Goal: Transaction & Acquisition: Purchase product/service

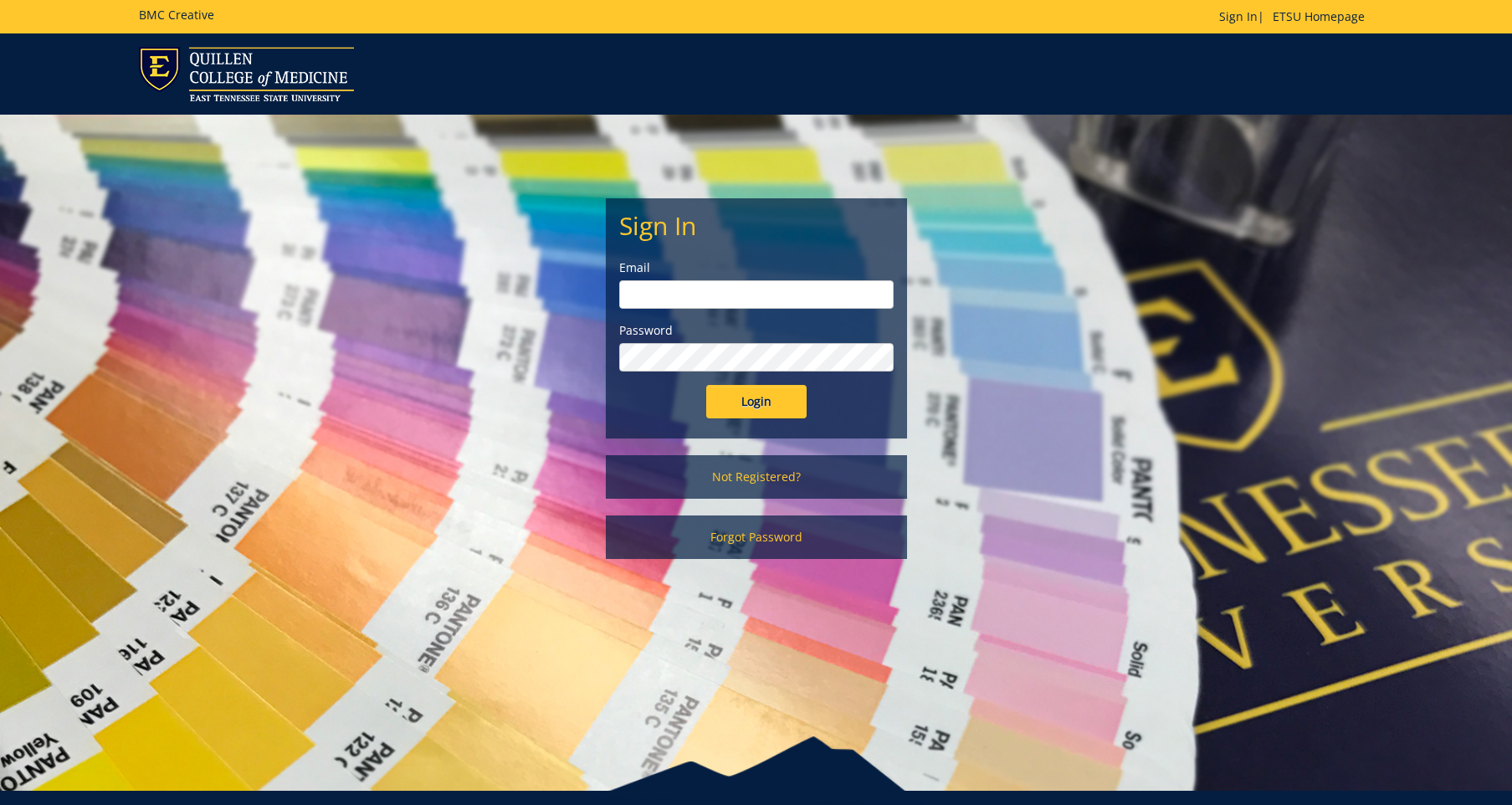
click at [692, 289] on input "email" at bounding box center [756, 294] width 275 height 29
type input "[EMAIL_ADDRESS][DOMAIN_NAME]"
click at [706, 385] on input "Login" at bounding box center [756, 402] width 101 height 34
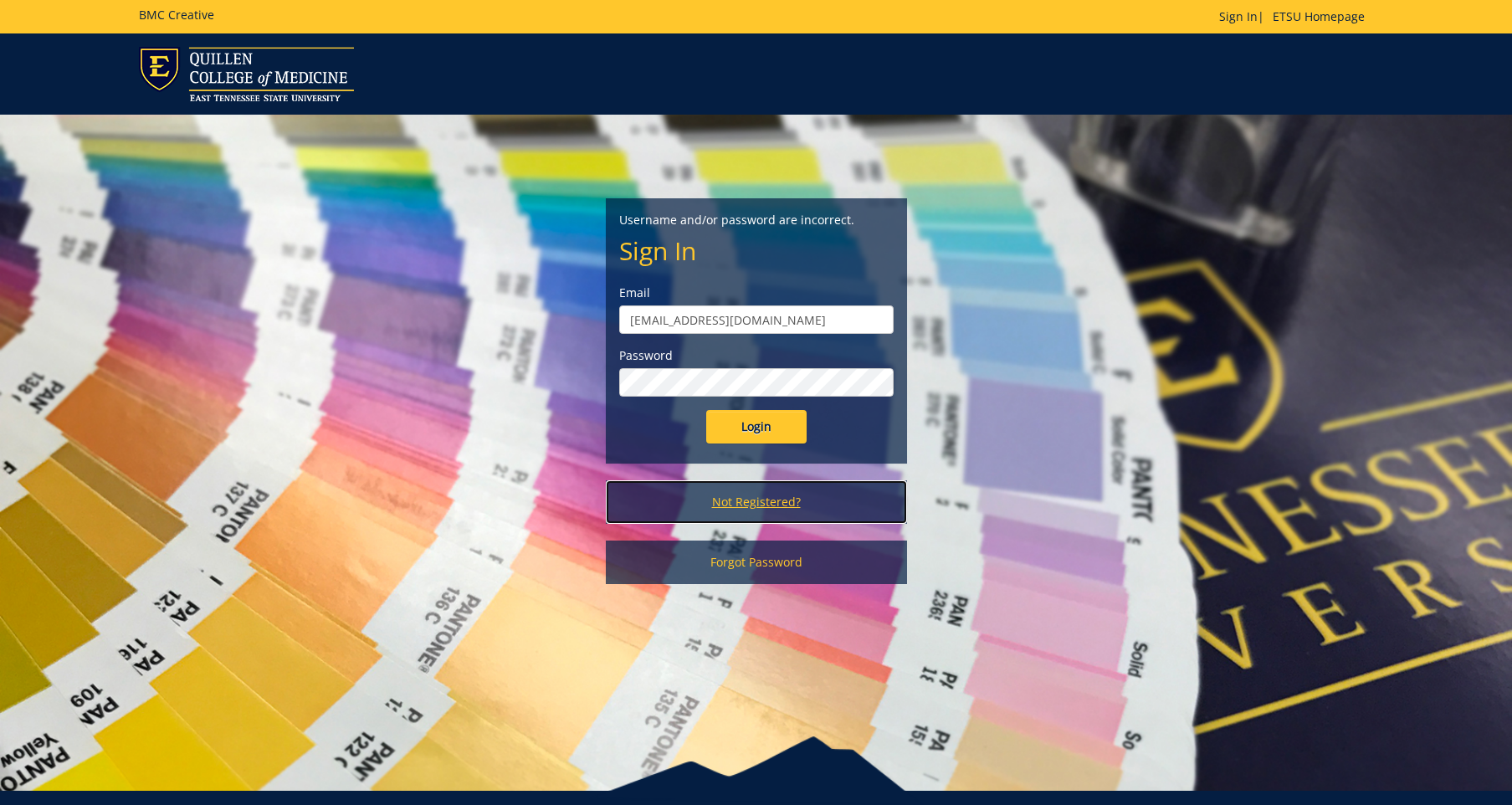
click at [744, 506] on link "Not Registered?" at bounding box center [756, 502] width 301 height 44
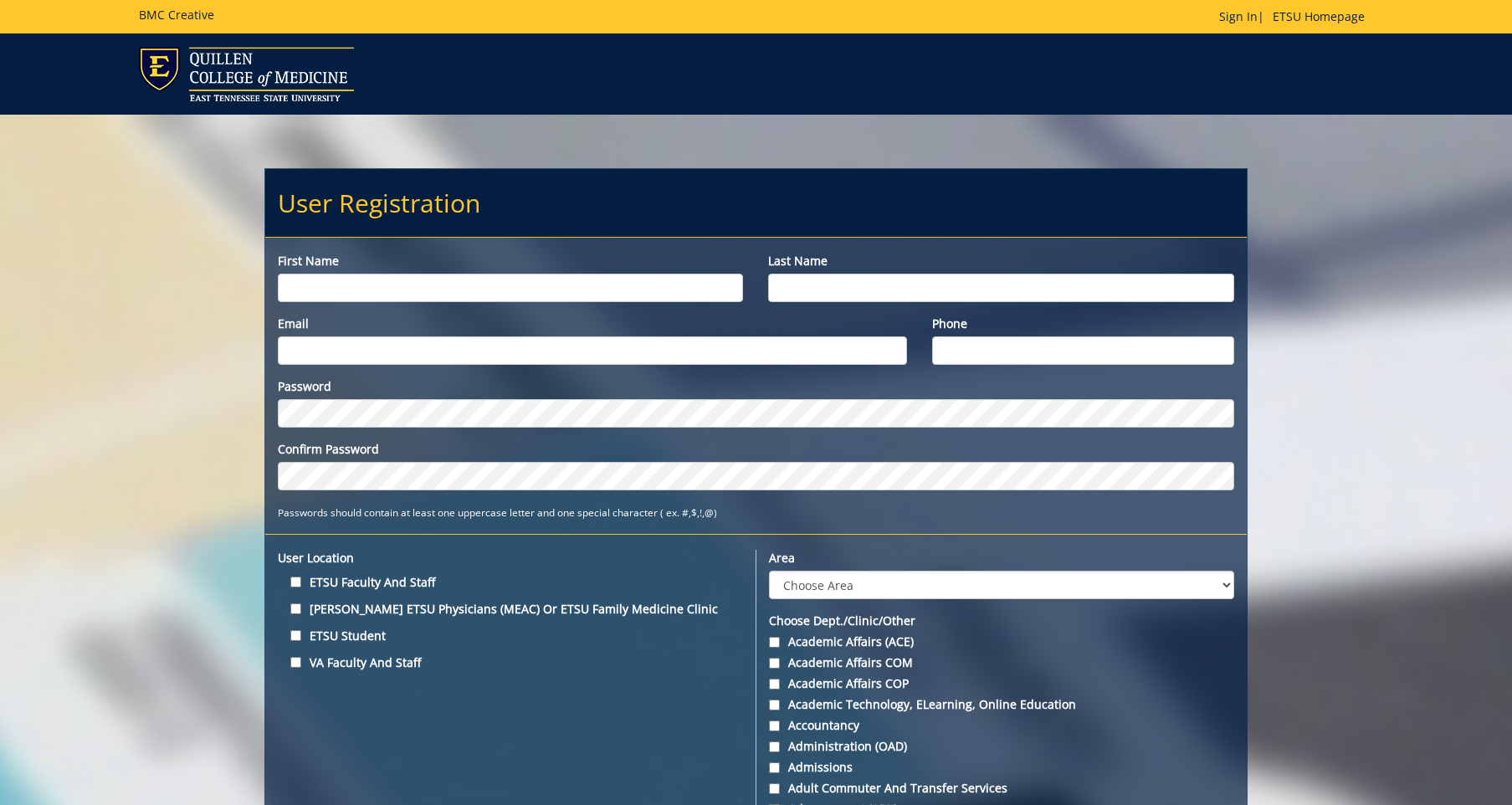
click at [515, 283] on input "First name" at bounding box center [510, 288] width 465 height 29
type input "Joshua"
type input "Foley"
type input "jfoley990@gmail.com"
type input "3072512240"
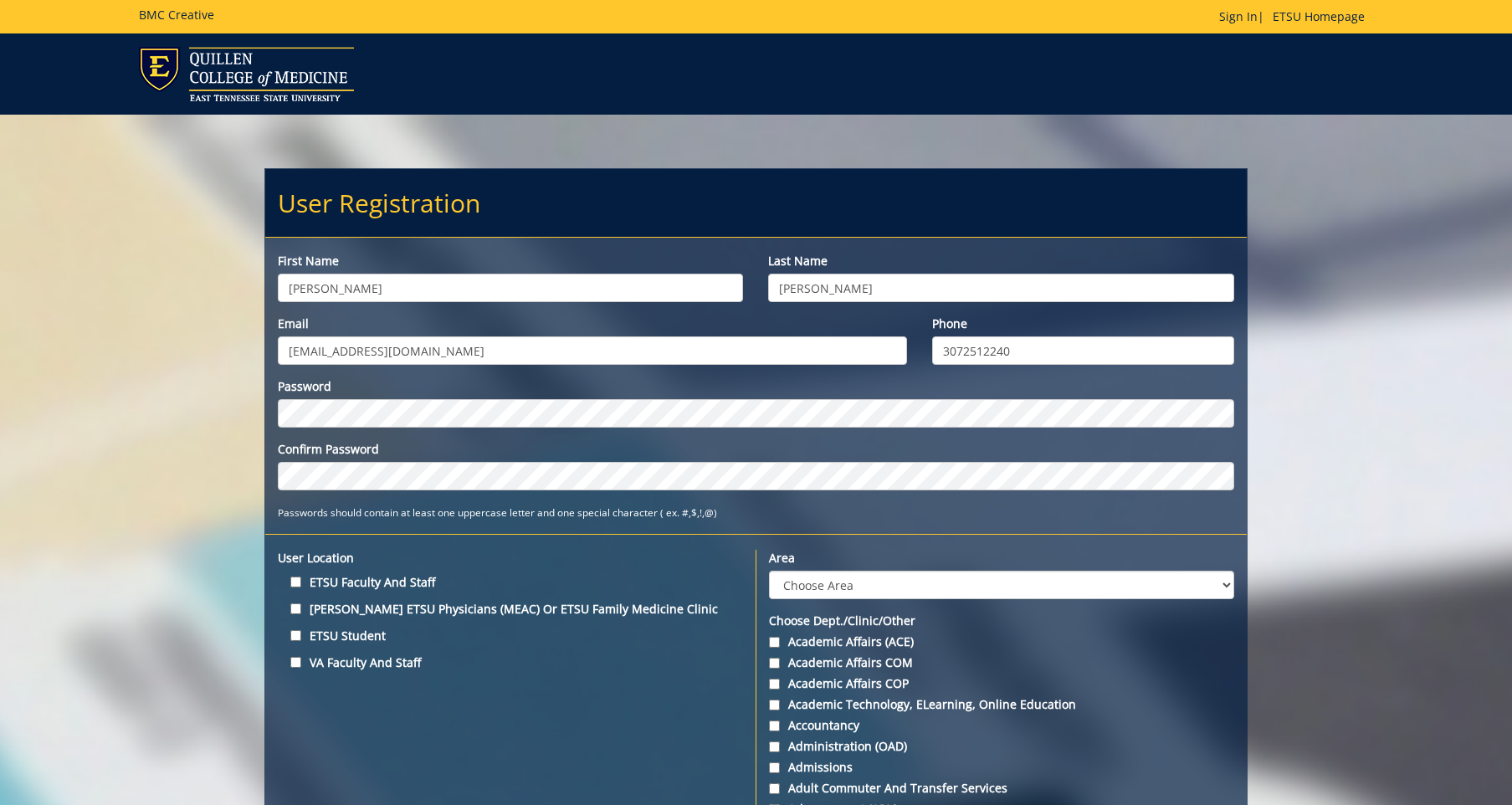
drag, startPoint x: 433, startPoint y: 349, endPoint x: 149, endPoint y: 332, distance: 284.5
click at [278, 336] on input "jfoley990@gmail.com" at bounding box center [593, 350] width 630 height 29
type input "[EMAIL_ADDRESS][DOMAIN_NAME]"
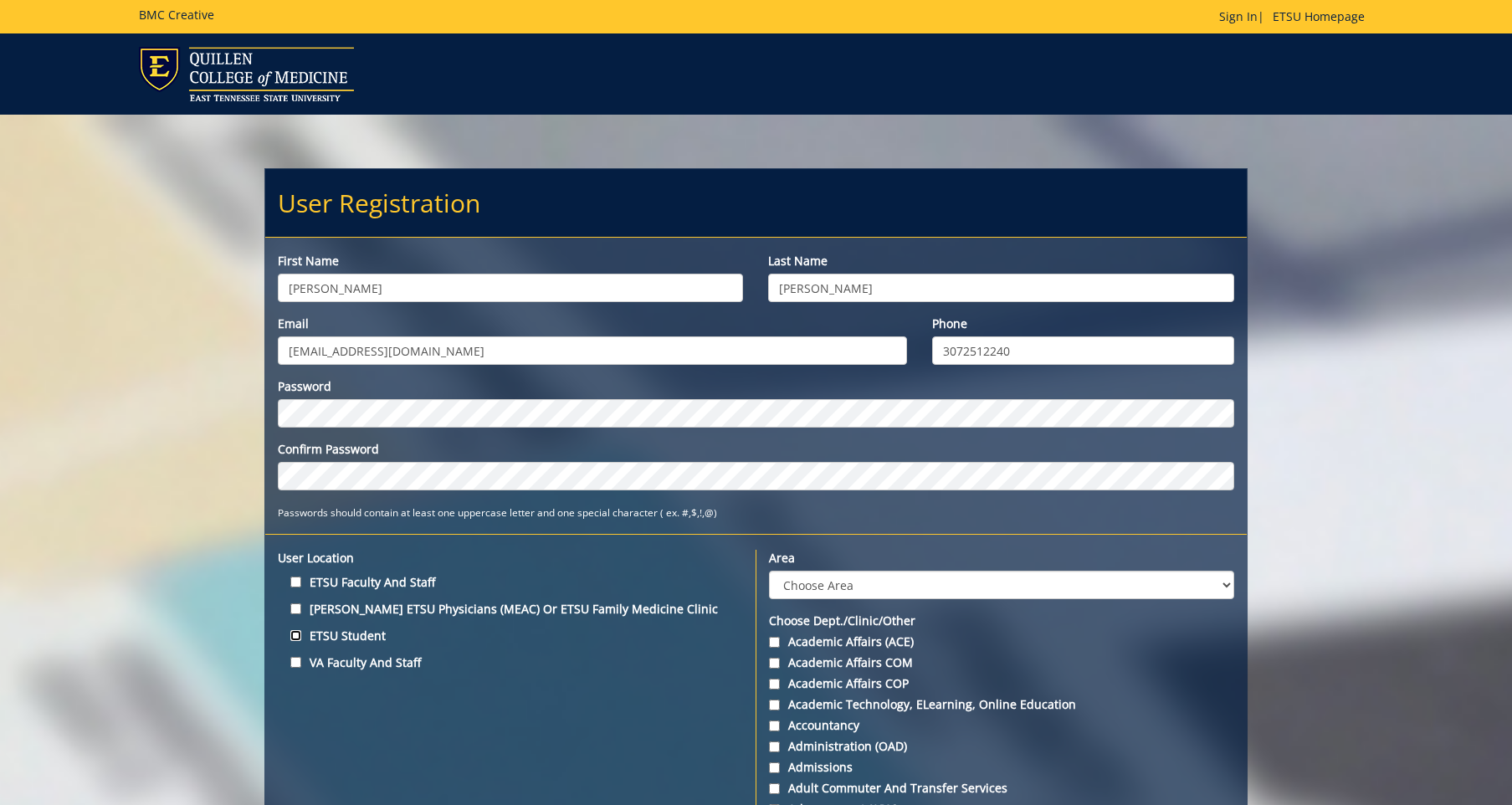
click at [295, 637] on input "ETSU Student" at bounding box center [296, 635] width 11 height 11
checkbox input "true"
click at [300, 584] on input "ETSU Faculty and Staff" at bounding box center [296, 582] width 11 height 11
checkbox input "true"
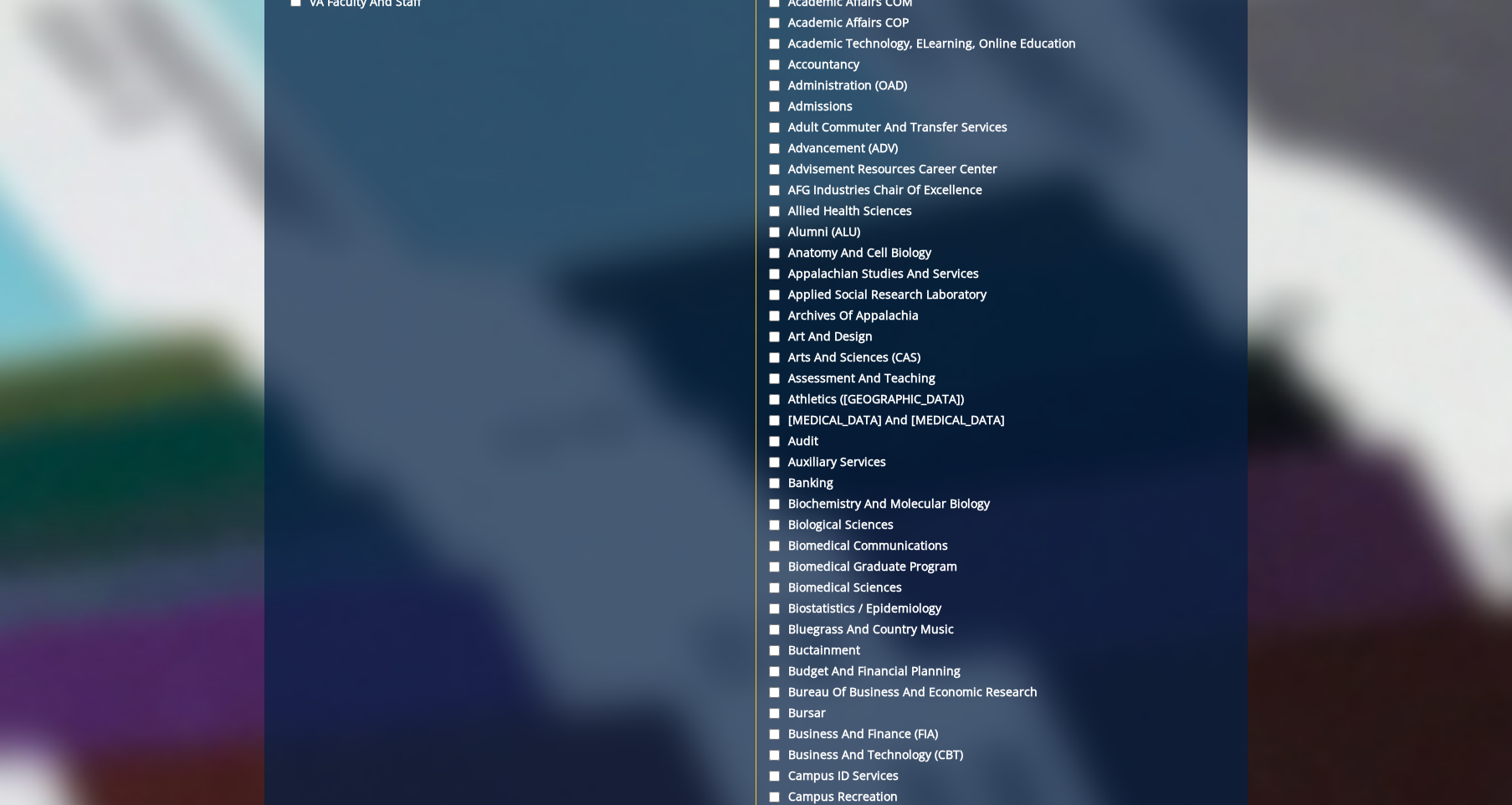
scroll to position [676, 0]
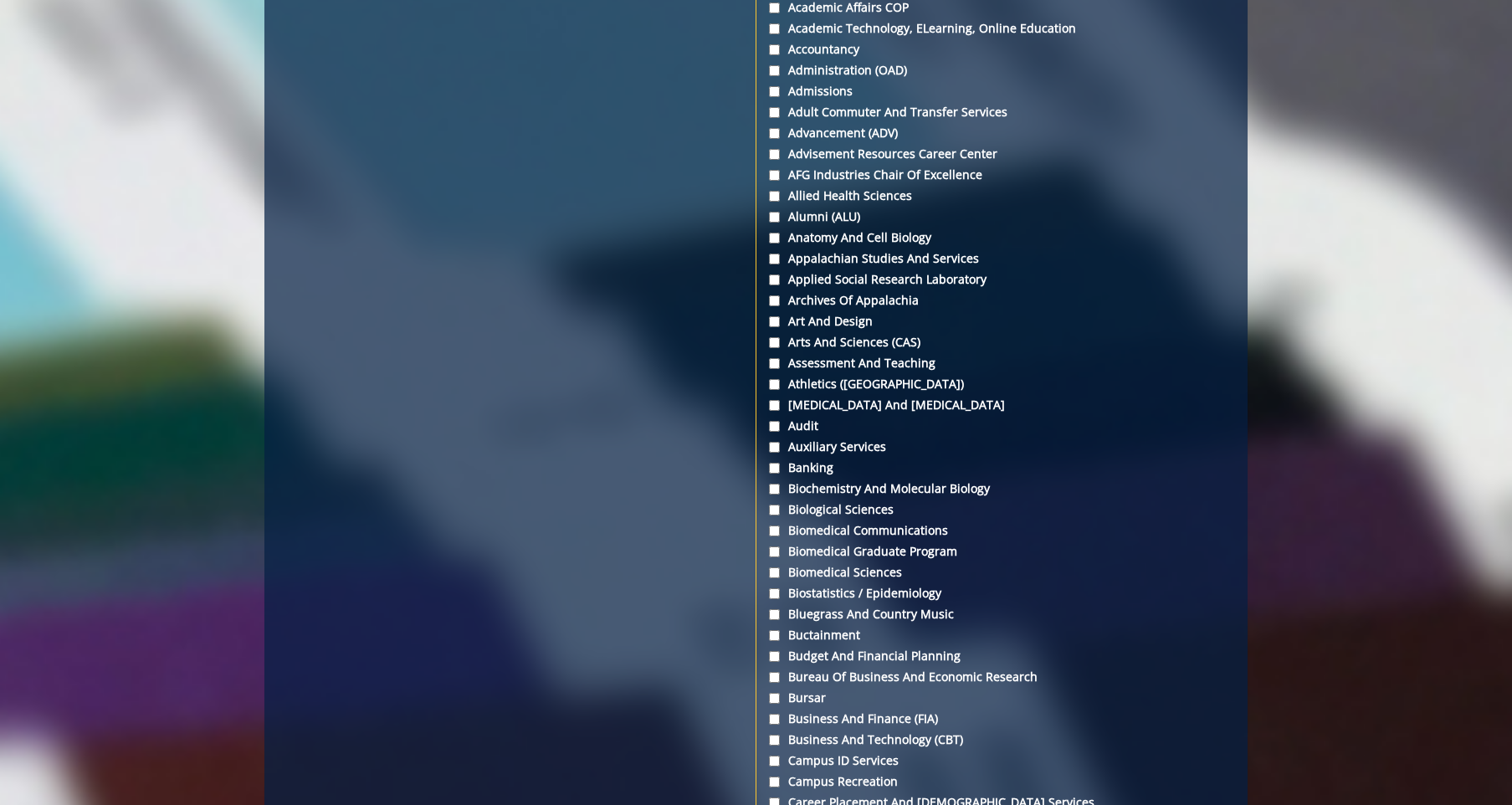
click at [775, 510] on input "Biological Sciences" at bounding box center [775, 511] width 11 height 11
checkbox input "true"
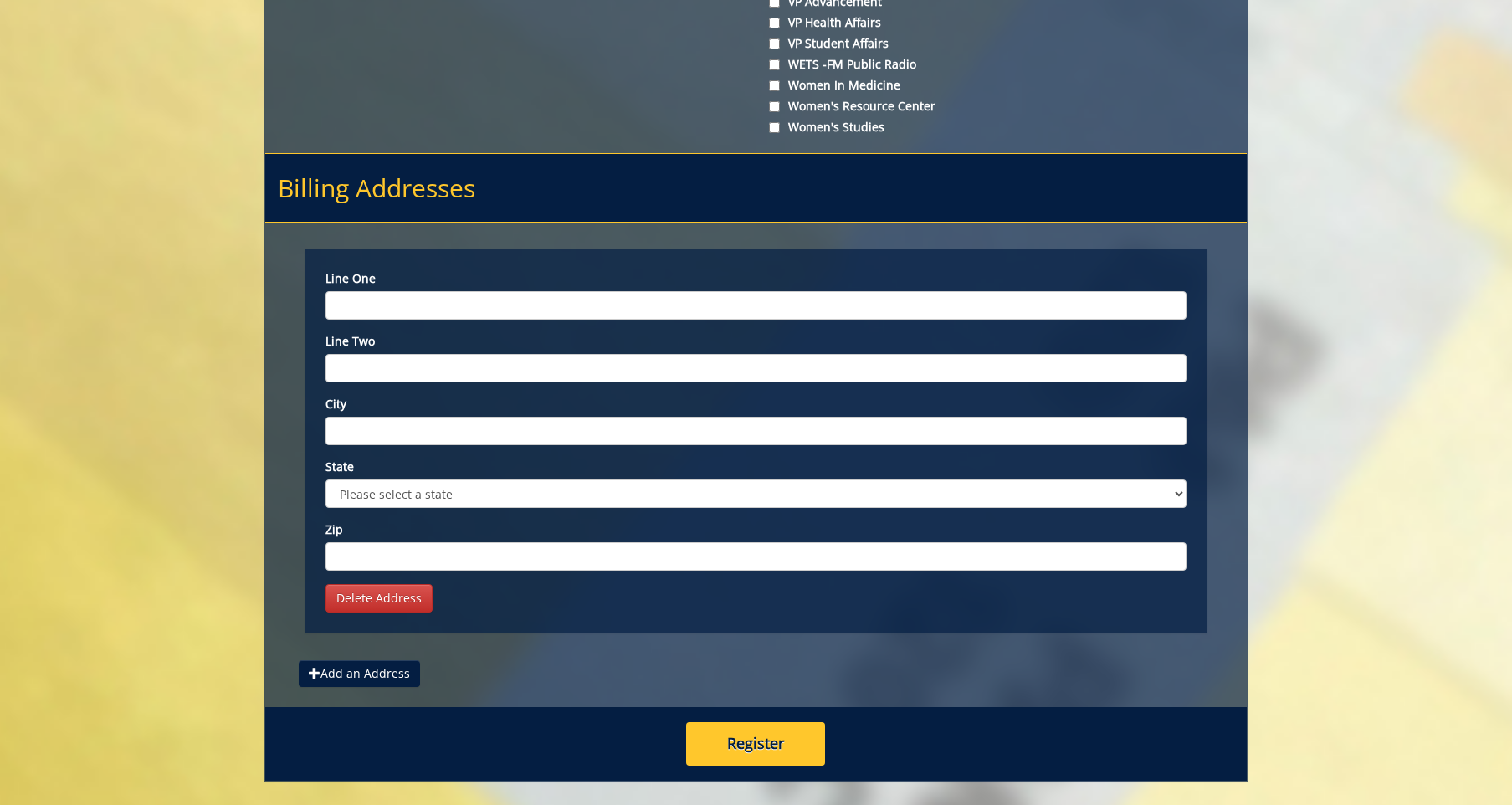
scroll to position [6388, 0]
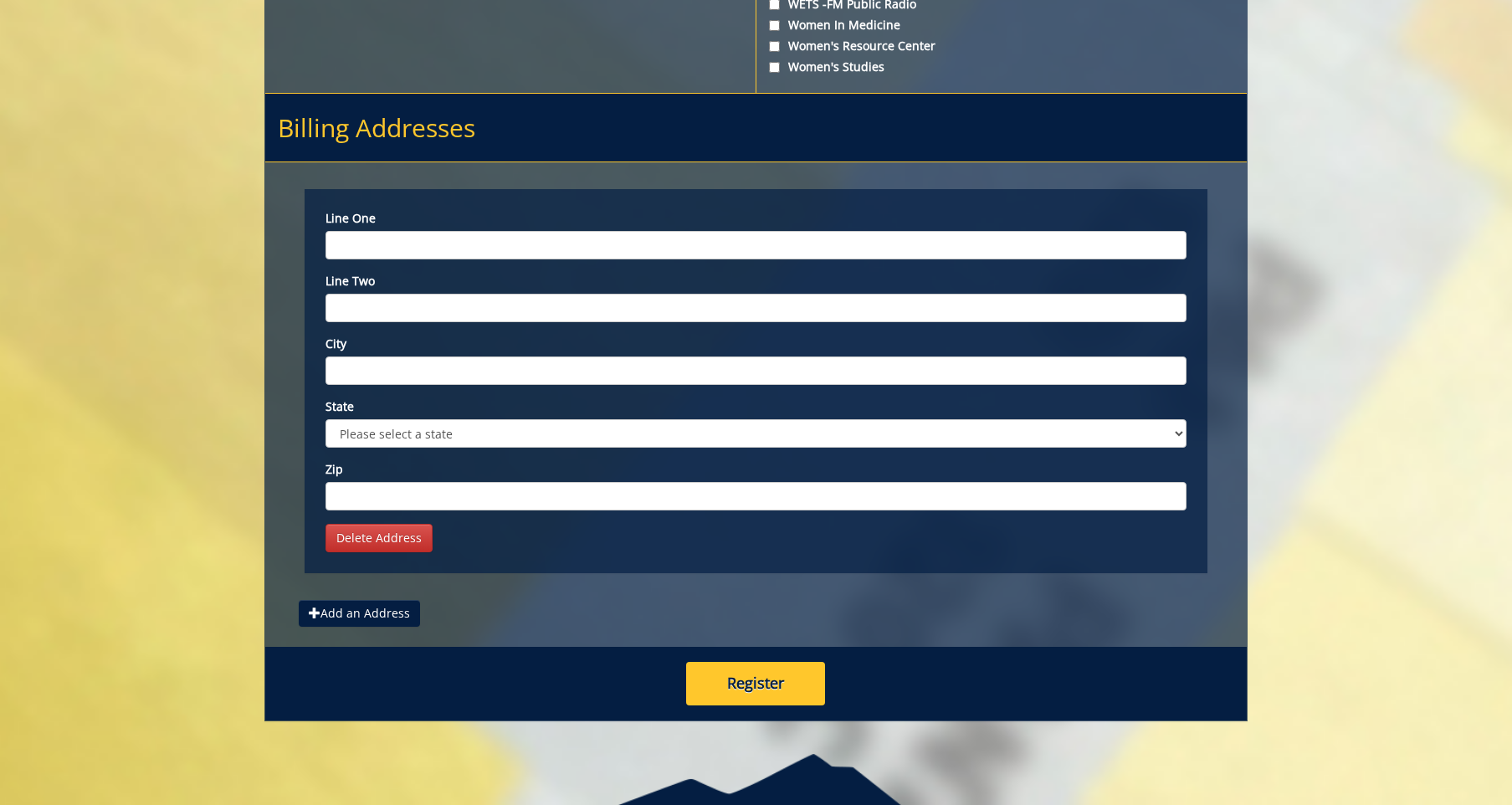
click at [413, 259] on input "Line one" at bounding box center [756, 245] width 861 height 29
type input "2203 Mckinley St"
type input "297"
type input "Johnson City"
select select "1"
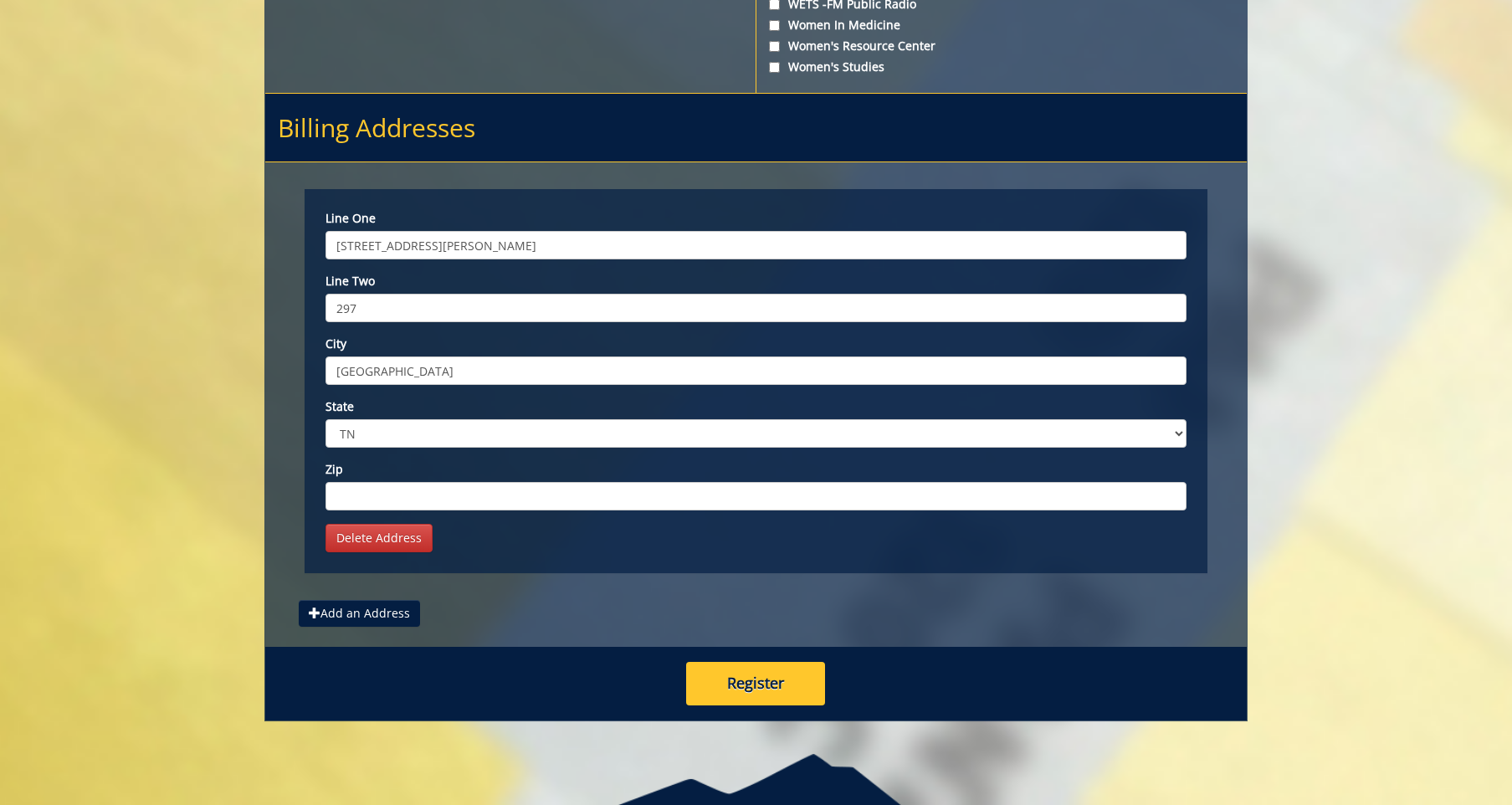
type input "37604"
click at [738, 696] on button "Register" at bounding box center [756, 684] width 139 height 44
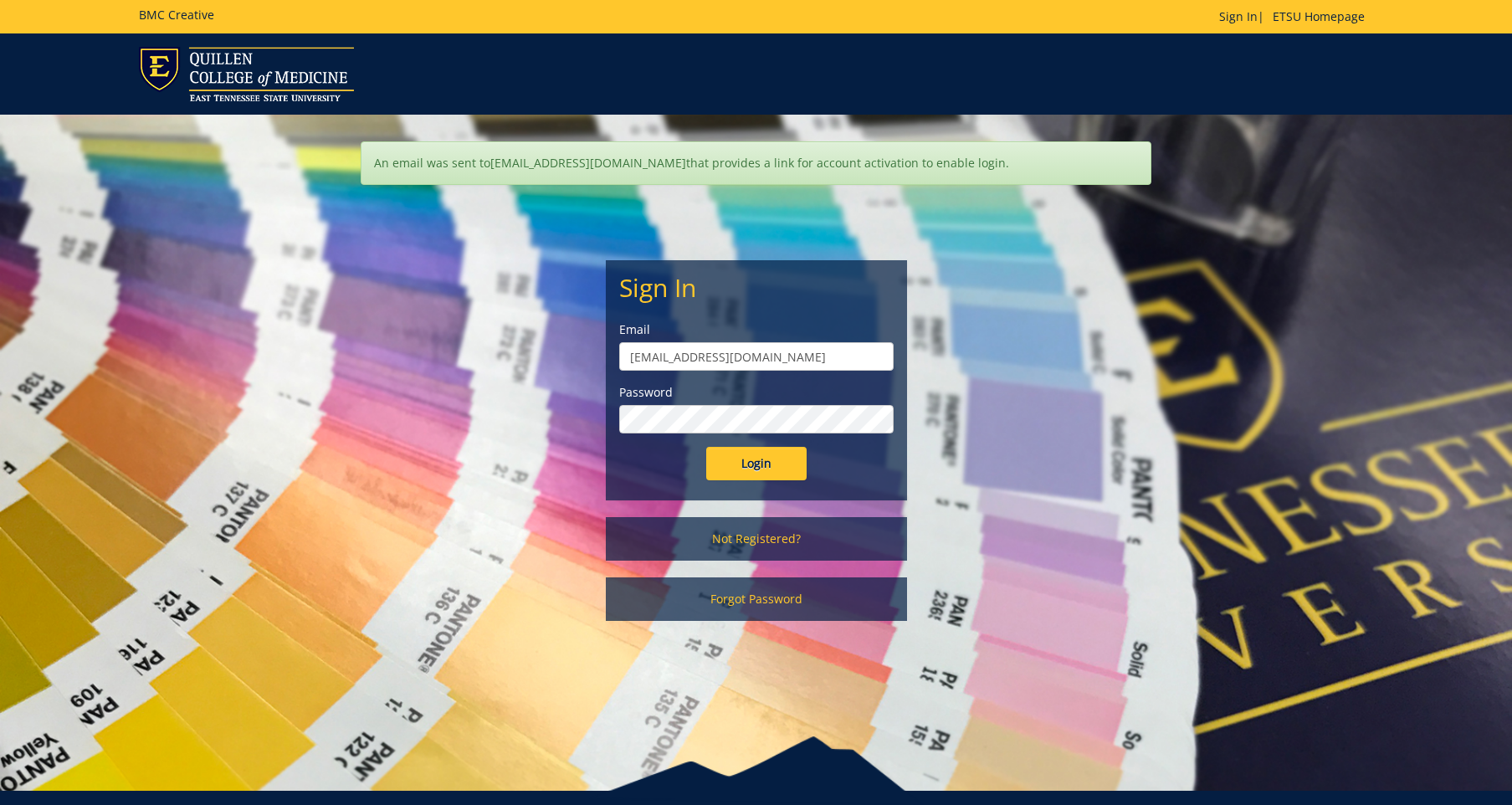
click at [706, 447] on input "Login" at bounding box center [756, 464] width 101 height 34
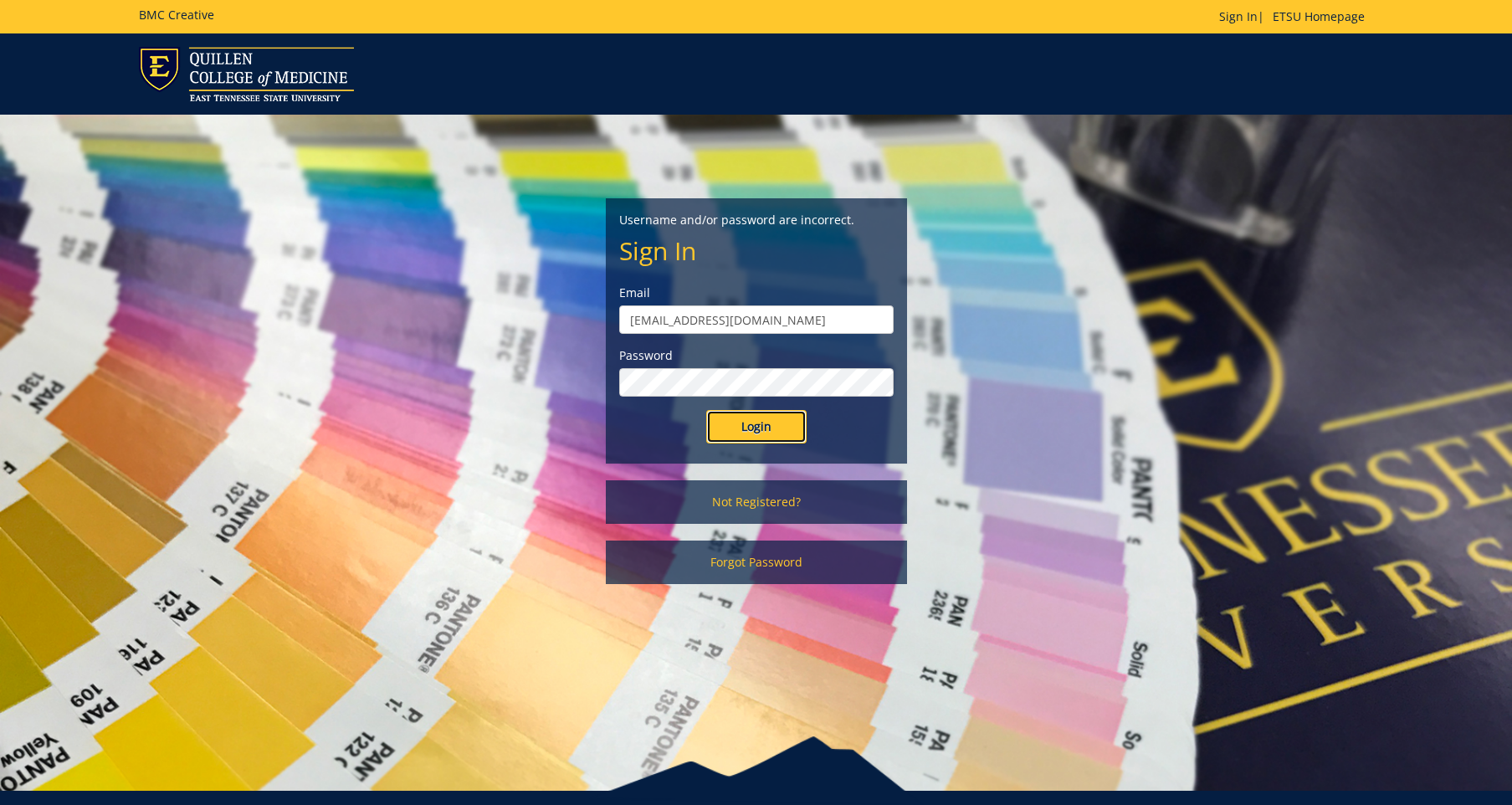
click at [738, 417] on input "Login" at bounding box center [756, 427] width 101 height 34
click at [786, 562] on link "Forgot Password" at bounding box center [756, 562] width 301 height 44
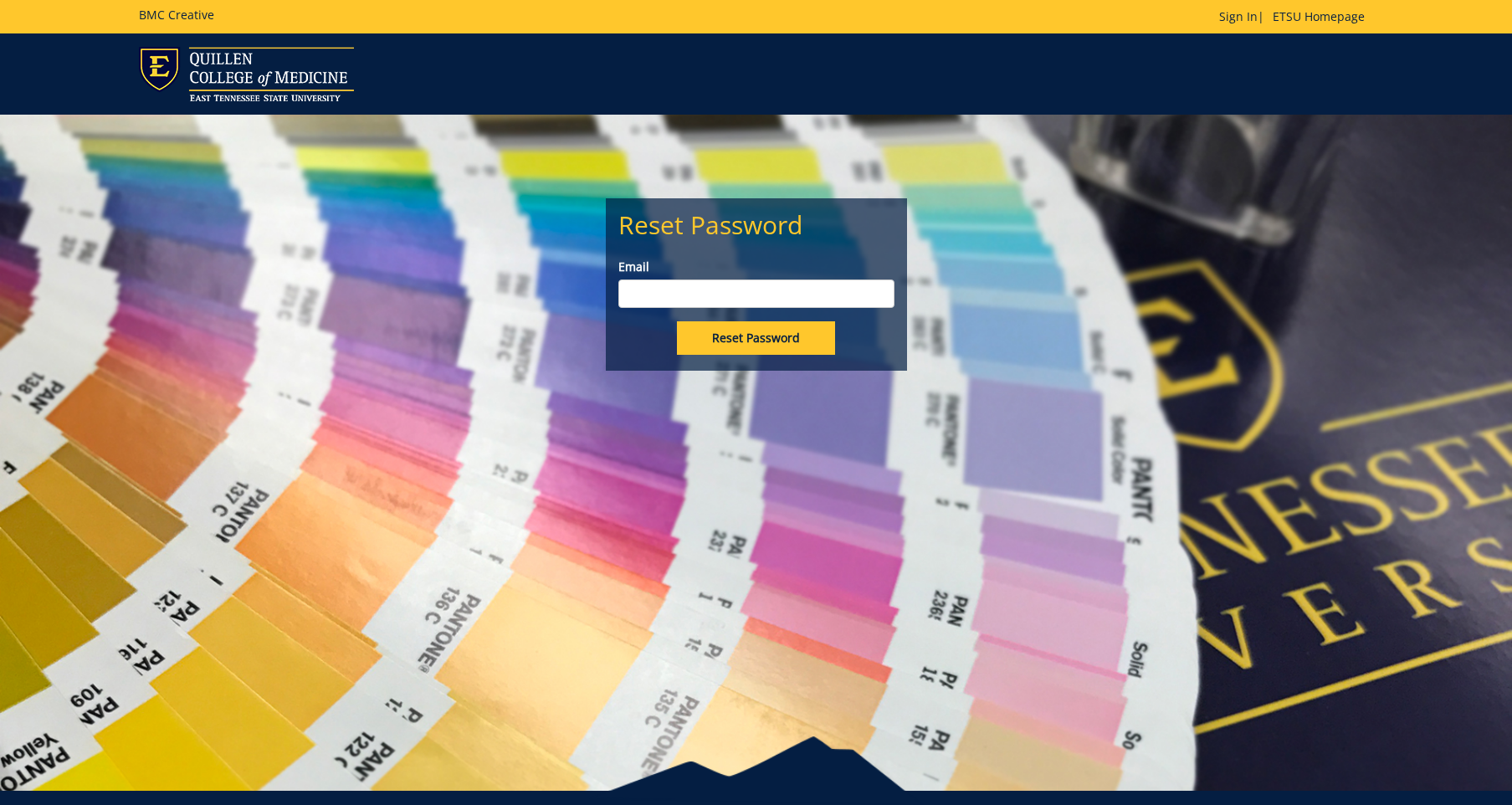
click at [674, 300] on input "Email" at bounding box center [756, 293] width 276 height 29
type input "[EMAIL_ADDRESS][DOMAIN_NAME]"
click at [702, 344] on input "Reset Password" at bounding box center [756, 338] width 158 height 34
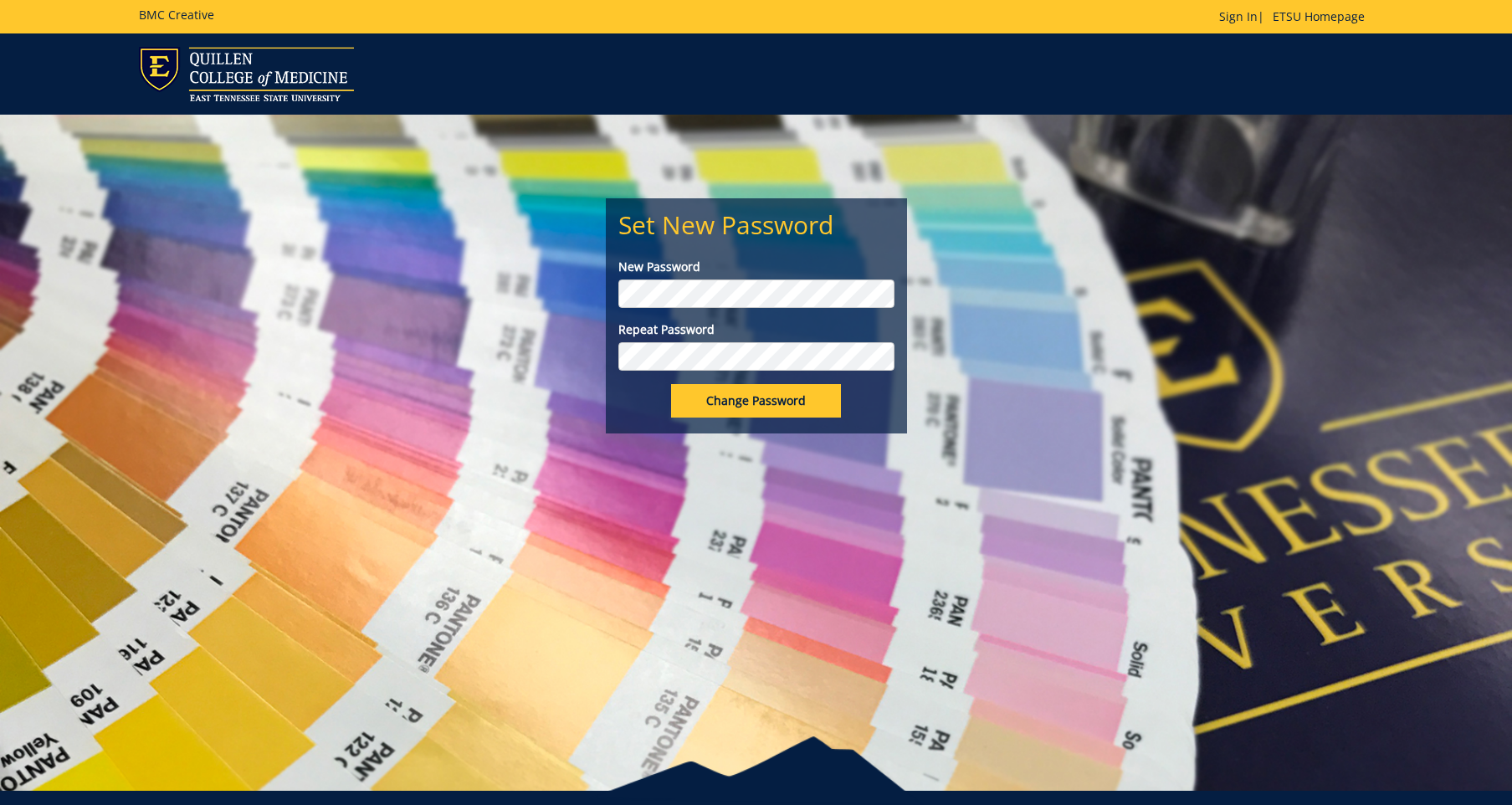
click at [802, 407] on input "Change Password" at bounding box center [756, 401] width 170 height 34
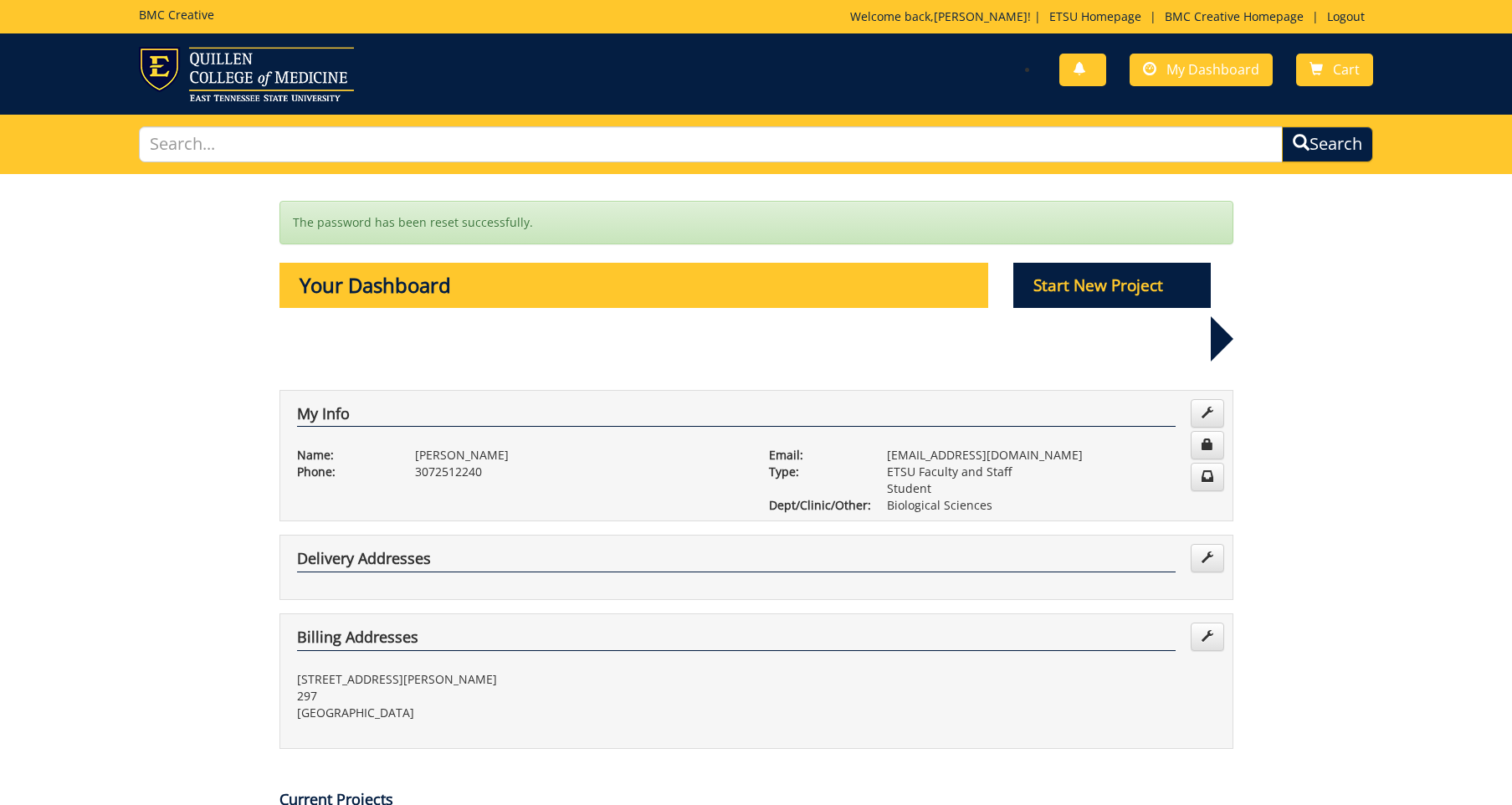
click at [1089, 292] on p "Start New Project" at bounding box center [1112, 285] width 198 height 46
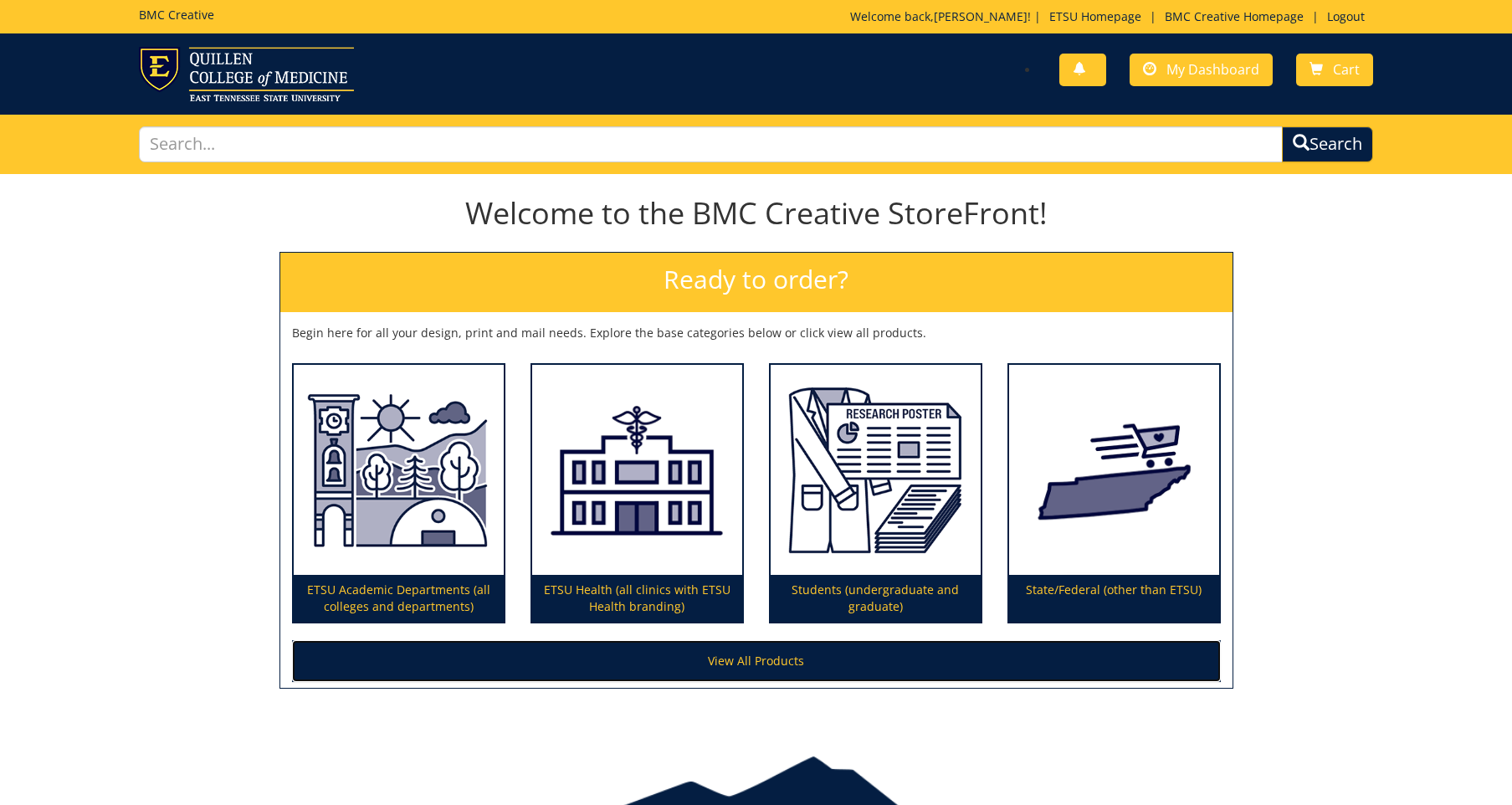
click at [797, 673] on link "View All Products" at bounding box center [756, 661] width 929 height 42
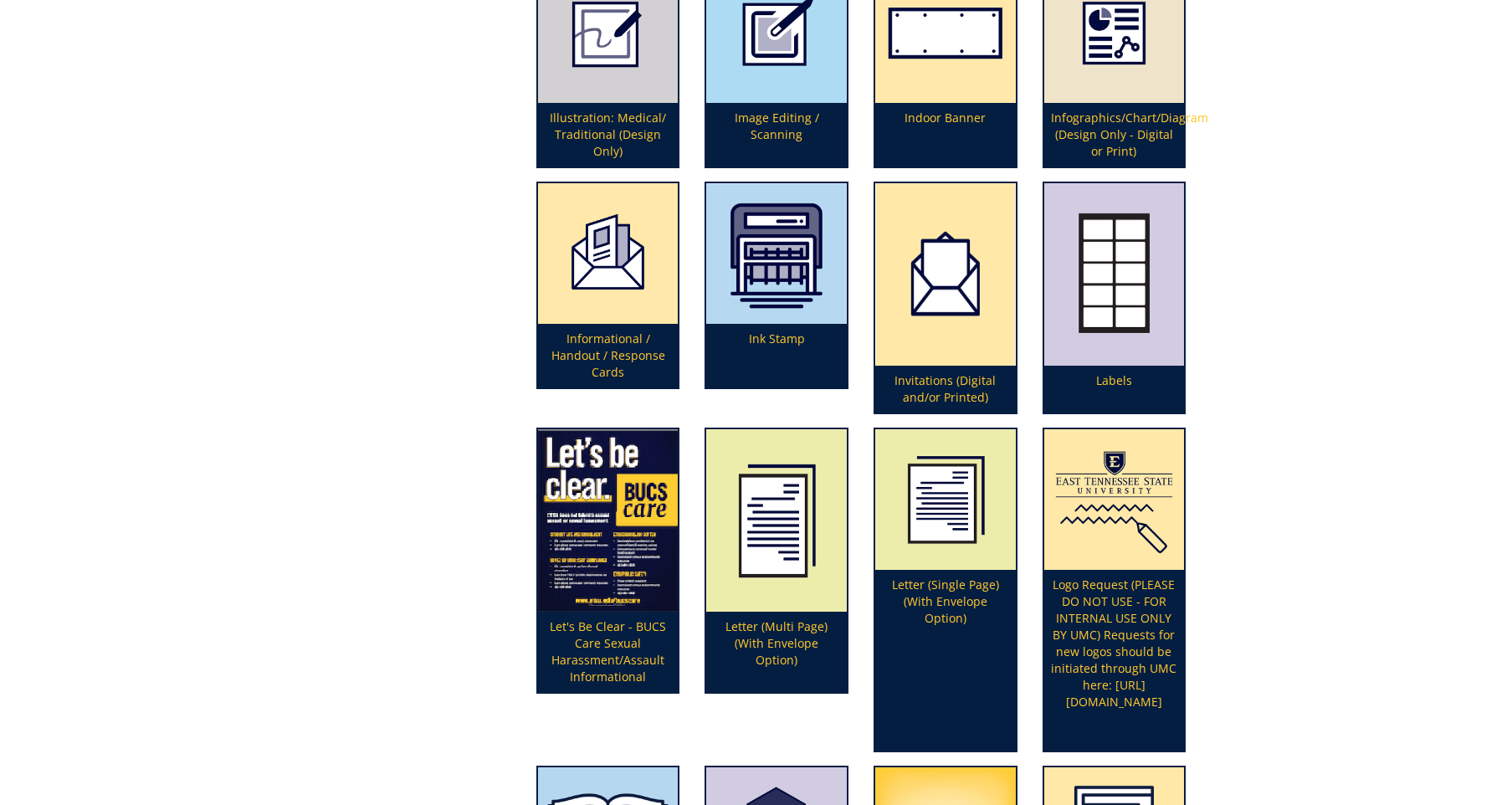
scroll to position [2656, 0]
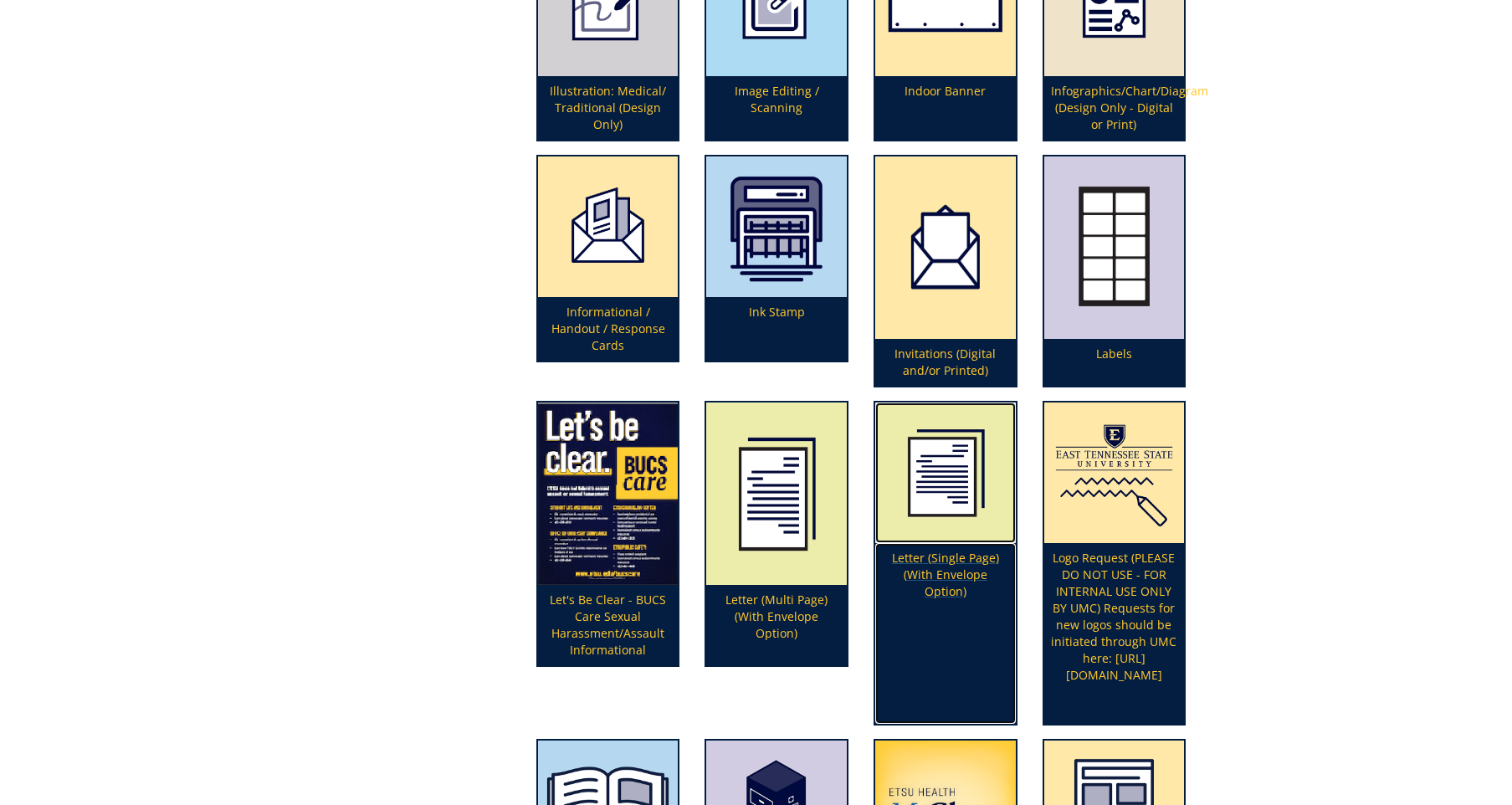
click at [945, 515] on img at bounding box center [946, 472] width 141 height 141
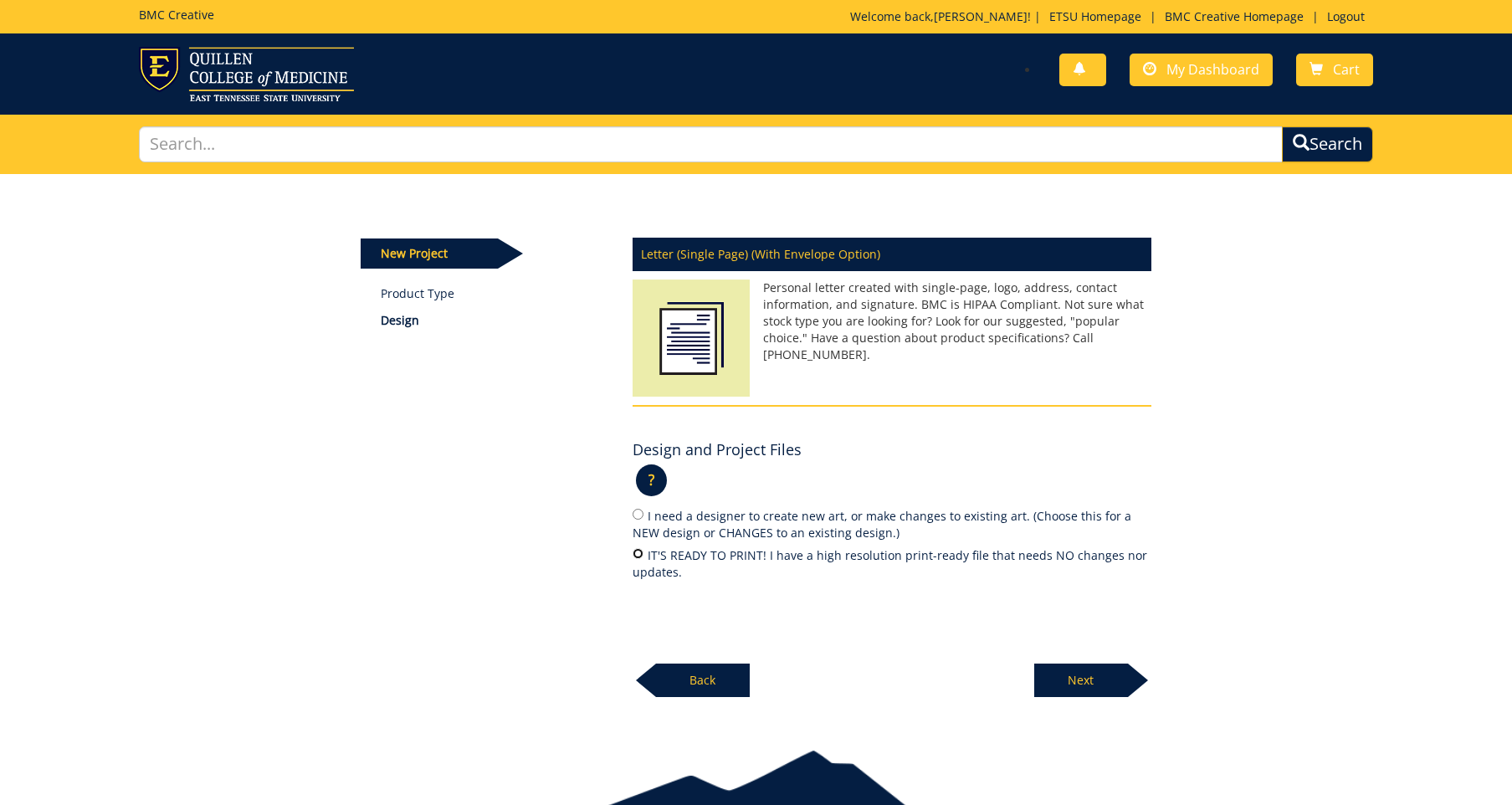
click at [639, 548] on input "IT'S READY TO PRINT! I have a high resolution print-ready file that needs NO ch…" at bounding box center [638, 553] width 11 height 11
radio input "true"
click at [1102, 683] on p "Next" at bounding box center [1081, 680] width 94 height 34
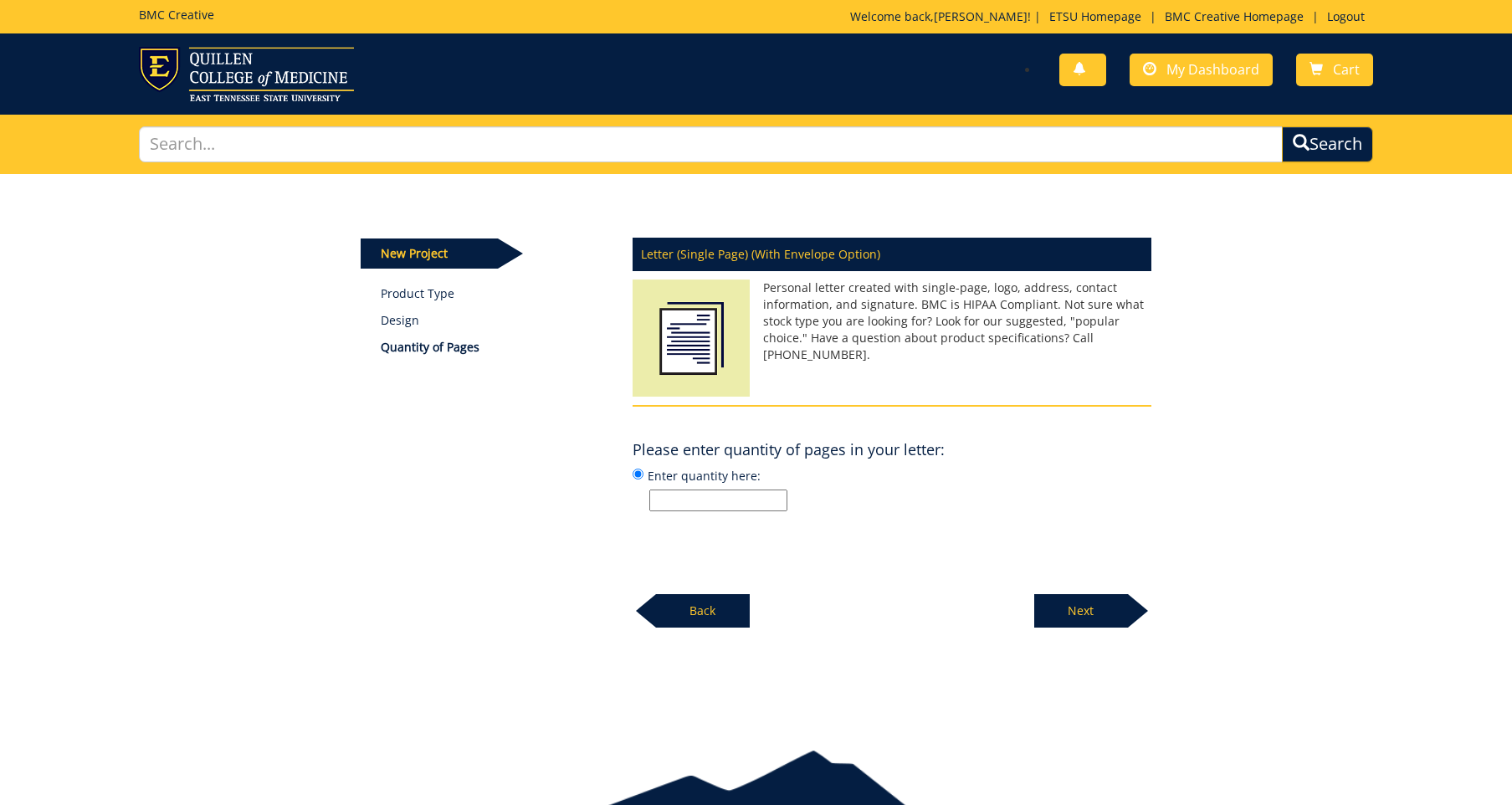
click at [689, 506] on input "Enter quantity here:" at bounding box center [718, 499] width 138 height 21
type input "1"
click at [1108, 603] on p "Next" at bounding box center [1081, 611] width 94 height 34
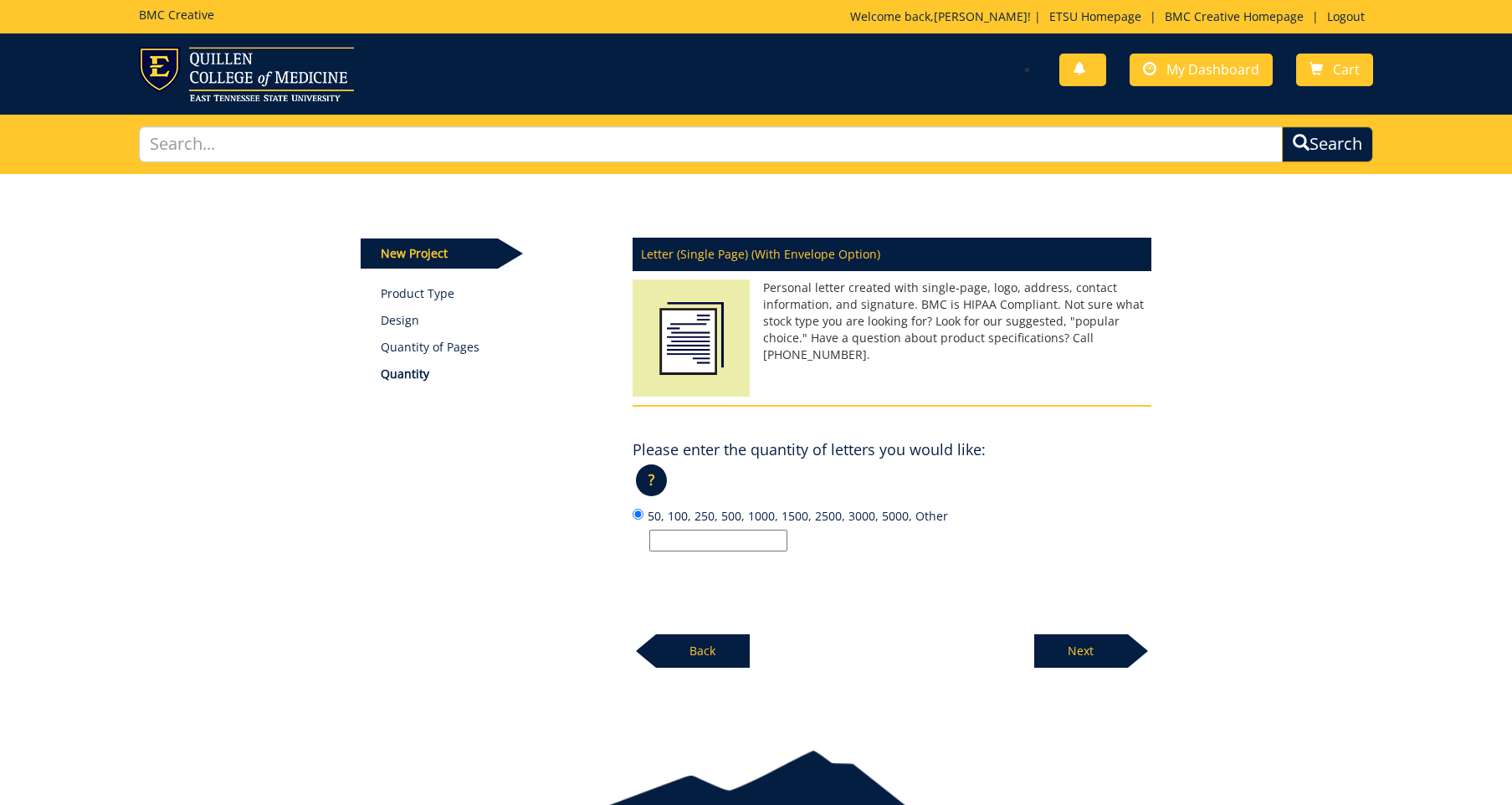
click at [710, 644] on p "Back" at bounding box center [702, 651] width 94 height 34
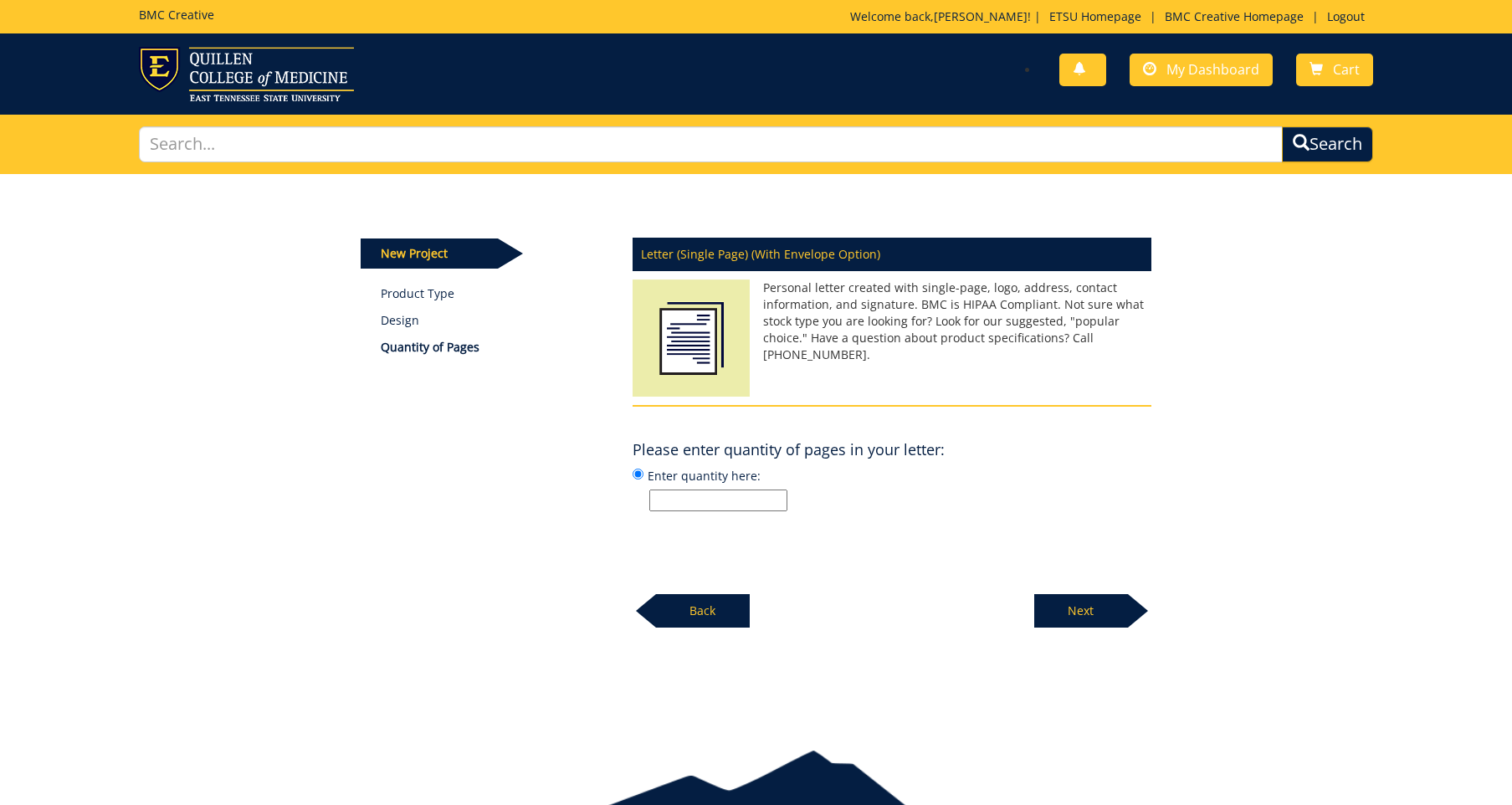
click at [704, 621] on p "Back" at bounding box center [702, 611] width 94 height 34
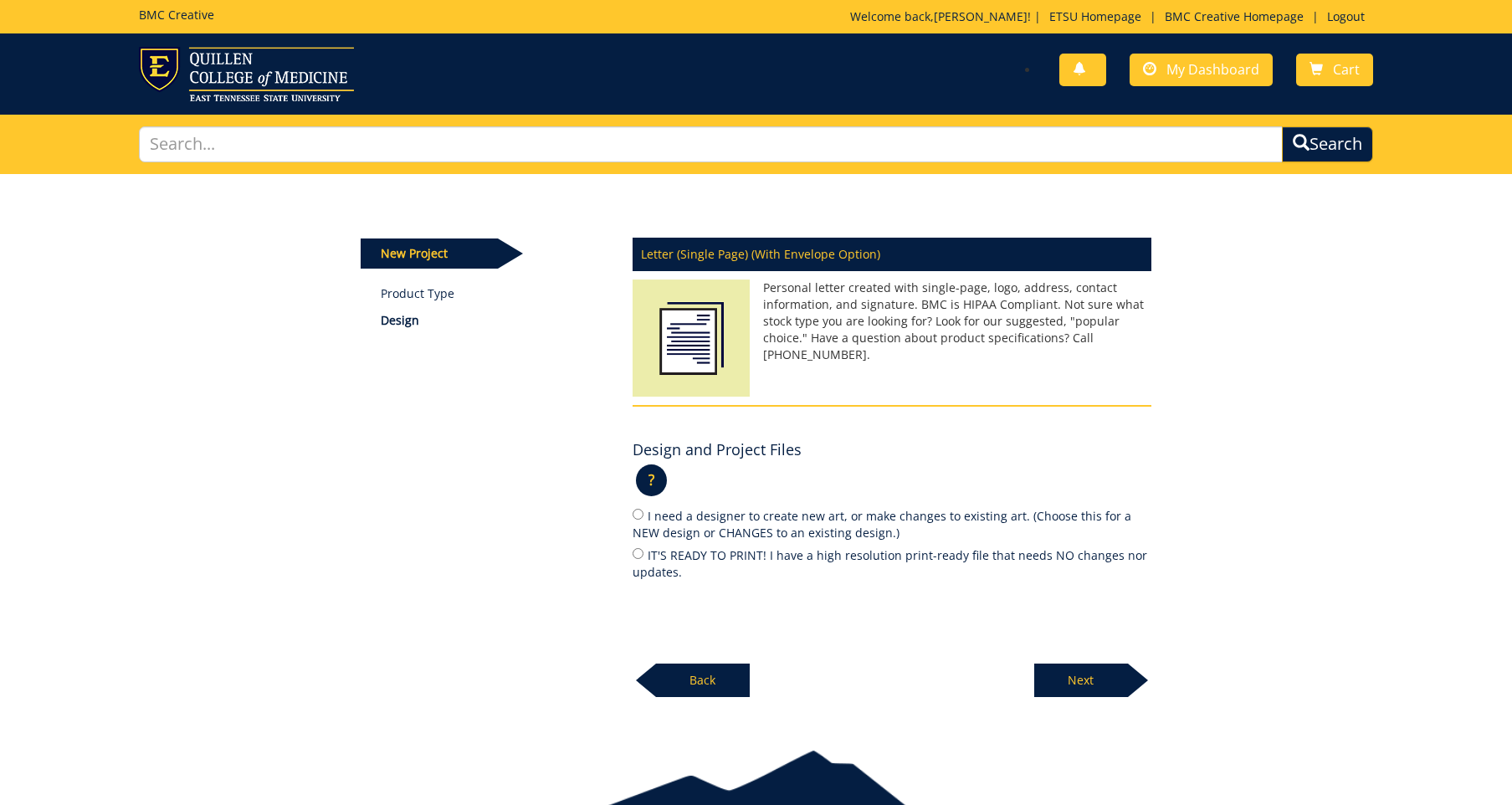
click at [692, 668] on p "Back" at bounding box center [702, 680] width 94 height 34
click at [476, 150] on input "text" at bounding box center [711, 144] width 1145 height 36
type input "digital letterhead"
click at [1282, 127] on button "Search" at bounding box center [1328, 144] width 91 height 36
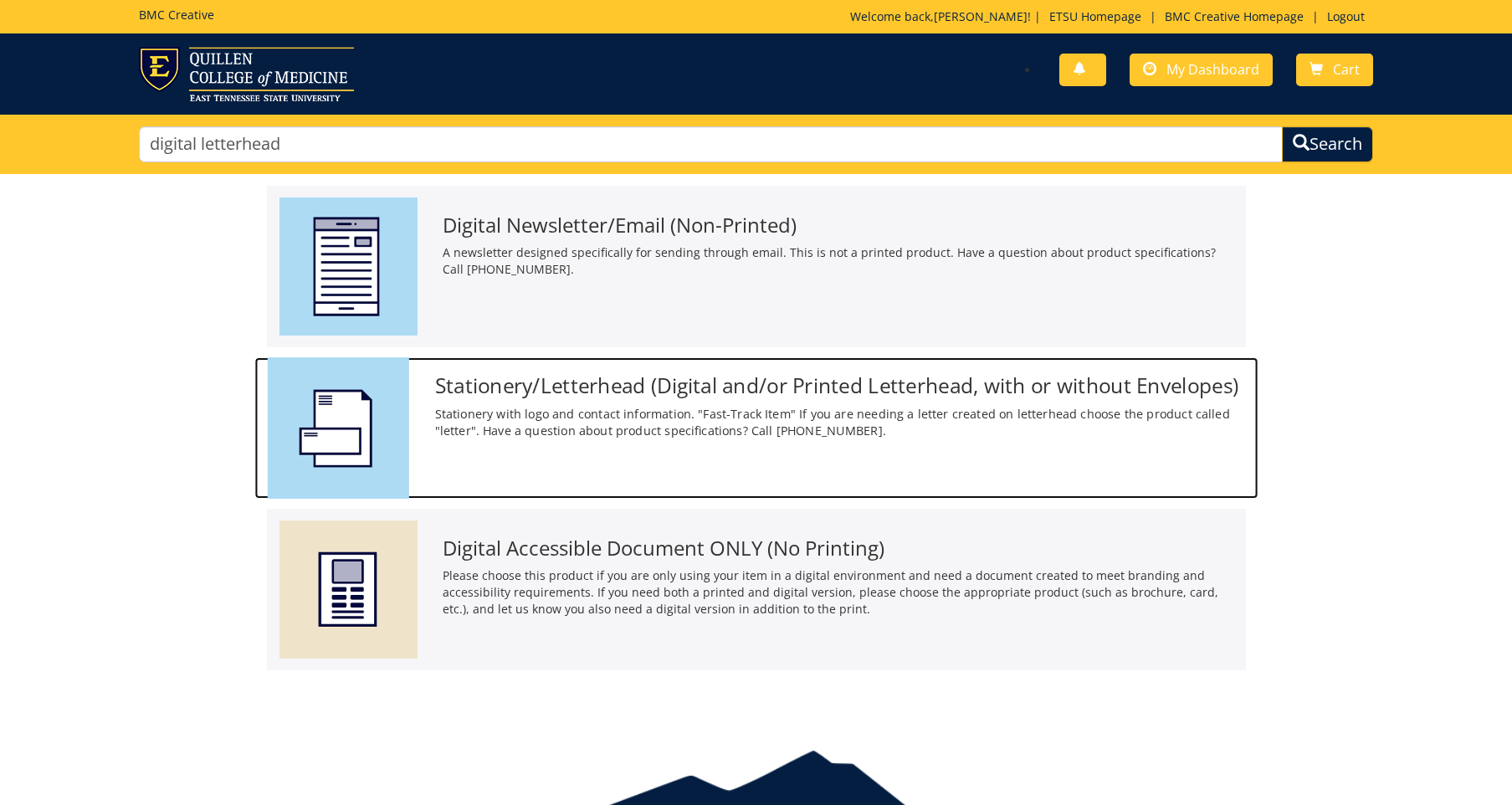
click at [597, 397] on h3 "Stationery/Letterhead (Digital and/or Printed Letterhead, with or without Envel…" at bounding box center [839, 386] width 810 height 22
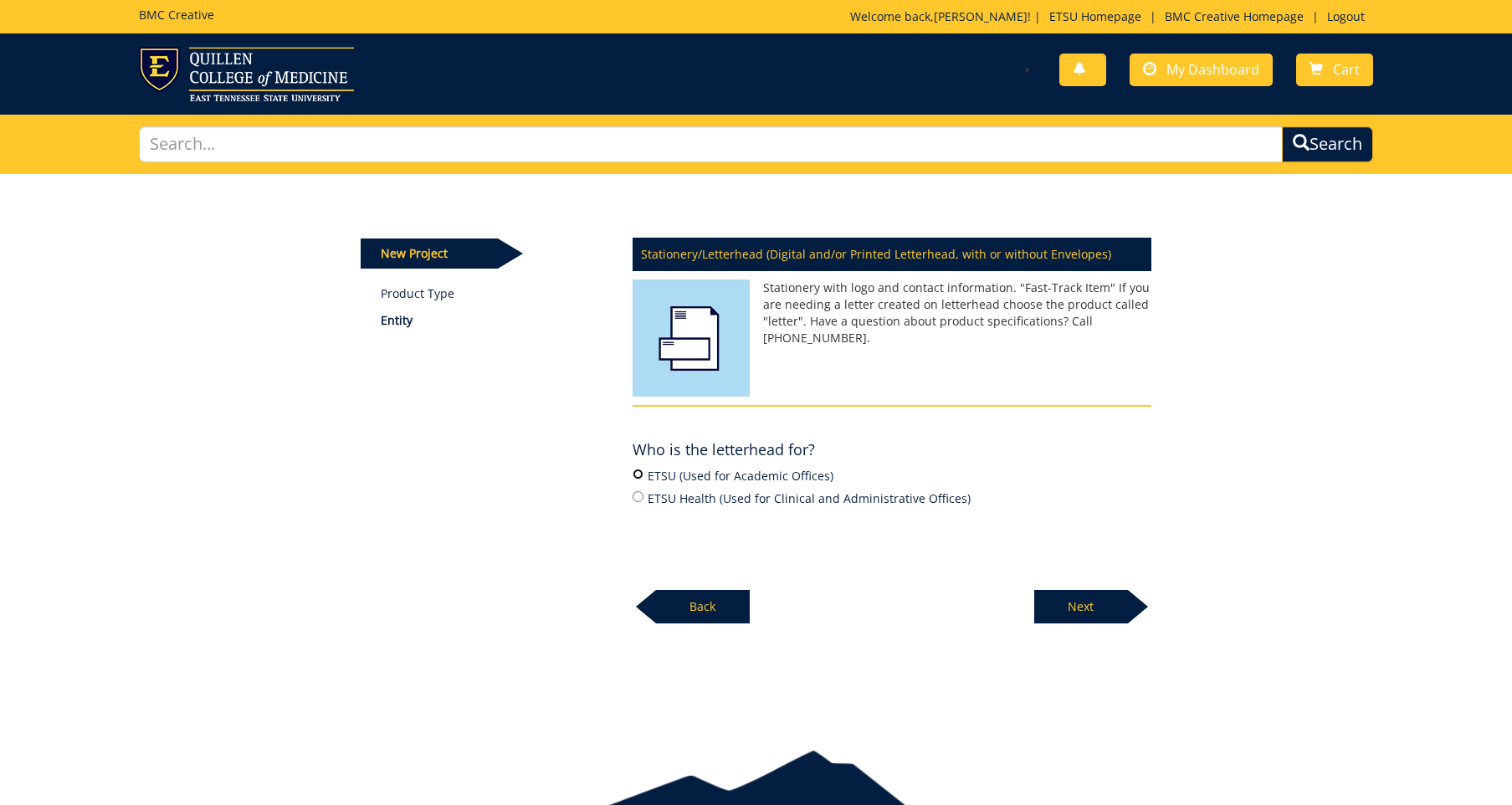
click at [636, 478] on input "ETSU (Used for Academic Offices)" at bounding box center [638, 474] width 11 height 11
radio input "true"
click at [1105, 615] on p "Next" at bounding box center [1081, 607] width 94 height 34
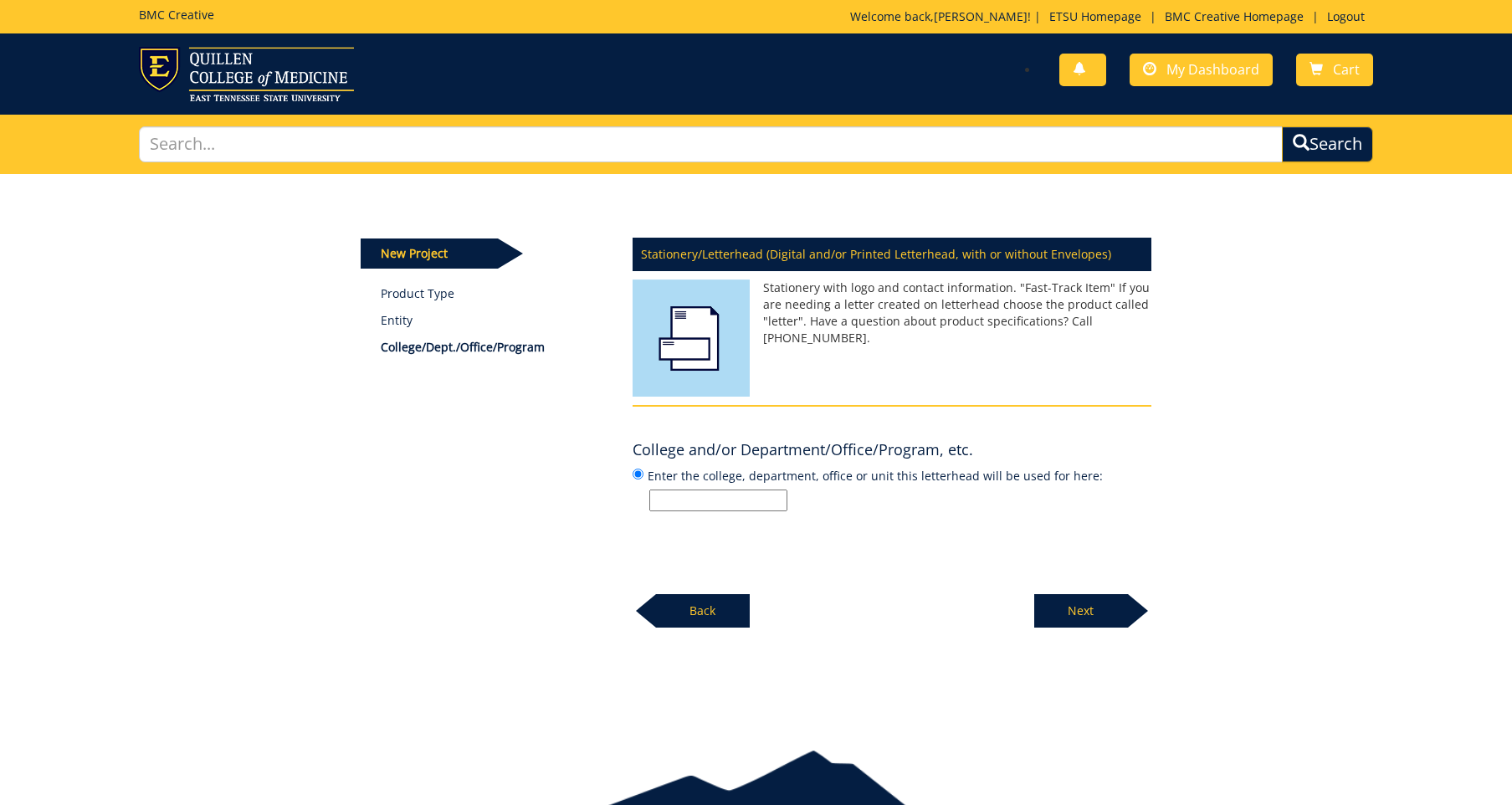
click at [731, 508] on input "Enter the college, department, office or unit this letterhead will be used for …" at bounding box center [718, 499] width 138 height 21
type input "Department of Biological Sciences"
click at [1076, 620] on p "Next" at bounding box center [1081, 611] width 94 height 34
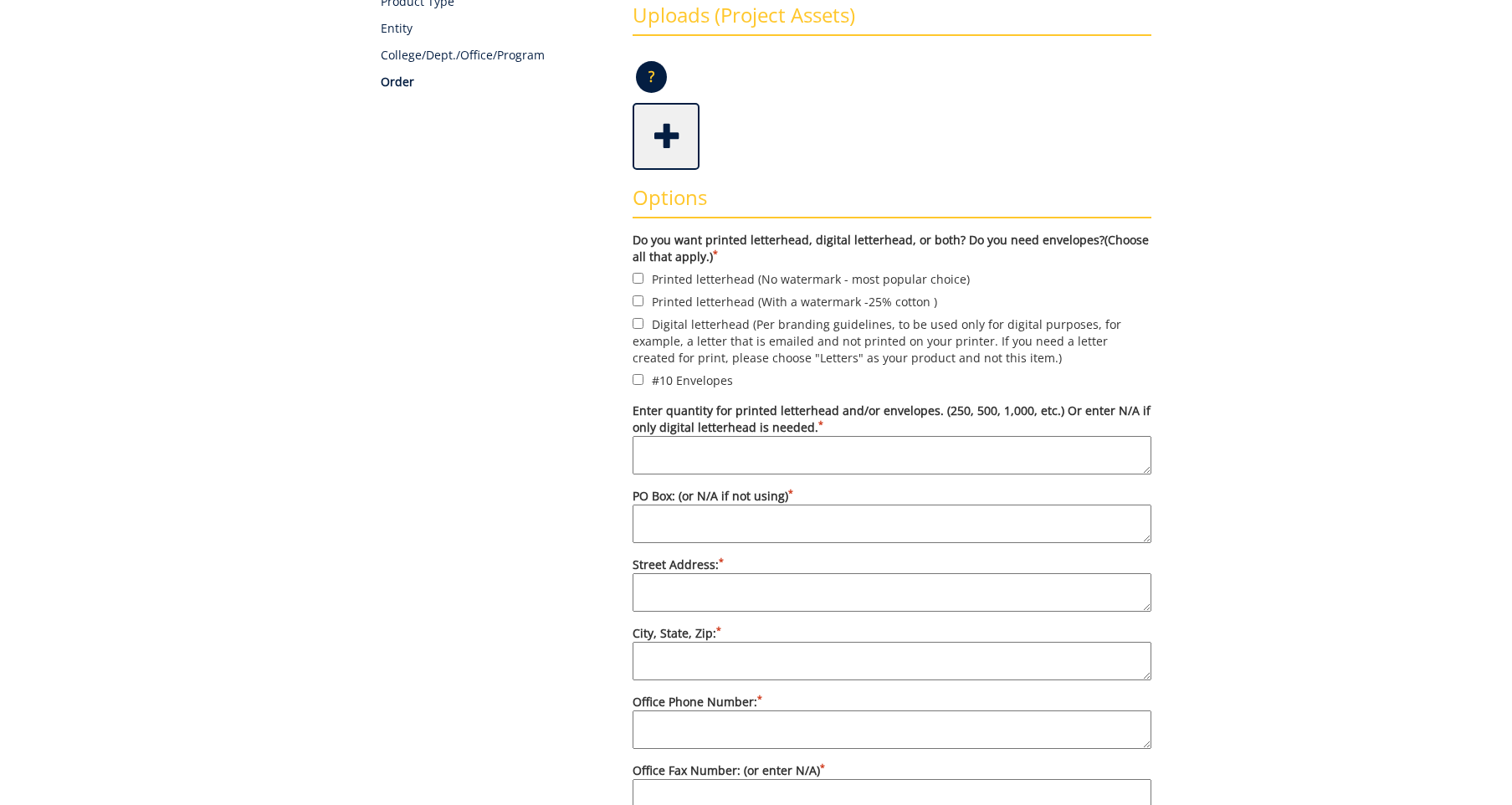
scroll to position [300, 0]
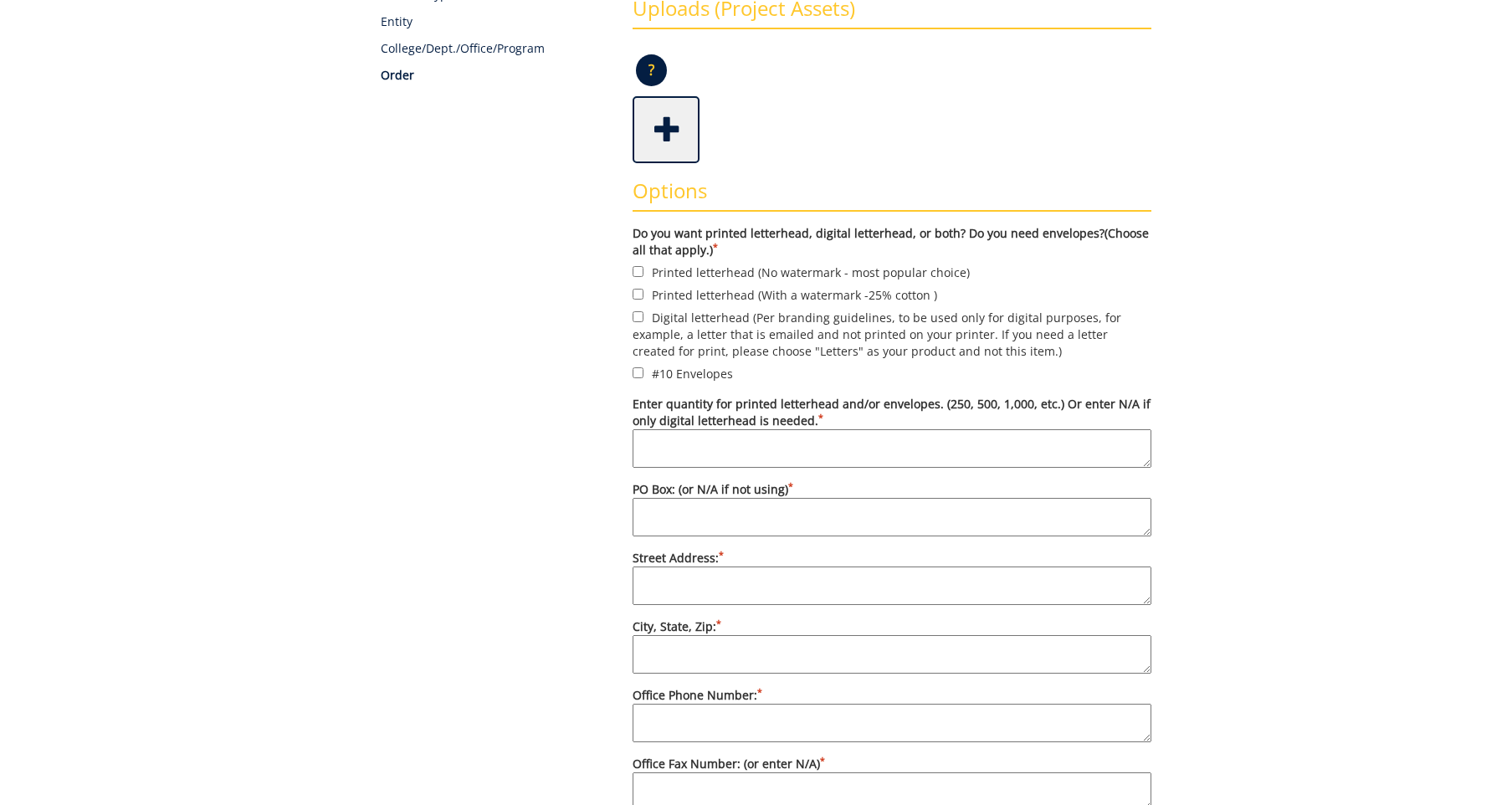
click at [646, 312] on label "Digital letterhead (Per branding guidelines, to be used only for digital purpos…" at bounding box center [892, 334] width 519 height 52
click at [644, 312] on input "Digital letterhead (Per branding guidelines, to be used only for digital purpos…" at bounding box center [638, 317] width 11 height 11
checkbox input "true"
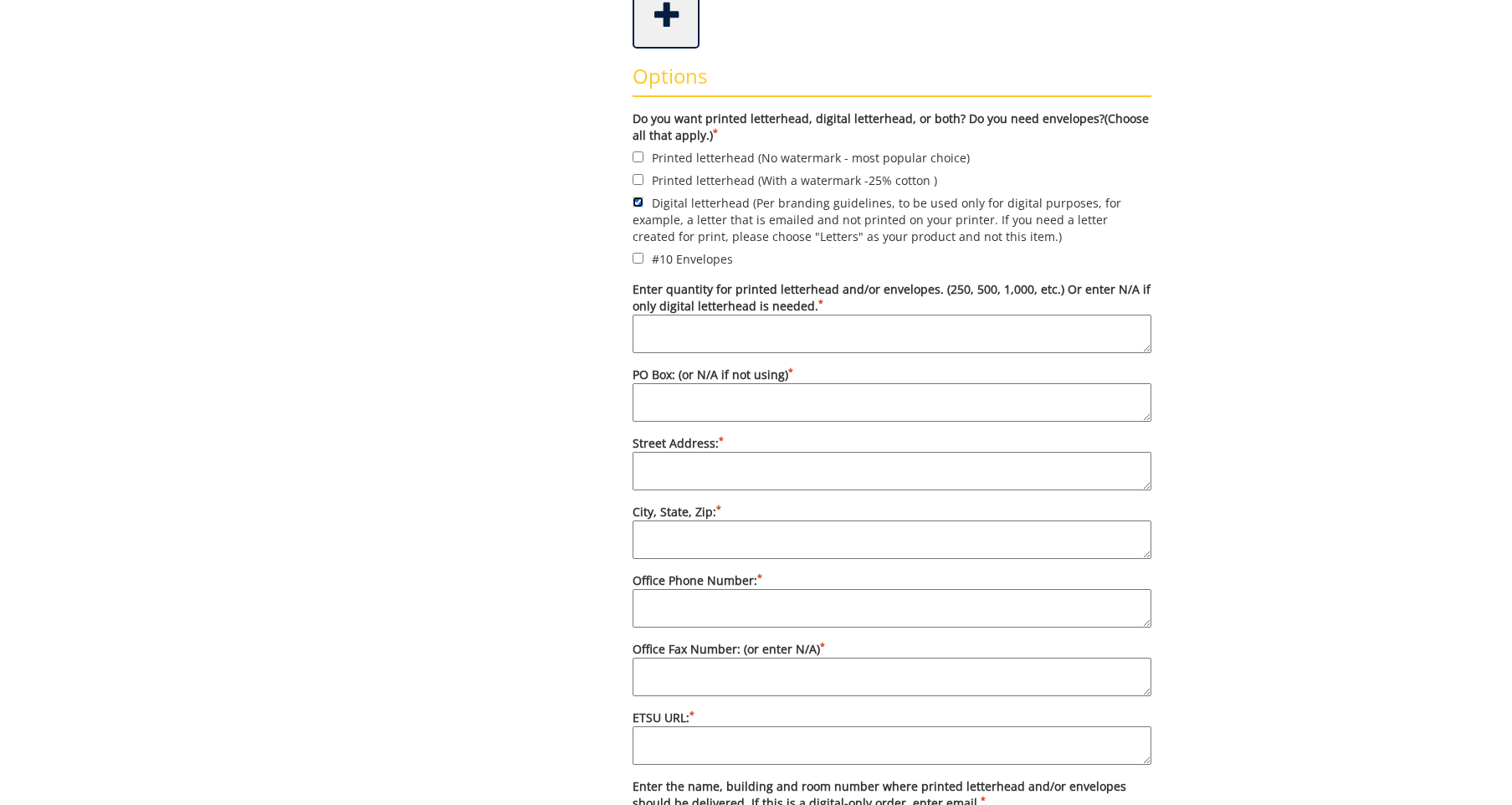
scroll to position [419, 0]
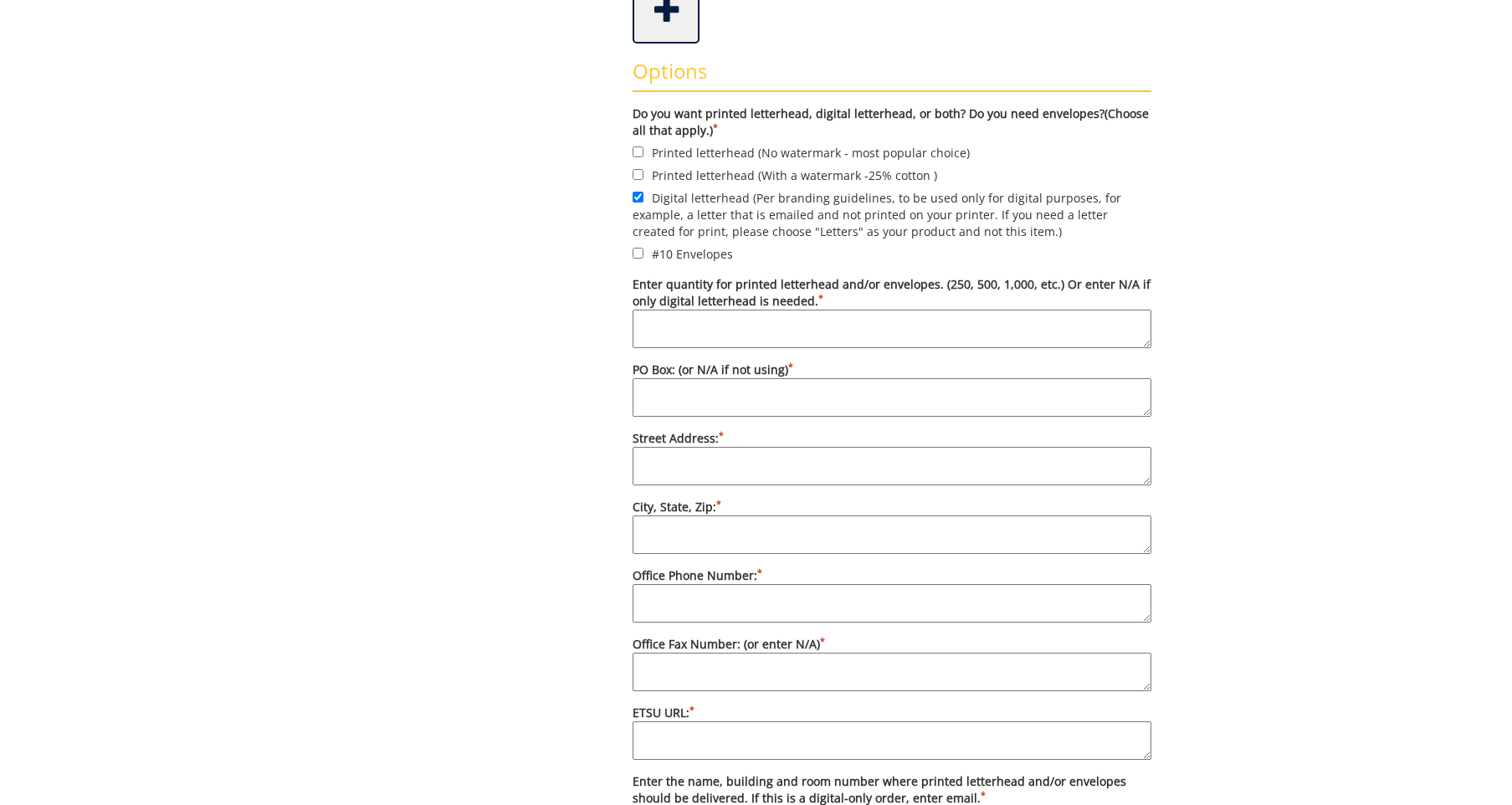
click at [719, 320] on textarea "Enter quantity for printed letterhead and/or envelopes. (250, 500, 1,000, etc.)…" at bounding box center [892, 328] width 519 height 38
type textarea "N/A"
click at [732, 410] on textarea "PO Box: (or N/A if not using) *" at bounding box center [892, 397] width 519 height 38
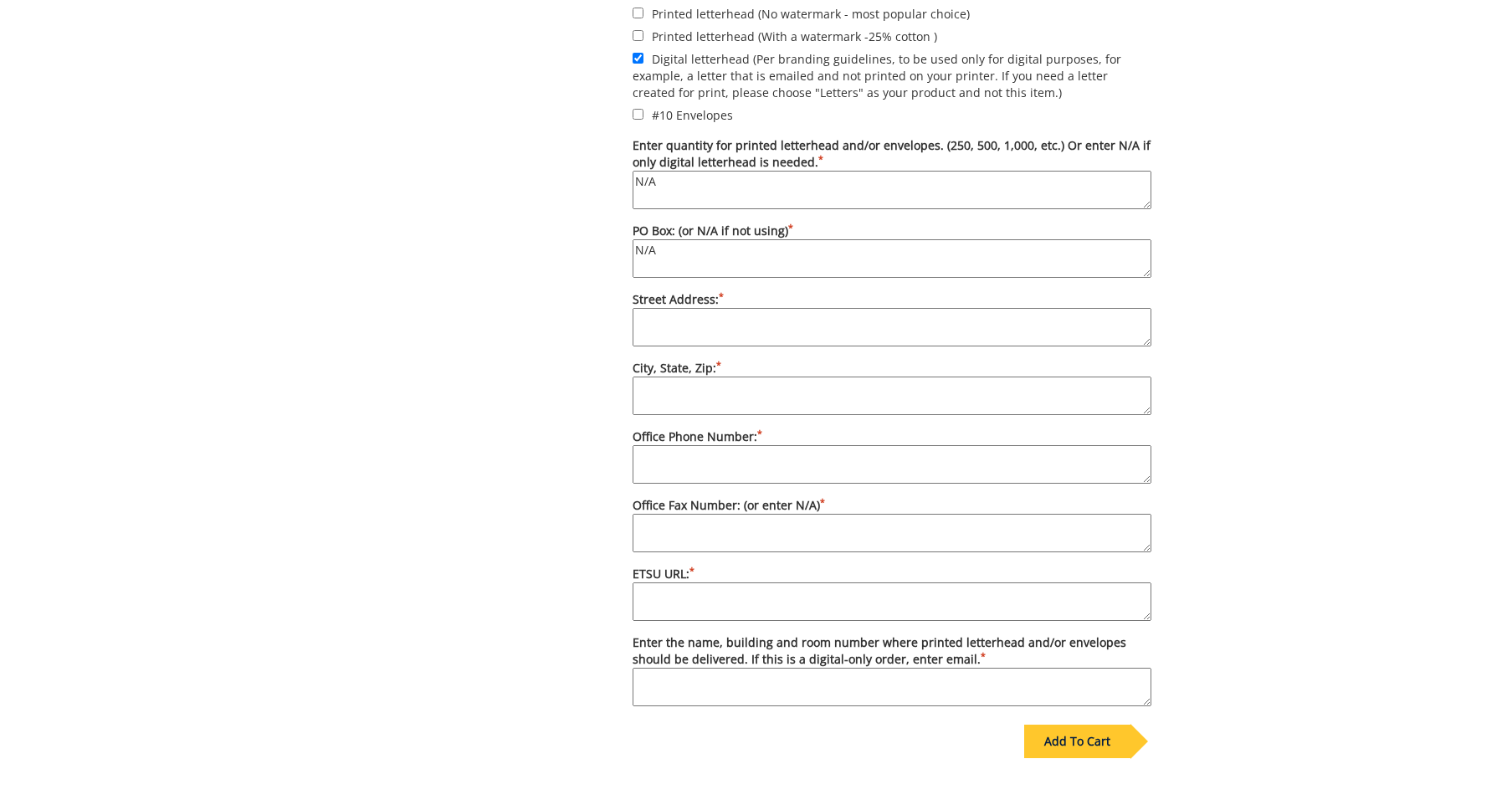
scroll to position [553, 0]
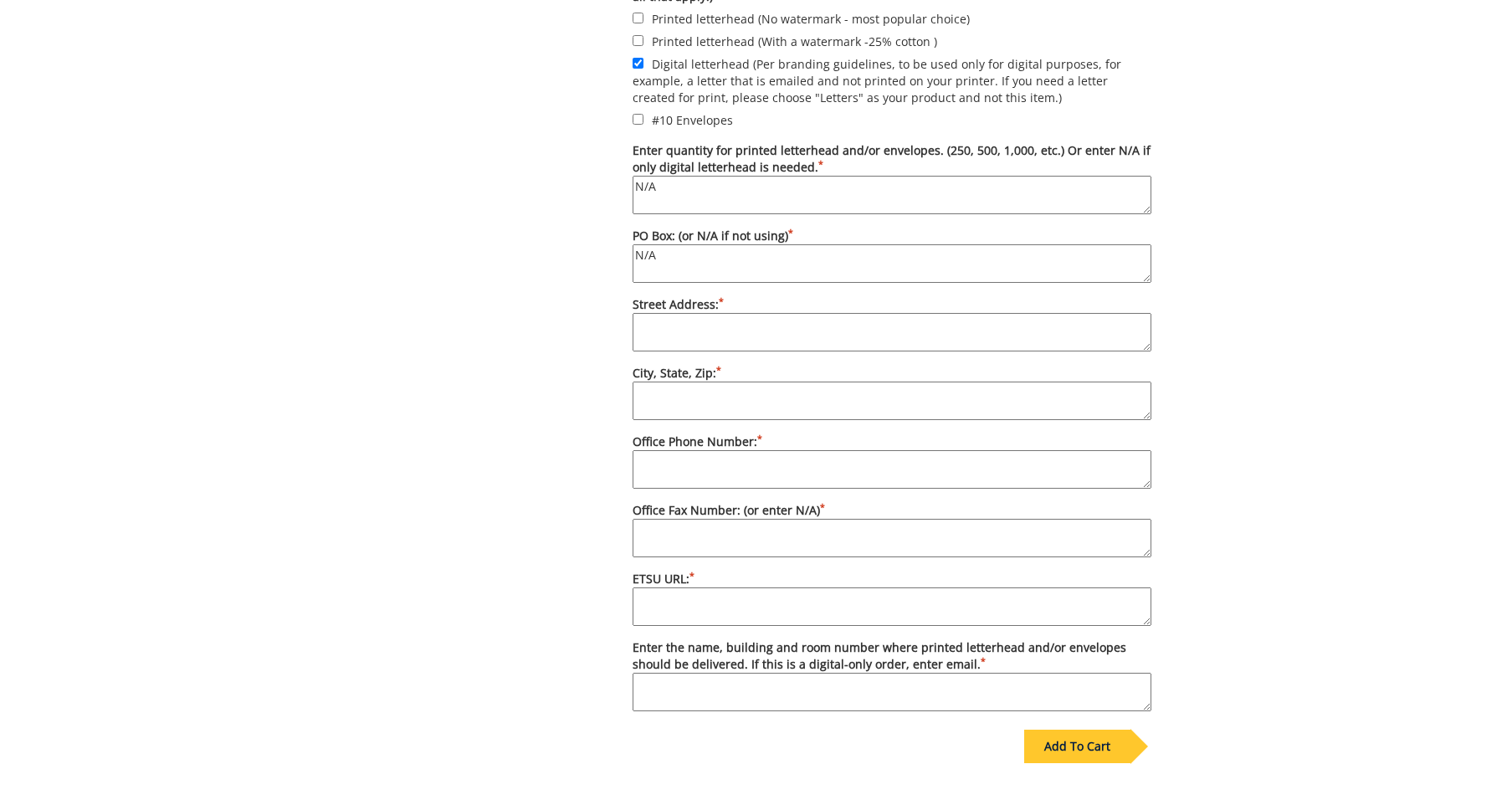
type textarea "N/A"
click at [695, 334] on textarea "Street Address: *" at bounding box center [892, 332] width 519 height 38
paste textarea "[STREET_ADDRESS]"
type textarea "[STREET_ADDRESS]"
click at [687, 399] on textarea "City, State, Zip: *" at bounding box center [892, 401] width 519 height 38
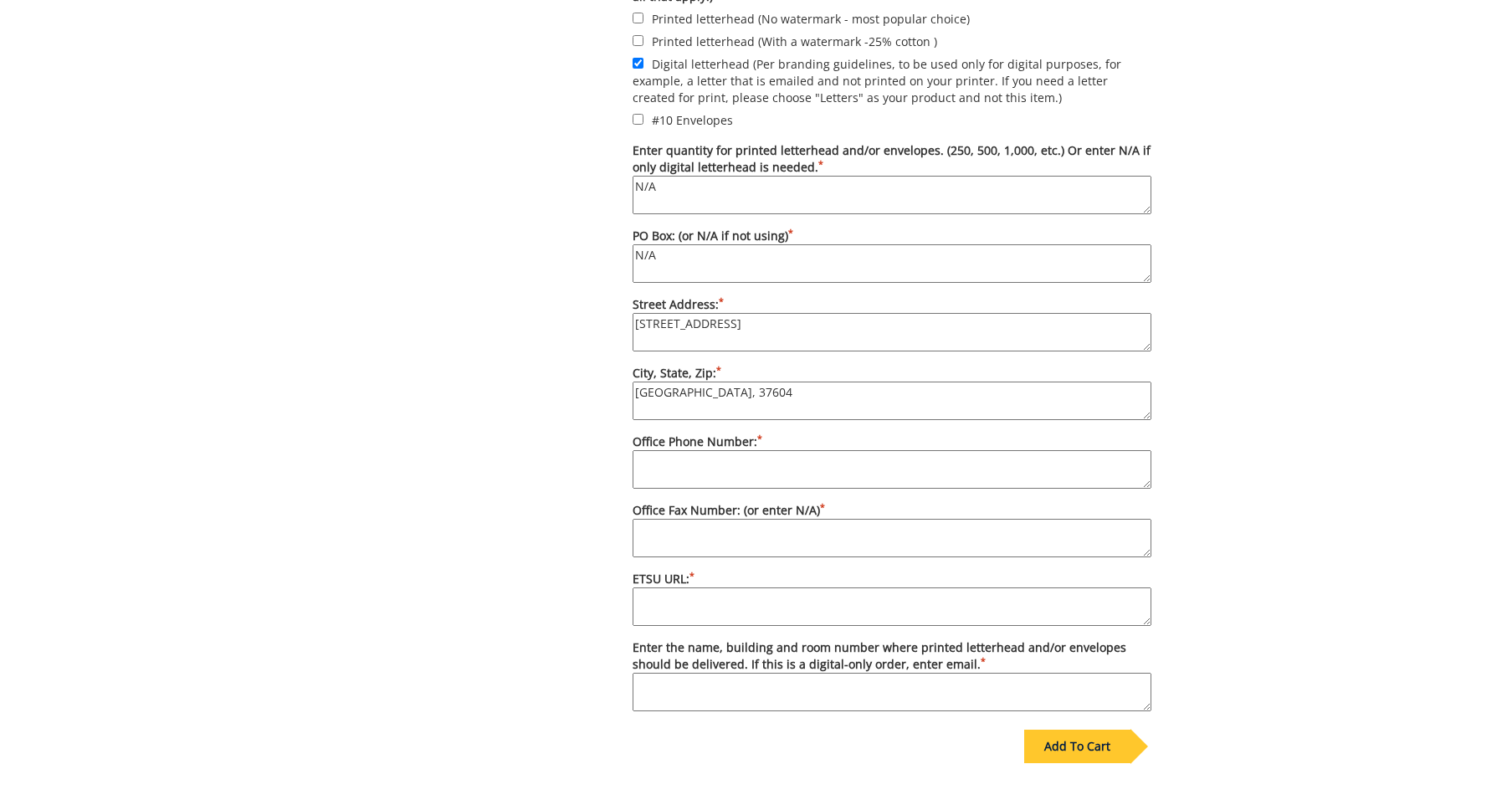
type textarea "[GEOGRAPHIC_DATA], 37604"
click at [793, 473] on textarea "Office Phone Number: *" at bounding box center [892, 469] width 519 height 38
type textarea "[PHONE_NUMBER]"
click at [738, 610] on textarea "ETSU URL: *" at bounding box center [892, 607] width 519 height 38
click at [705, 551] on textarea "Office Fax Number: (or enter N/A) *" at bounding box center [892, 538] width 519 height 38
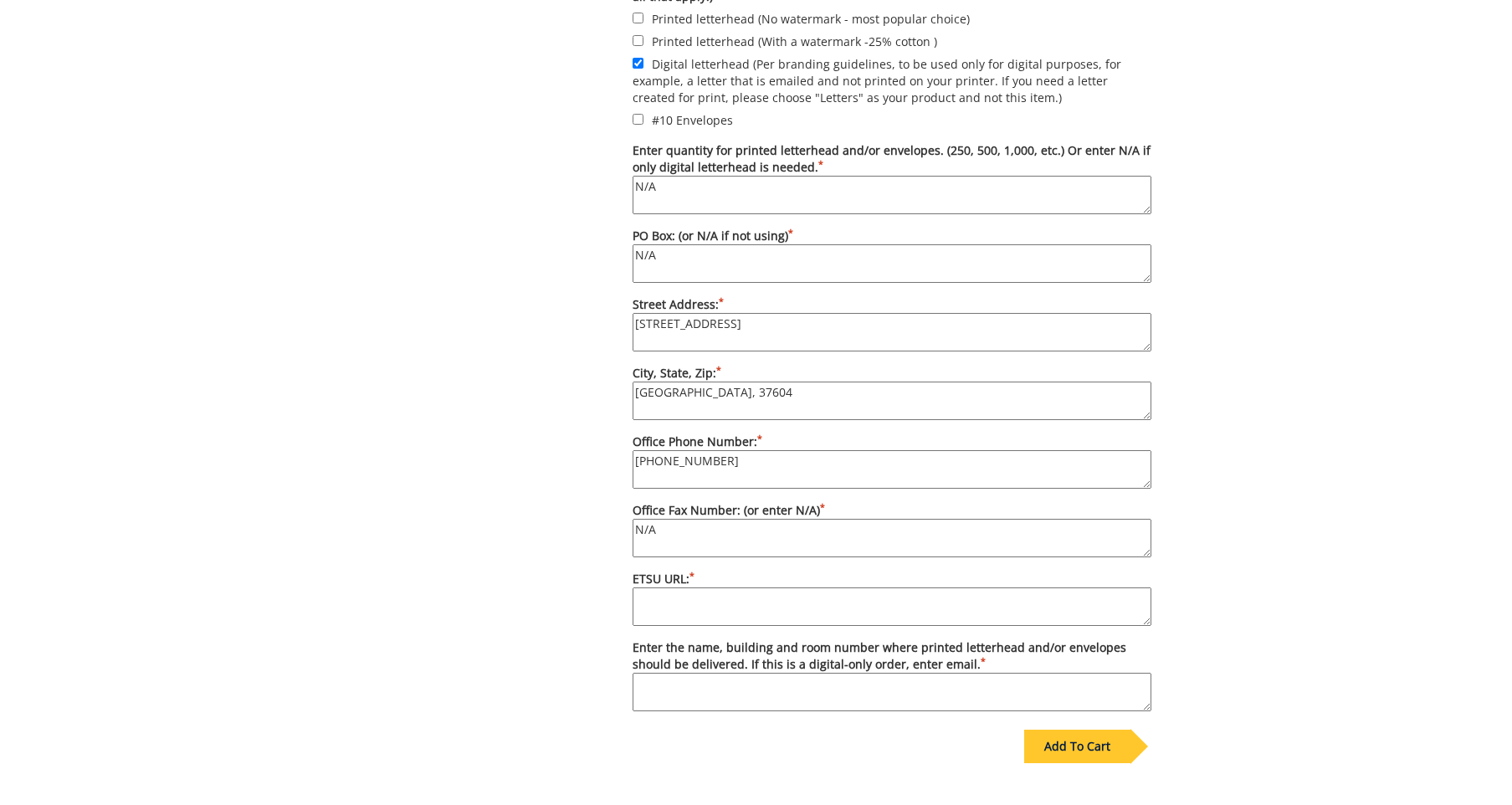
type textarea "N/A"
click at [726, 706] on textarea "Enter the name, building and room number where printed letterhead and/or envelo…" at bounding box center [892, 691] width 519 height 38
type textarea "[EMAIL_ADDRESS][DOMAIN_NAME]"
click at [699, 618] on textarea "ETSU URL: *" at bounding box center [892, 607] width 519 height 38
click at [695, 581] on sup "*" at bounding box center [691, 576] width 5 height 12
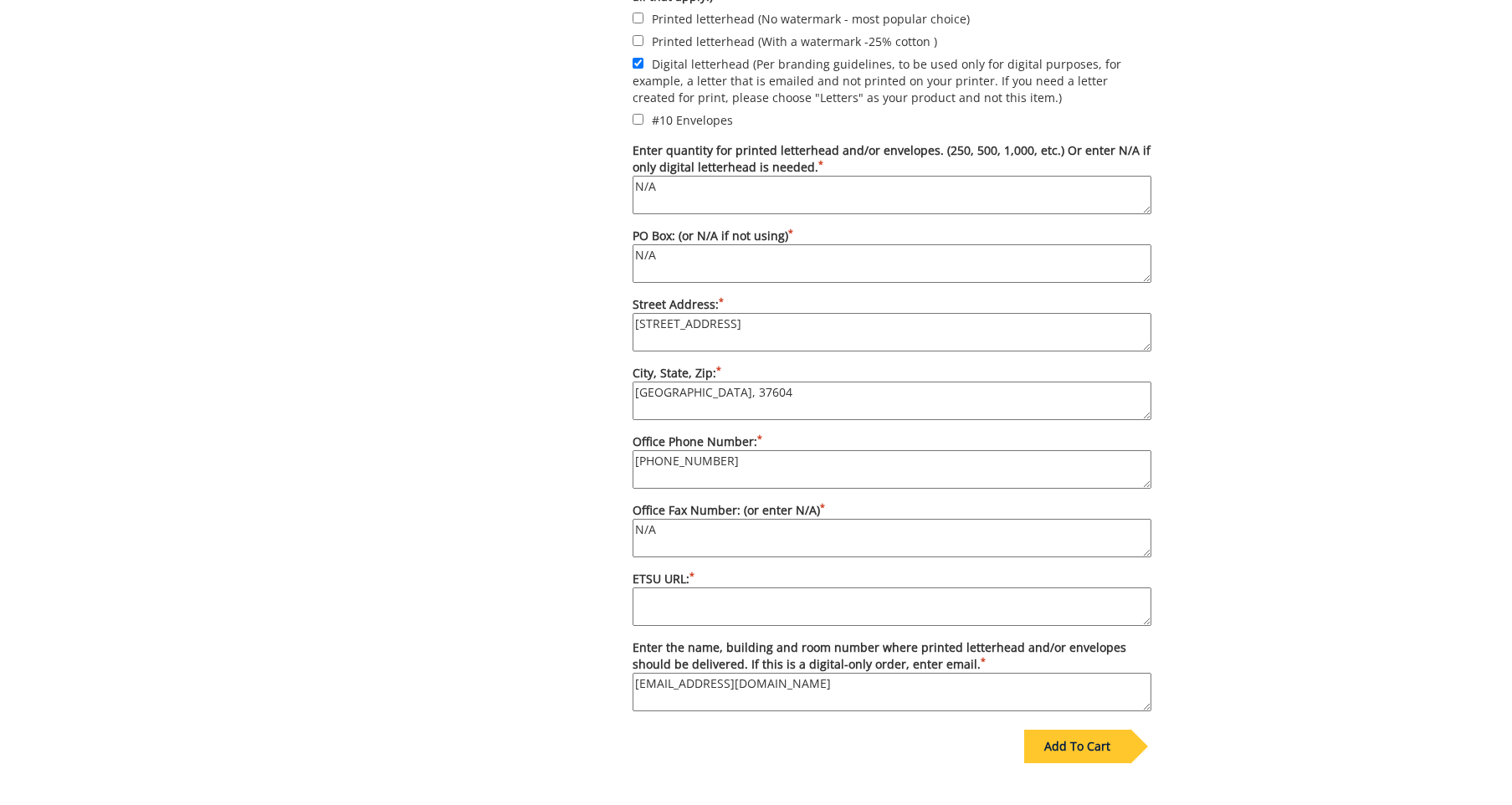
click at [696, 590] on textarea "ETSU URL: *" at bounding box center [892, 607] width 519 height 38
click at [1053, 745] on div "Add To Cart" at bounding box center [1077, 746] width 106 height 34
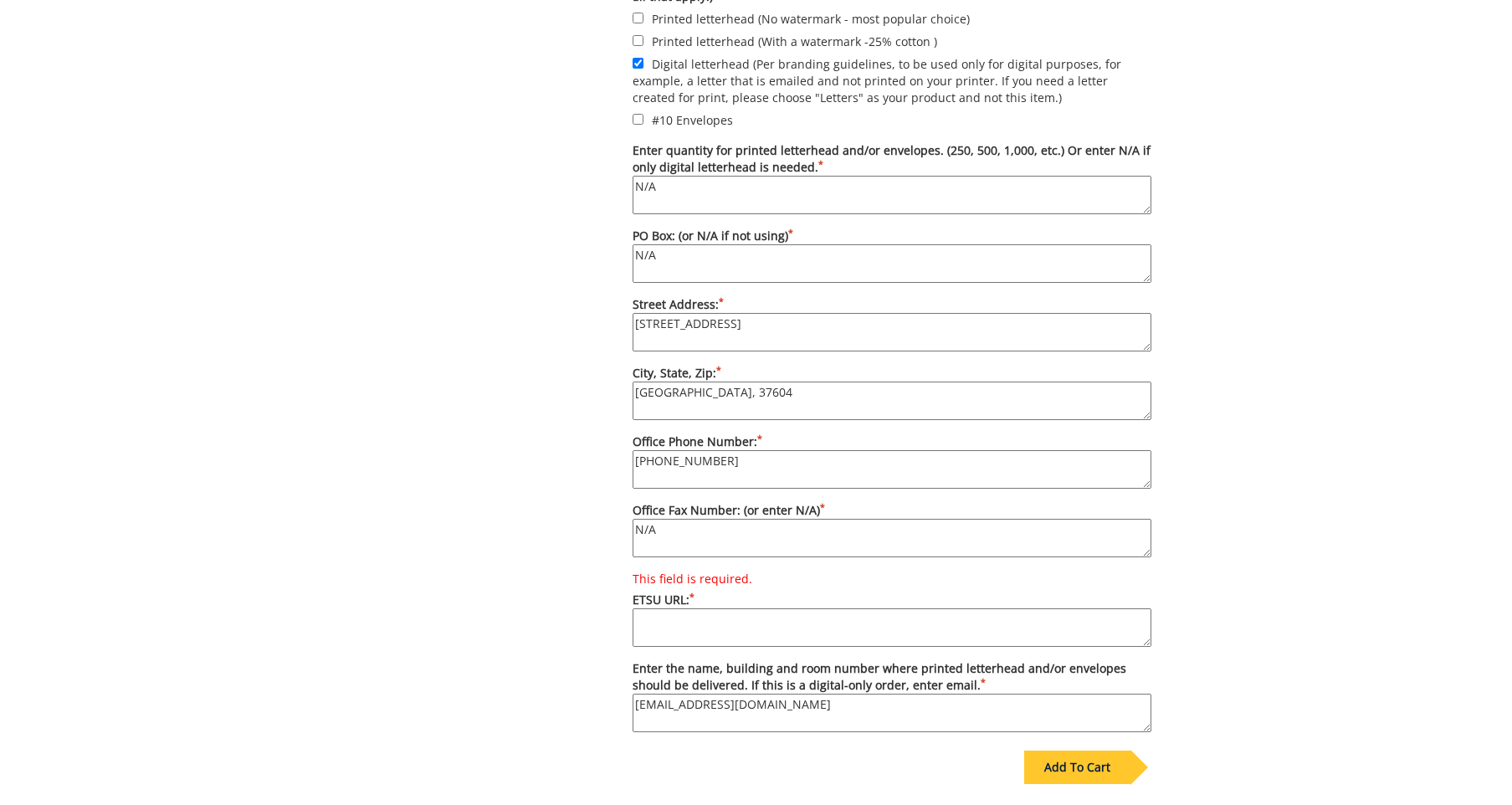
click at [744, 635] on textarea "This field is required. ETSU URL: *" at bounding box center [892, 627] width 519 height 38
paste textarea "https://www.etsu.edu/cas/biology/"
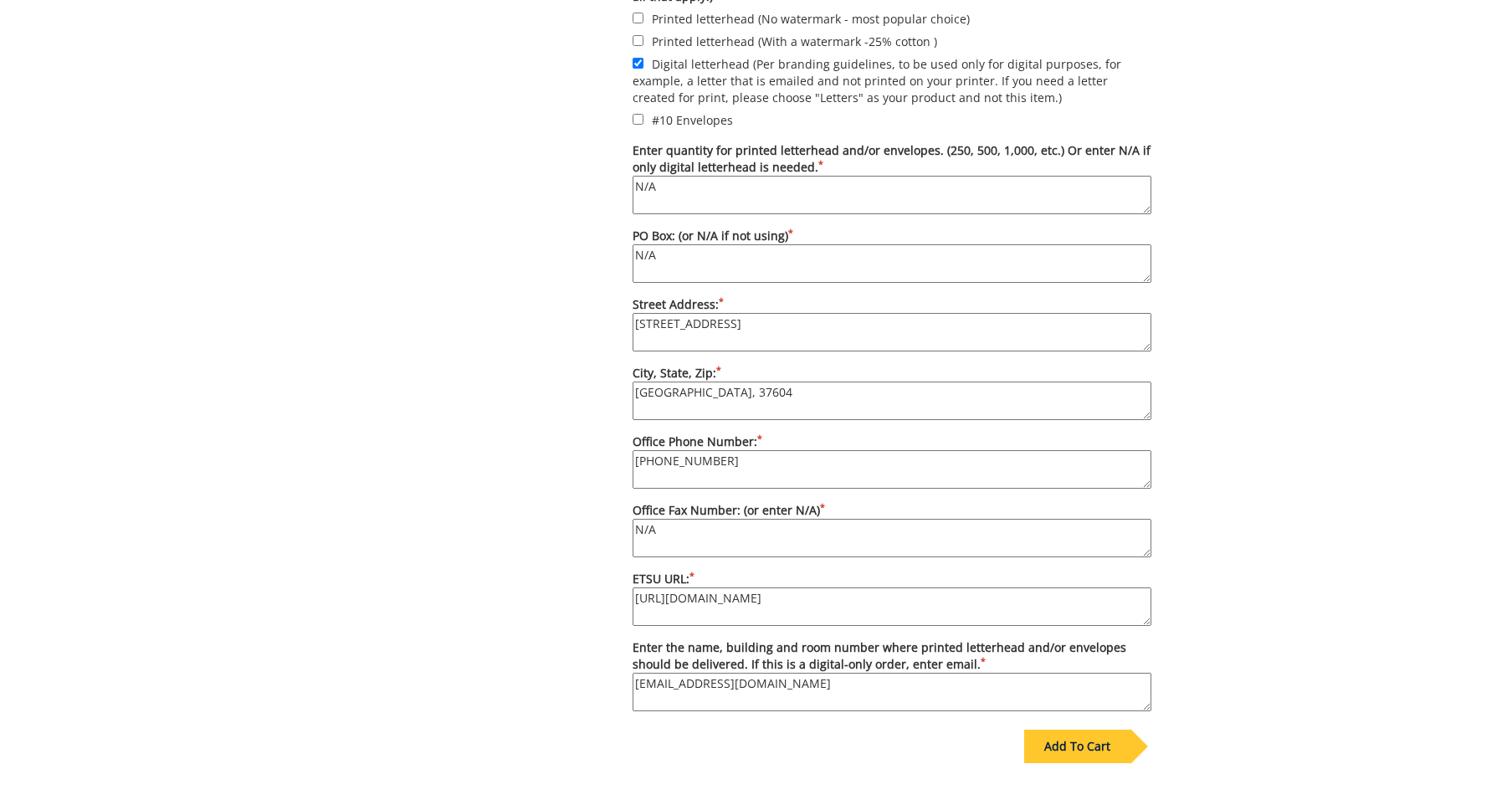
type textarea "https://www.etsu.edu/cas/biology/"
click at [1063, 763] on div "Add To Cart" at bounding box center [1077, 746] width 106 height 34
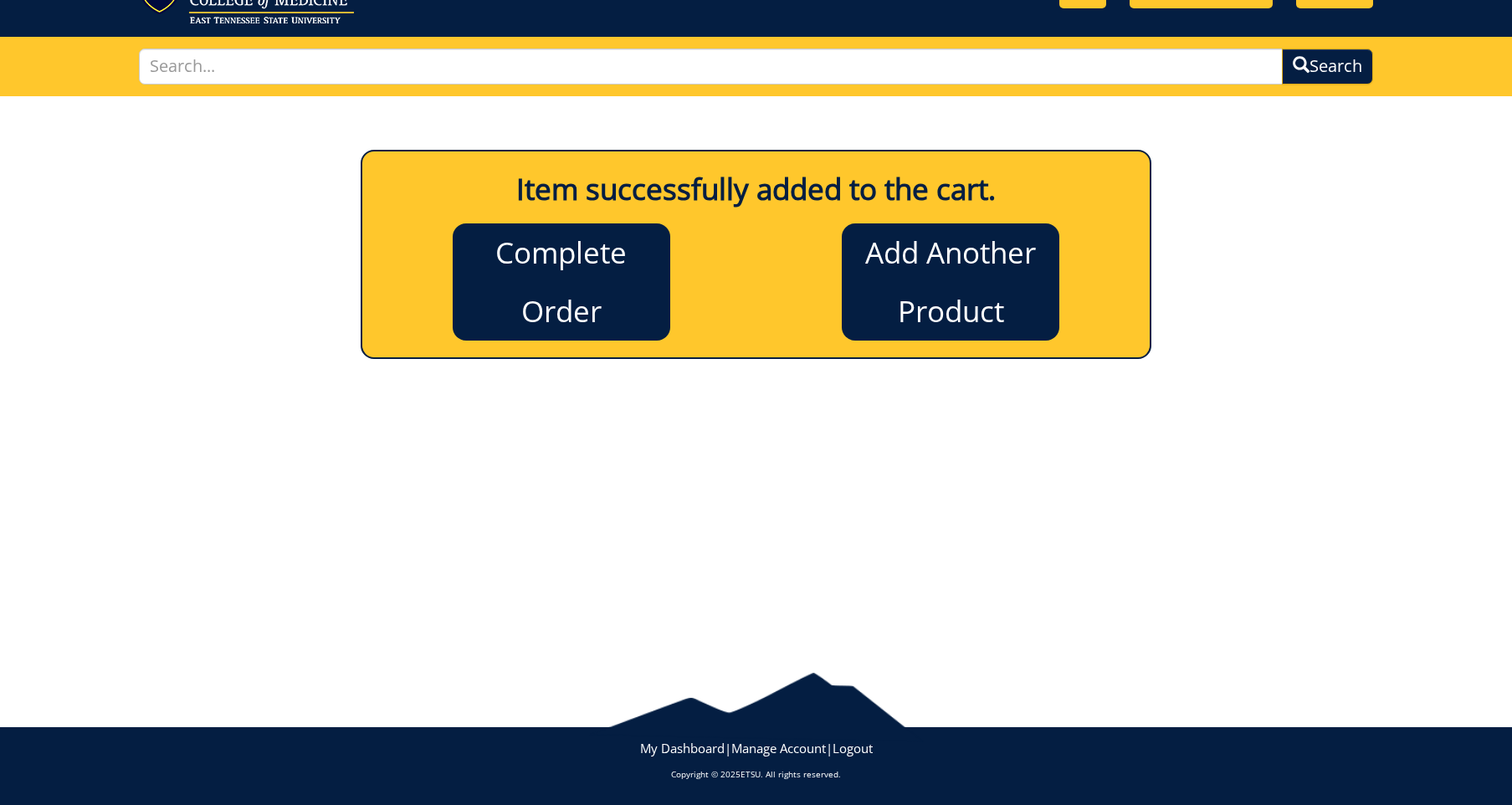
scroll to position [20, 0]
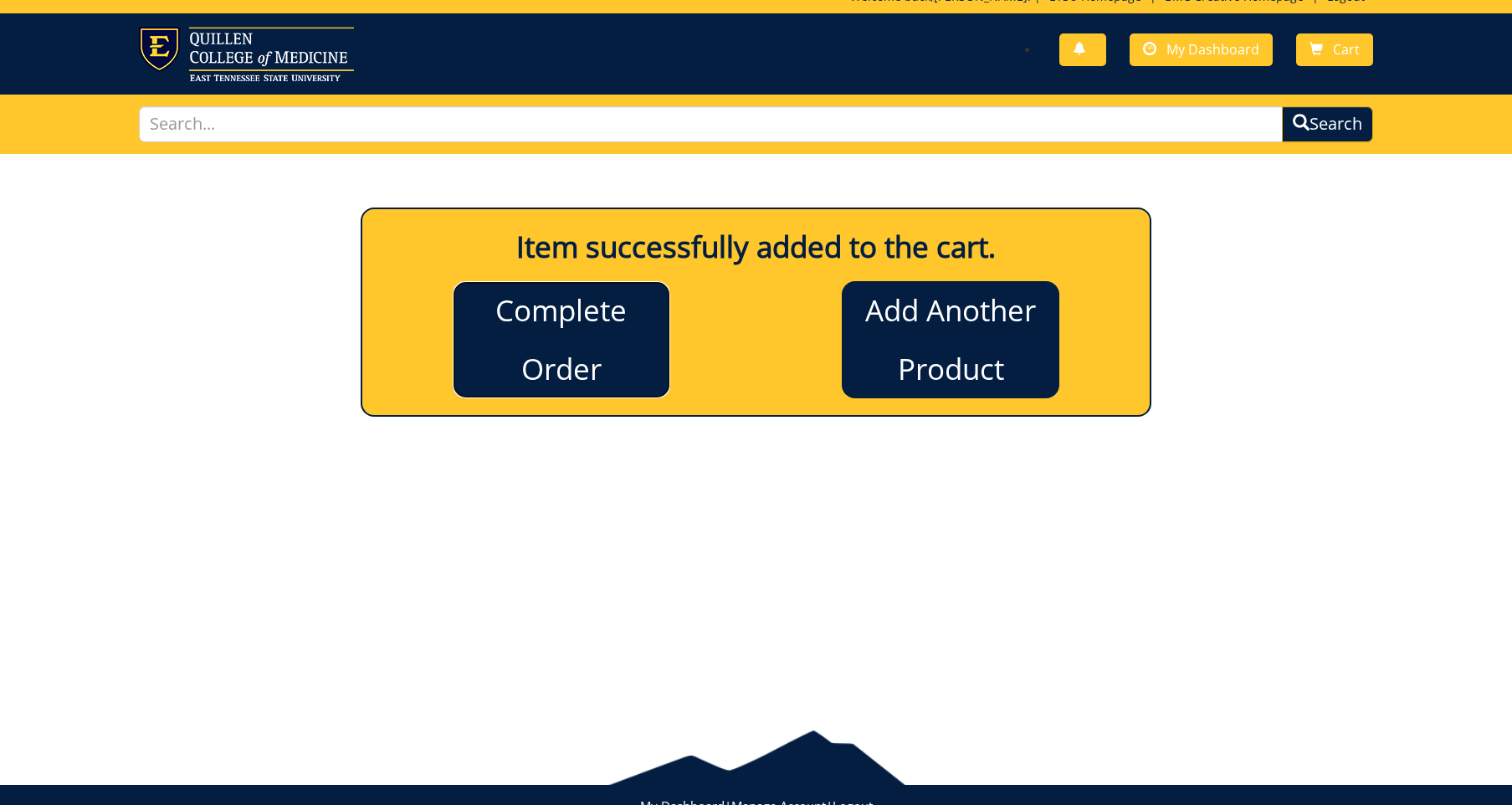
click at [603, 361] on link "Complete Order" at bounding box center [562, 340] width 218 height 117
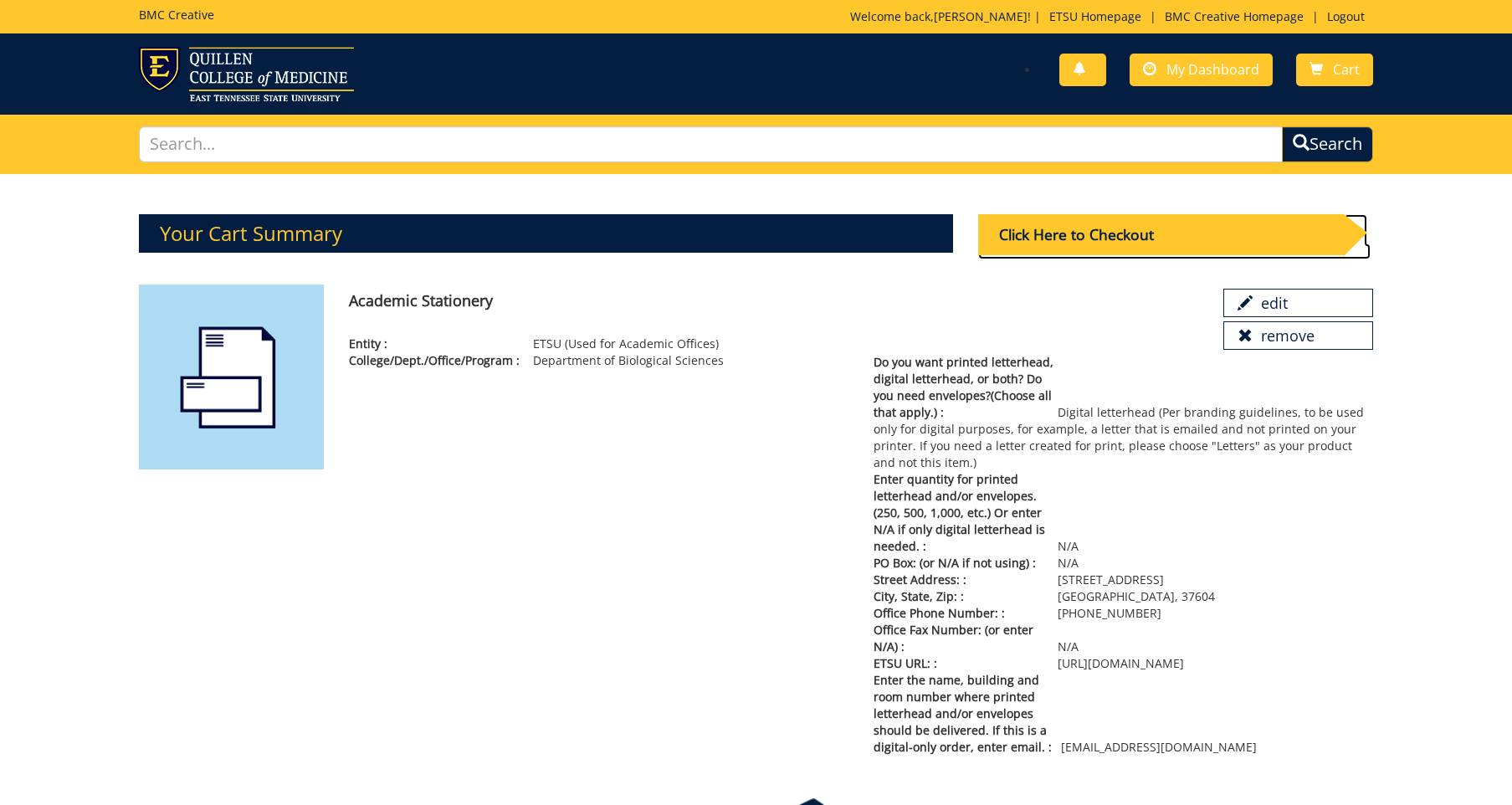
click at [1098, 225] on div "Click Here to Checkout" at bounding box center [1161, 235] width 366 height 41
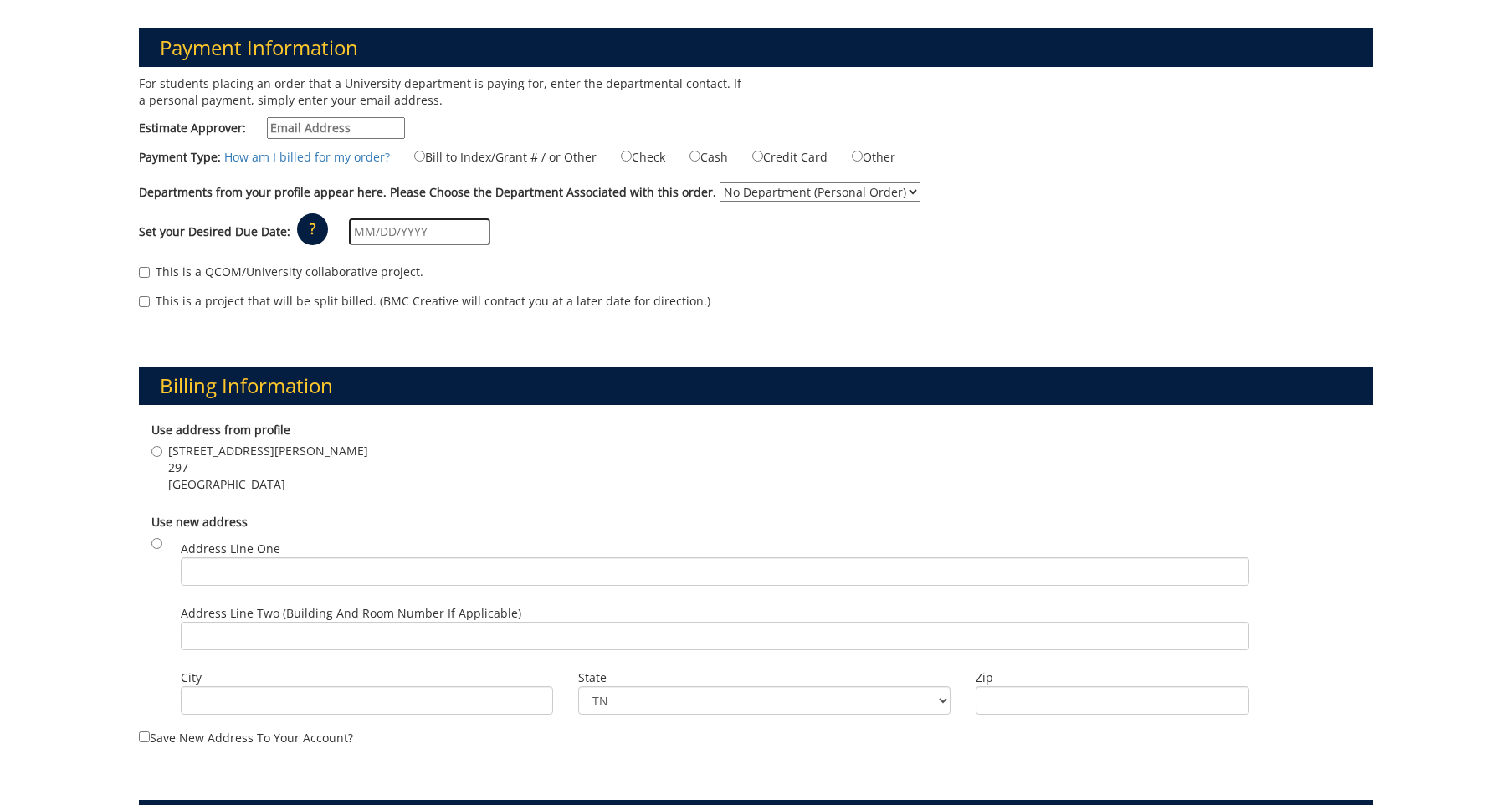
scroll to position [231, 0]
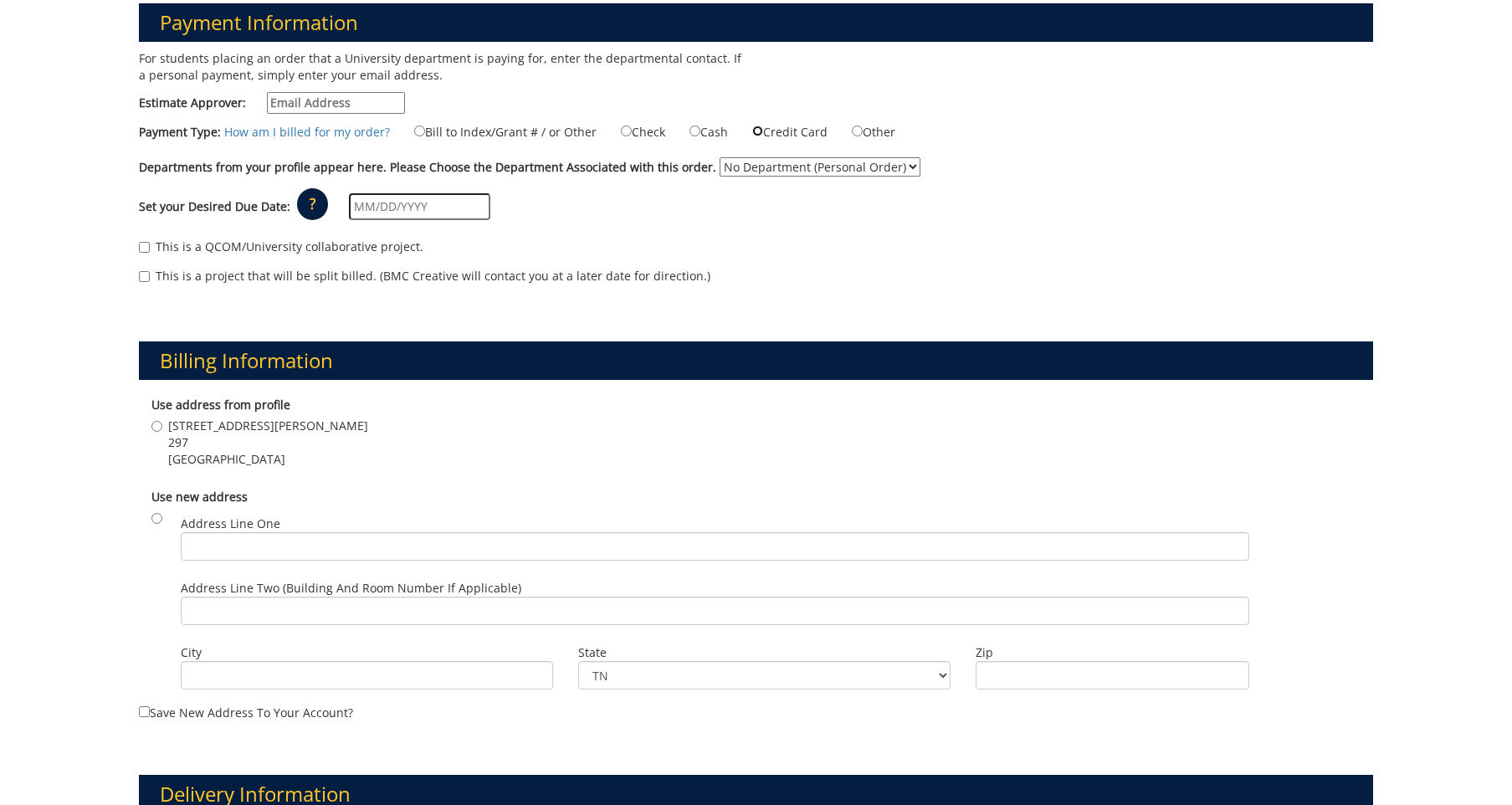
click at [763, 130] on input "Credit Card" at bounding box center [758, 131] width 11 height 11
radio input "true"
drag, startPoint x: 712, startPoint y: 174, endPoint x: 789, endPoint y: 160, distance: 78.3
click at [789, 160] on div "Departments from your profile appear here. Please Choose the Department Associa…" at bounding box center [756, 171] width 1260 height 27
click at [720, 157] on select "No Department (Personal Order) Biological Sciences" at bounding box center [821, 167] width 201 height 20
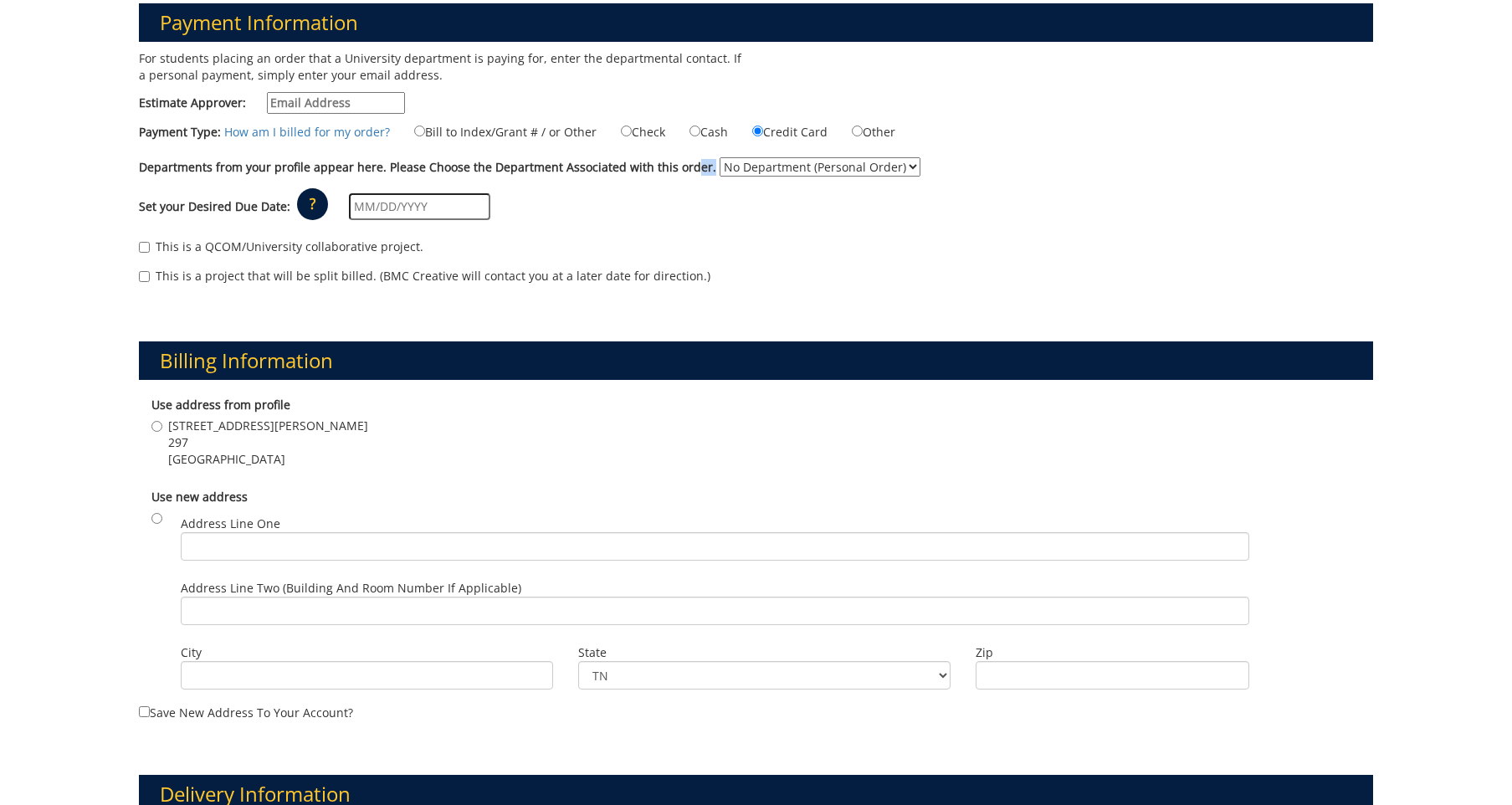
click option "No Department (Personal Order)" at bounding box center [0, 0] width 0 height 0
click at [447, 216] on input "text" at bounding box center [420, 207] width 142 height 27
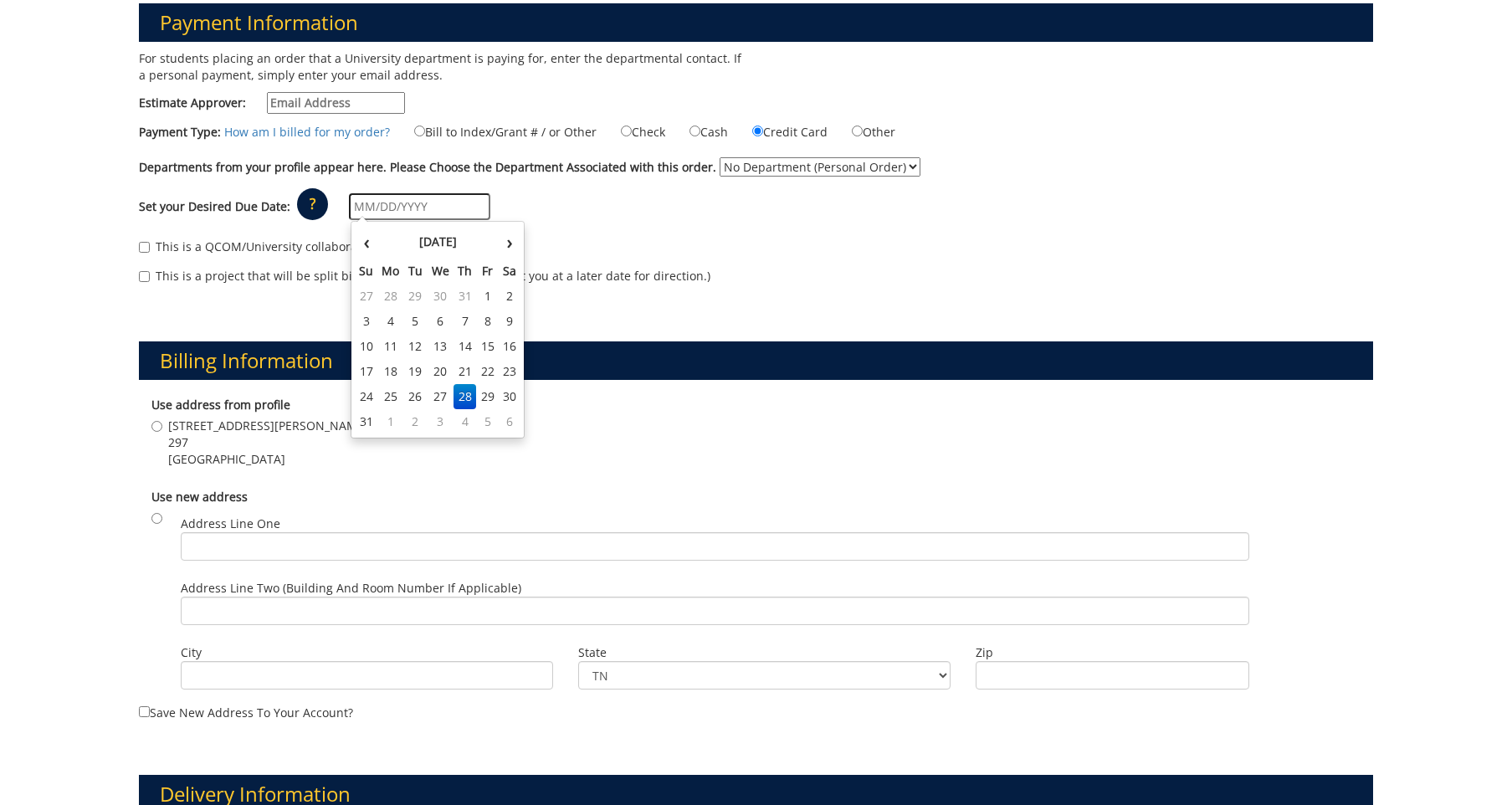
click at [465, 401] on td "28" at bounding box center [465, 396] width 23 height 25
type input "[DATE]"
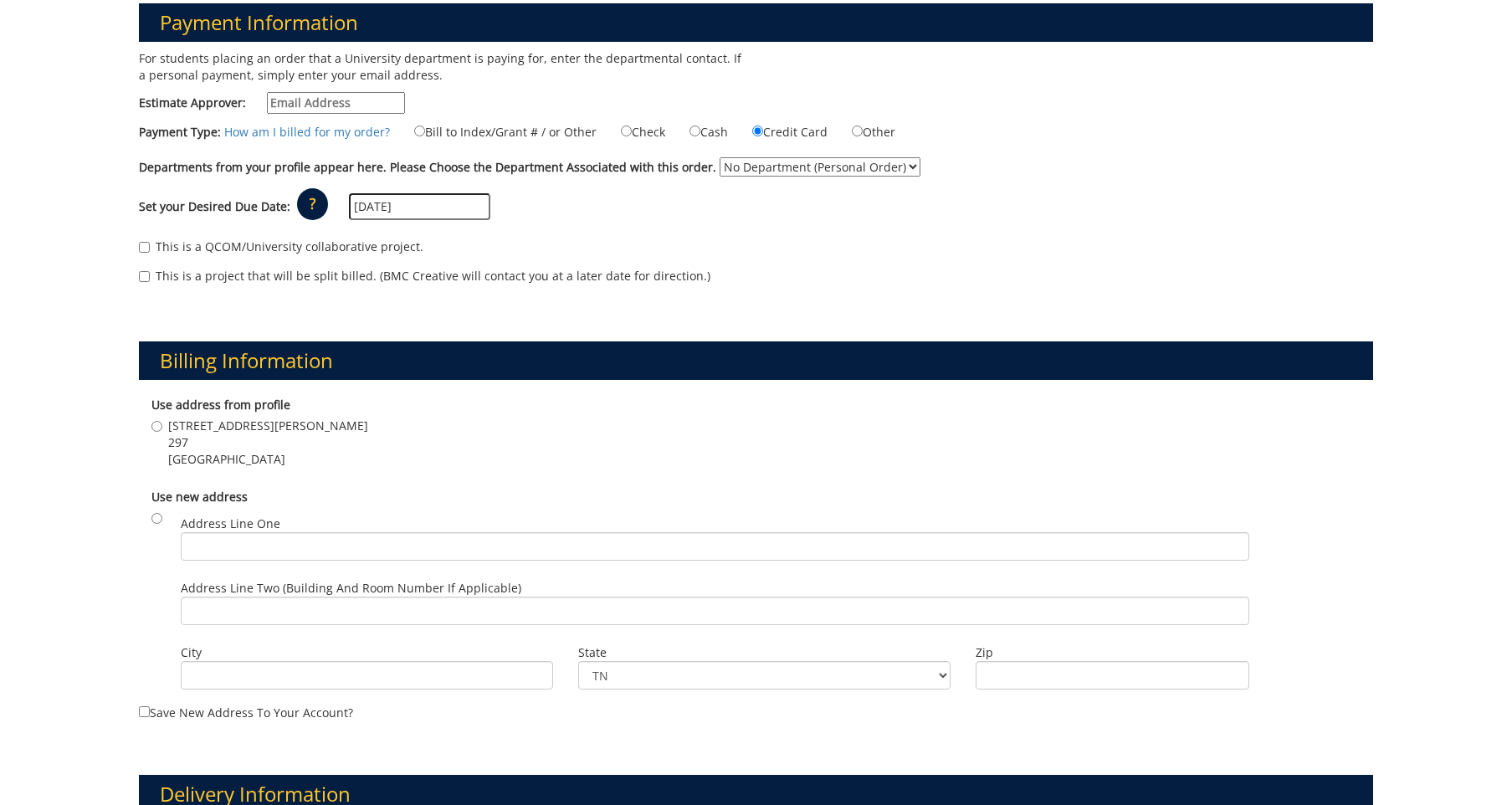
click at [454, 411] on label "Use address from profile" at bounding box center [756, 405] width 1210 height 17
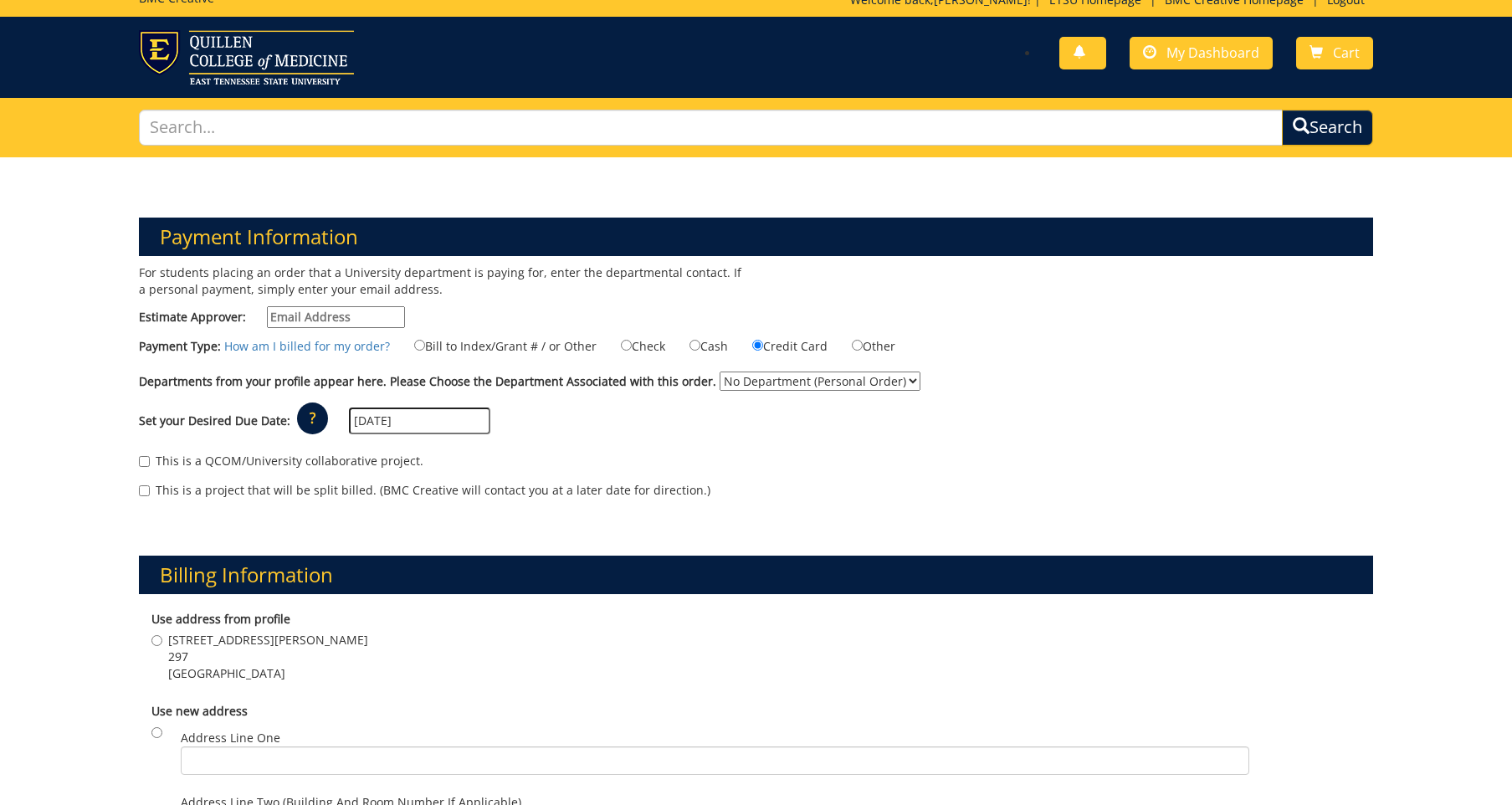
scroll to position [0, 0]
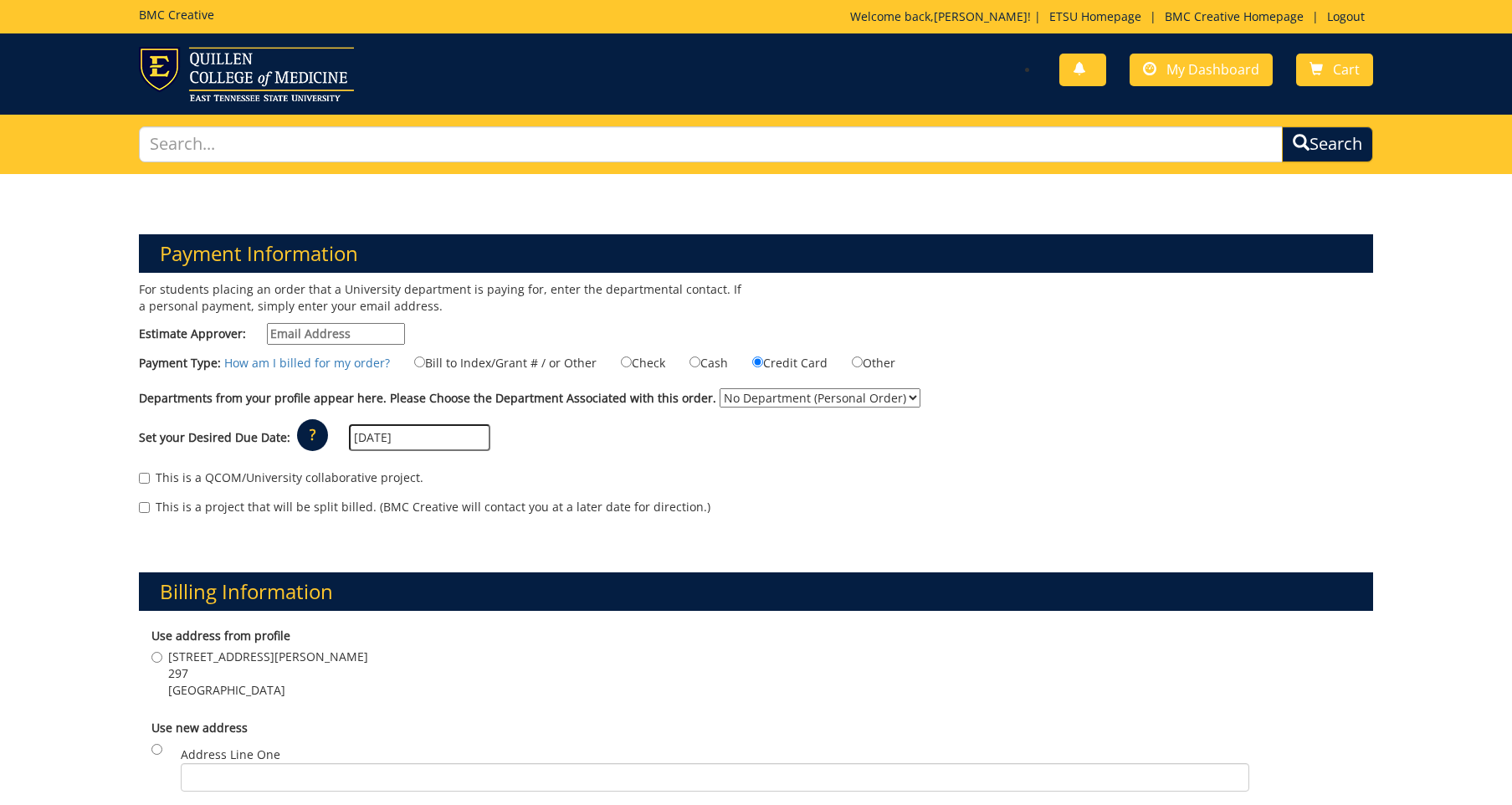
click at [581, 619] on div "Billing Information Use address from profile 2203 Mckinley St 297 Johnson City …" at bounding box center [756, 748] width 1260 height 433
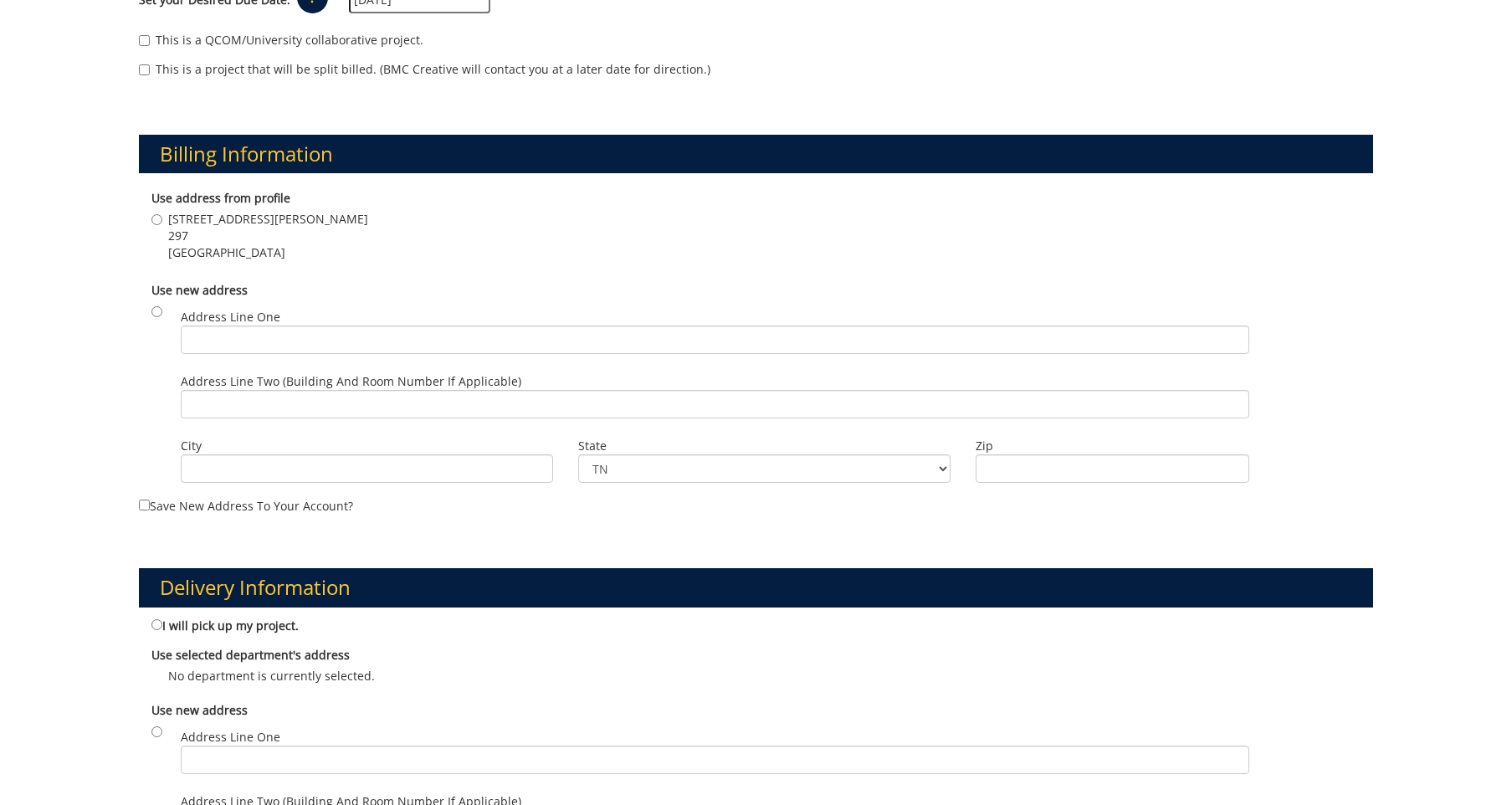
scroll to position [440, 0]
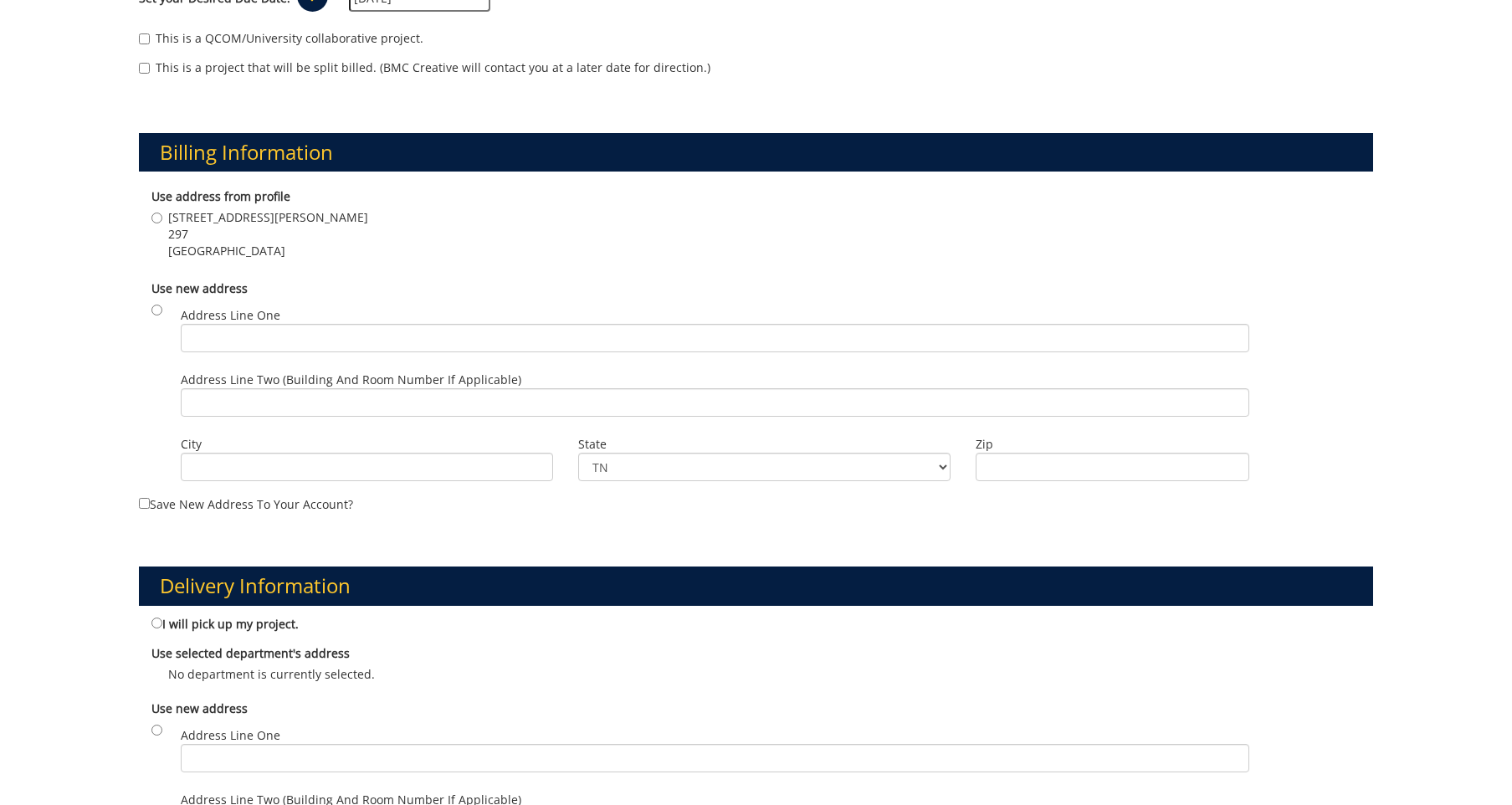
click at [166, 221] on label "2203 Mckinley St 297 Johnson City , TN 37604" at bounding box center [260, 235] width 217 height 50
click at [162, 221] on input "2203 Mckinley St 297 Johnson City , TN 37604" at bounding box center [157, 218] width 11 height 11
radio input "true"
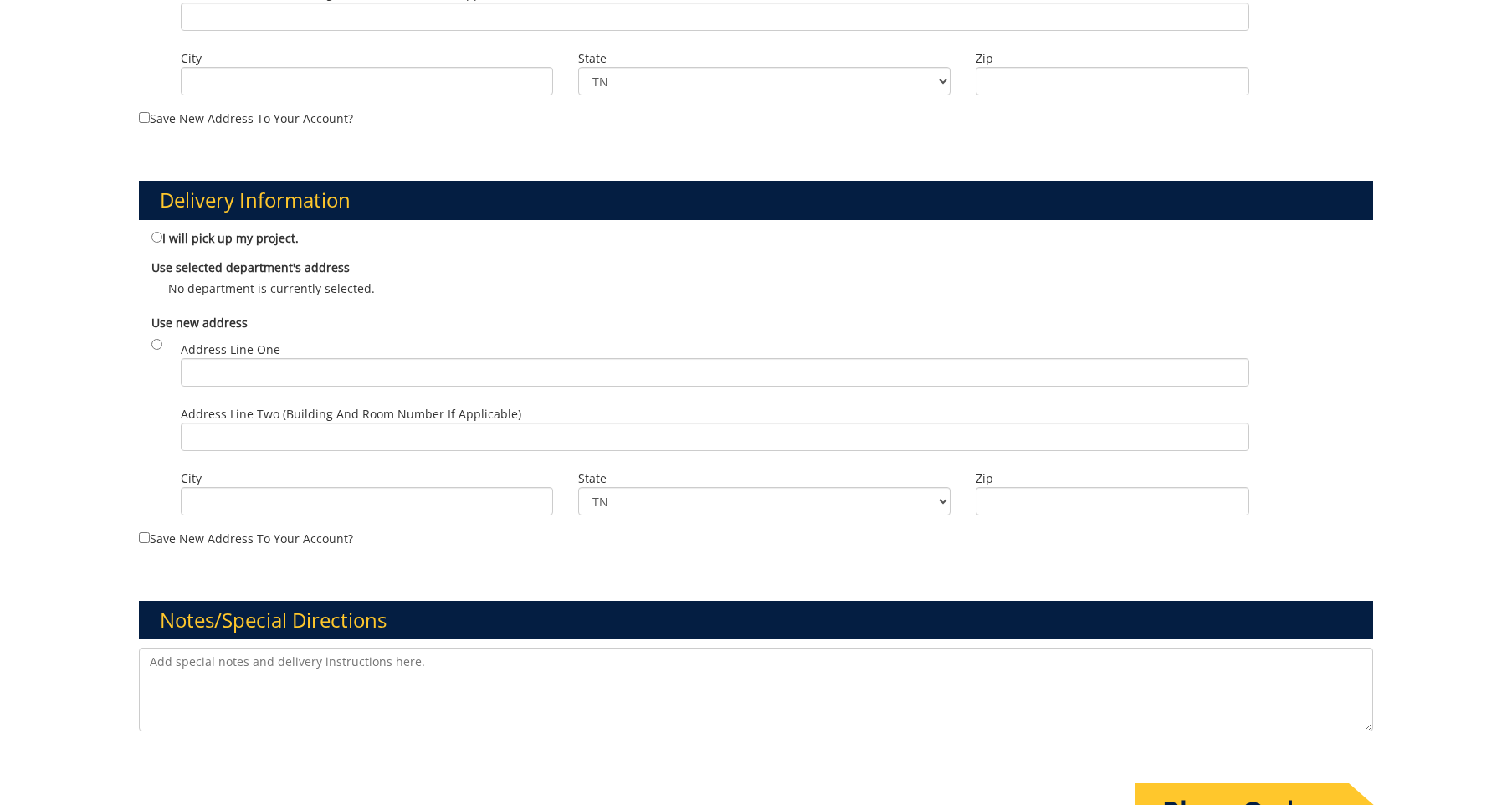
scroll to position [837, 0]
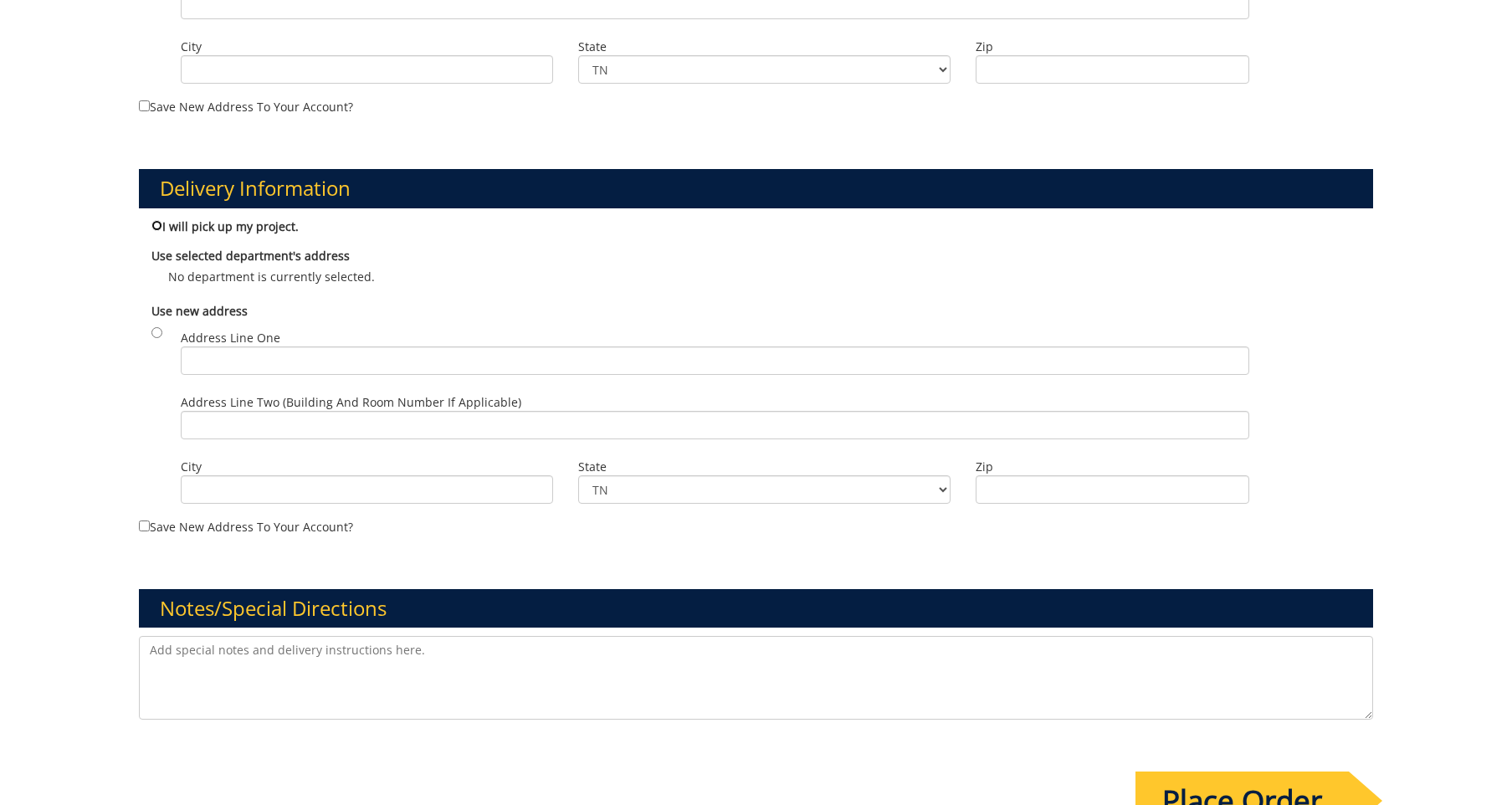
click at [162, 228] on input "I will pick up my project." at bounding box center [157, 225] width 11 height 11
radio input "true"
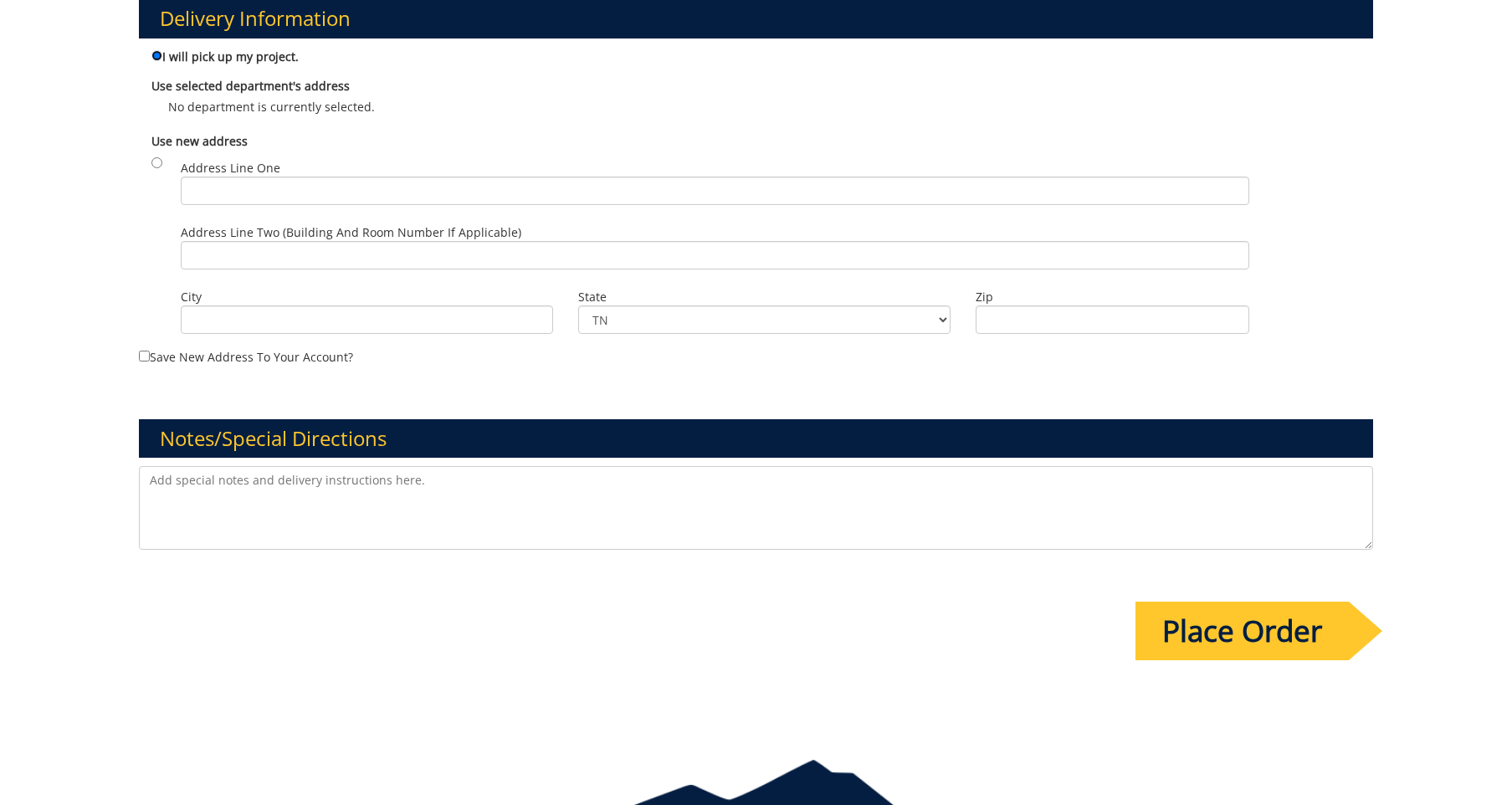
scroll to position [1035, 0]
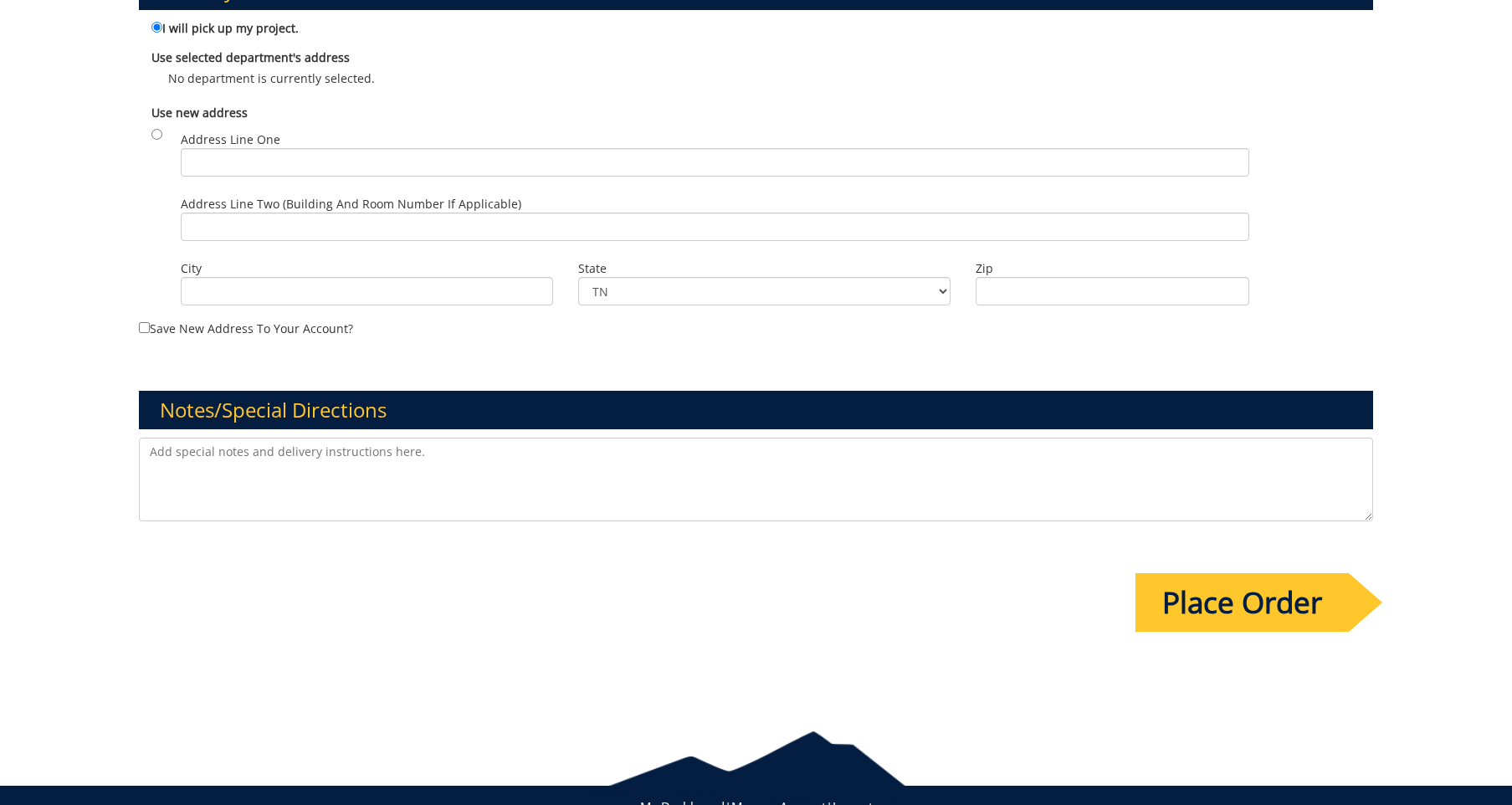
click at [1236, 599] on input "Place Order" at bounding box center [1242, 602] width 213 height 59
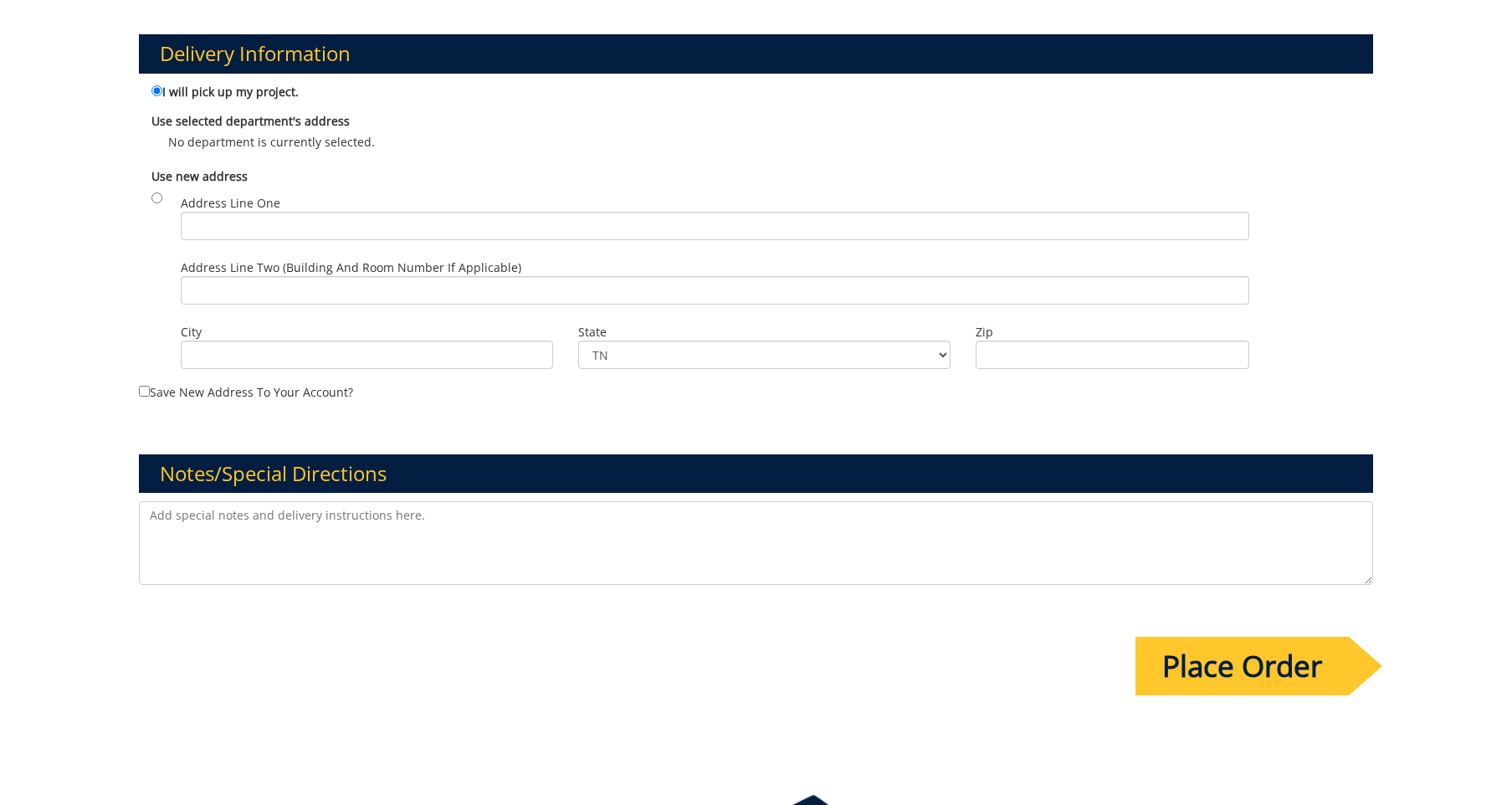
scroll to position [0, 0]
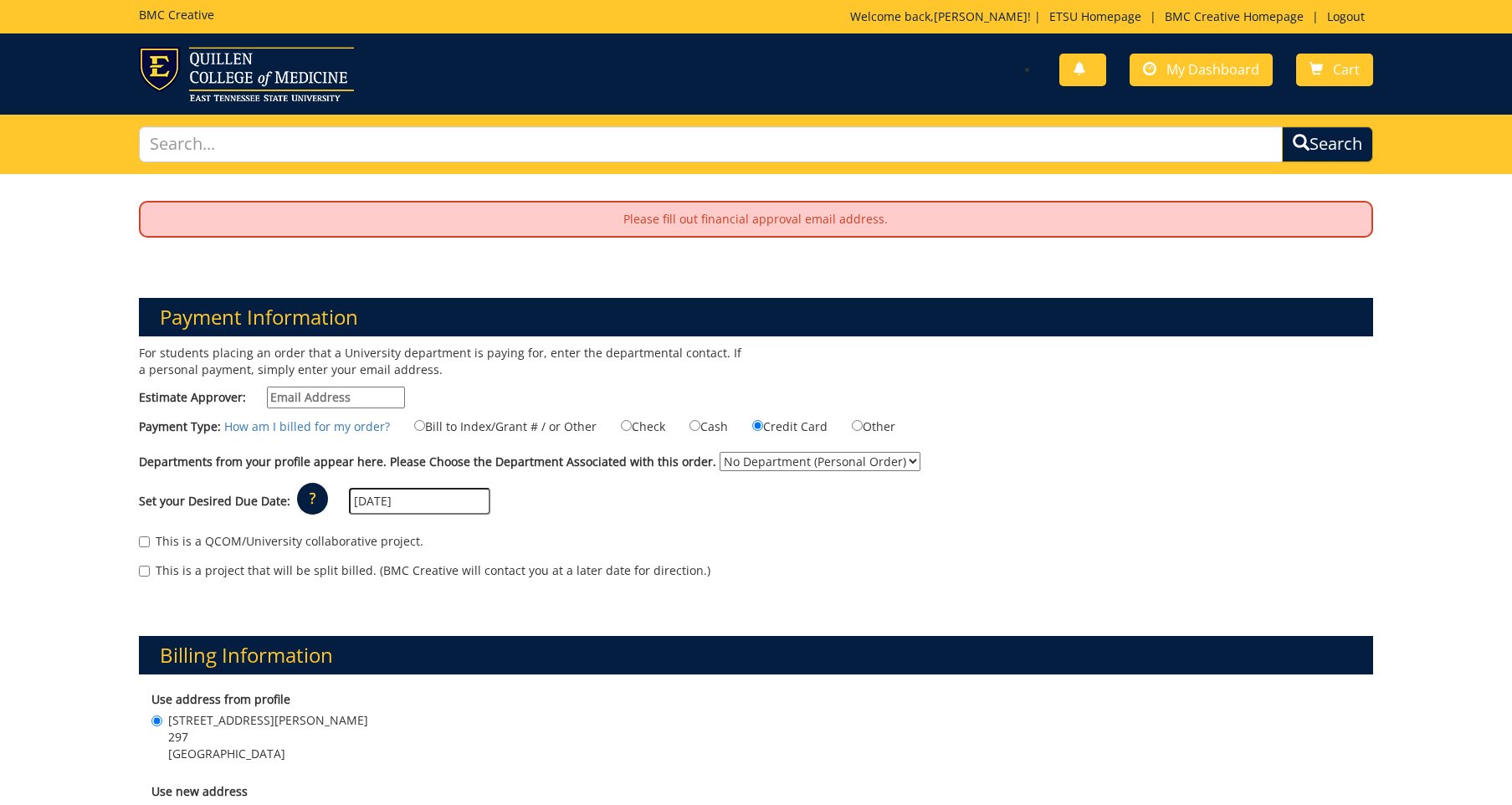
click at [341, 389] on input "Estimate Approver:" at bounding box center [336, 397] width 138 height 21
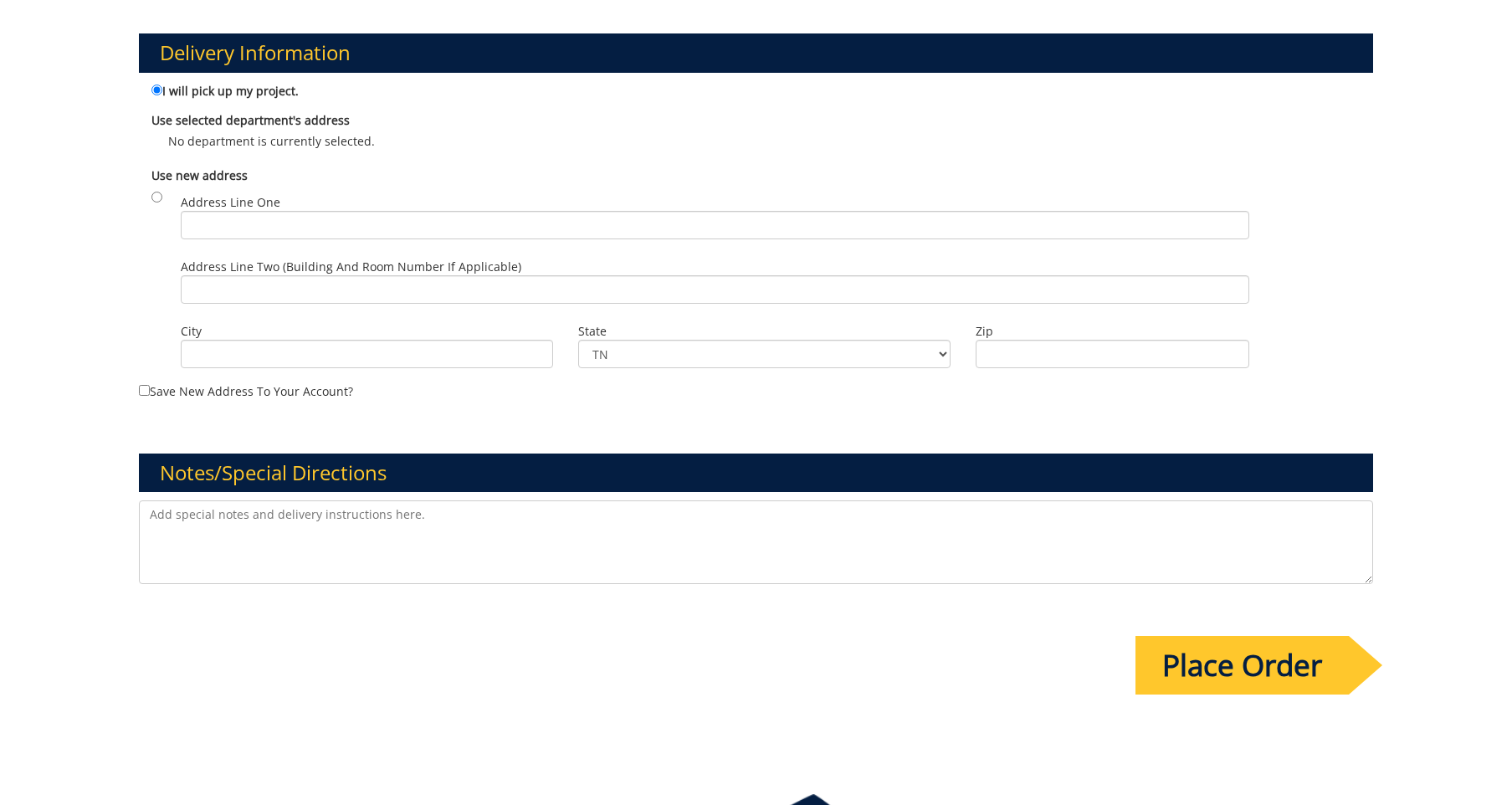
scroll to position [1038, 0]
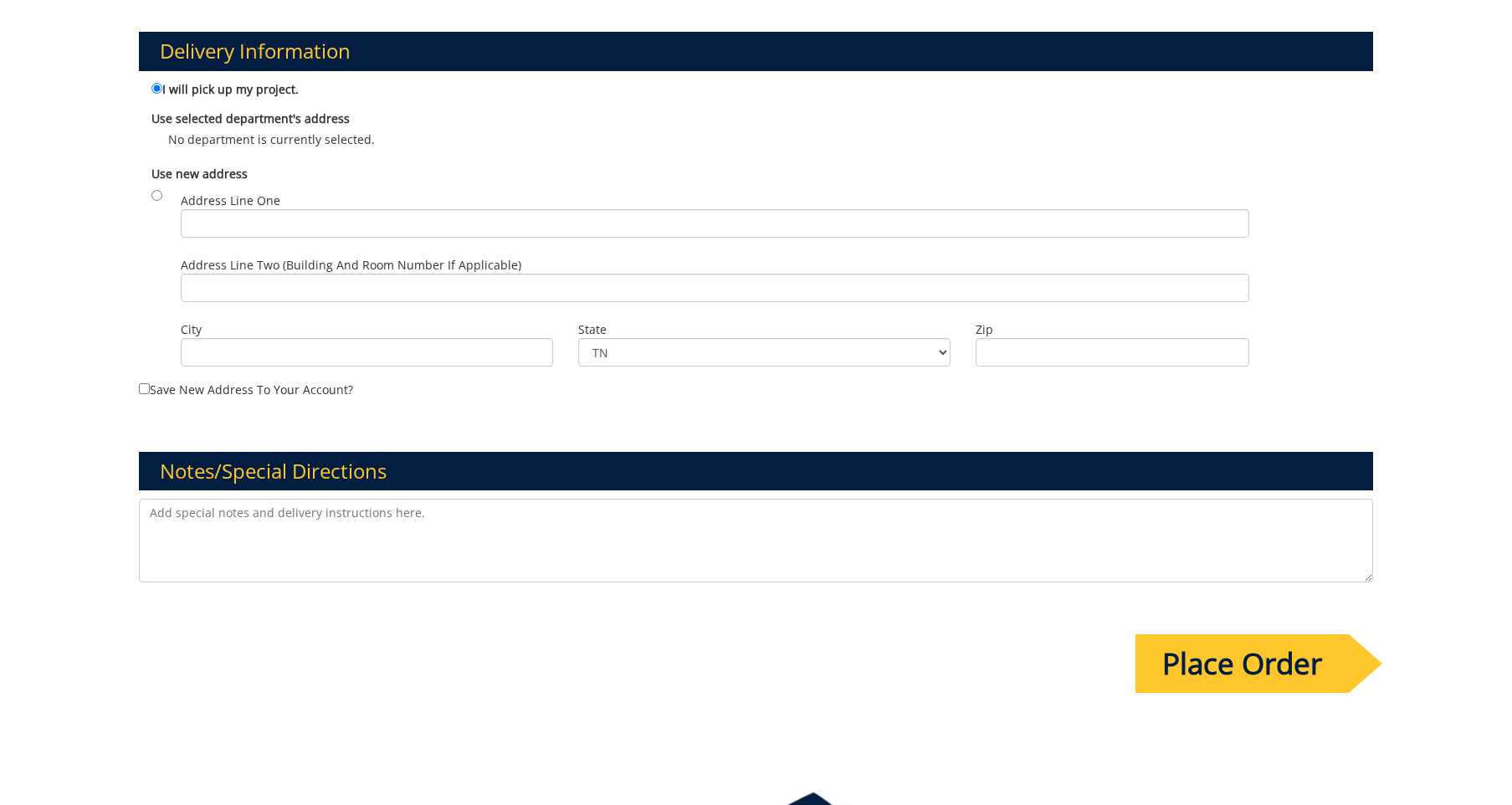
type input "[EMAIL_ADDRESS][DOMAIN_NAME]"
click at [1299, 664] on input "Place Order" at bounding box center [1242, 663] width 213 height 59
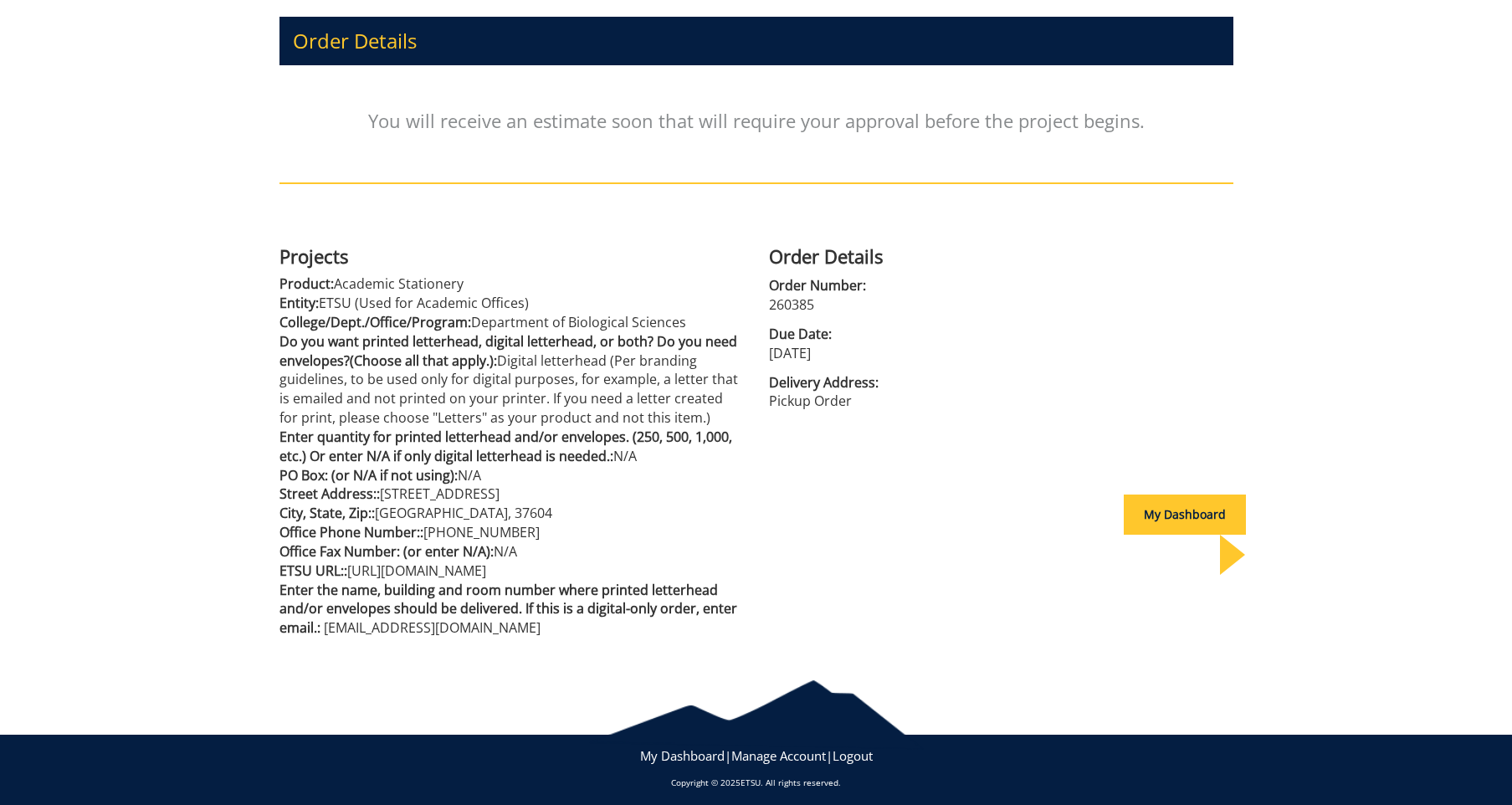
scroll to position [214, 0]
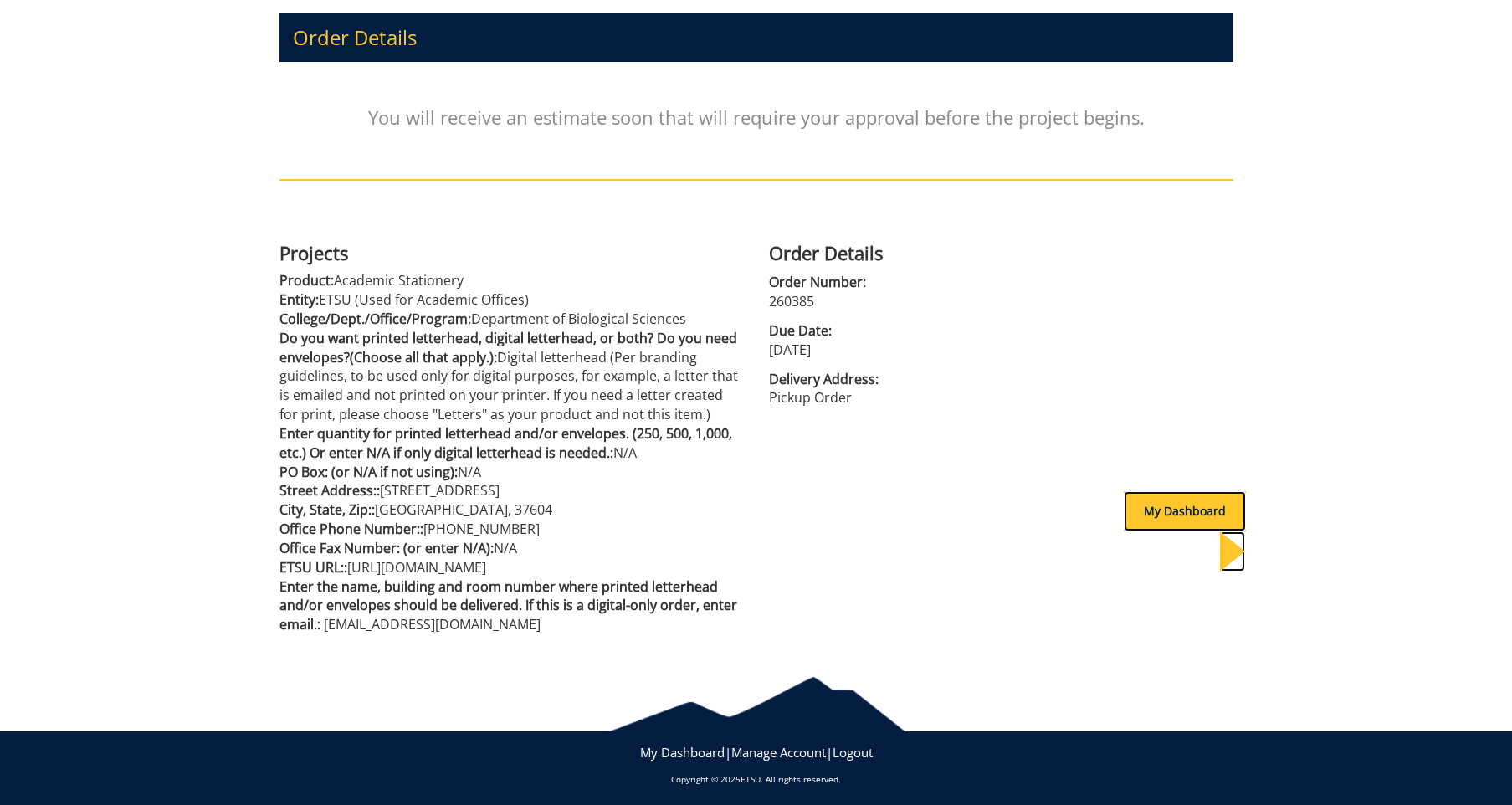
click at [1182, 501] on div "My Dashboard" at bounding box center [1184, 511] width 122 height 40
